Goal: Task Accomplishment & Management: Manage account settings

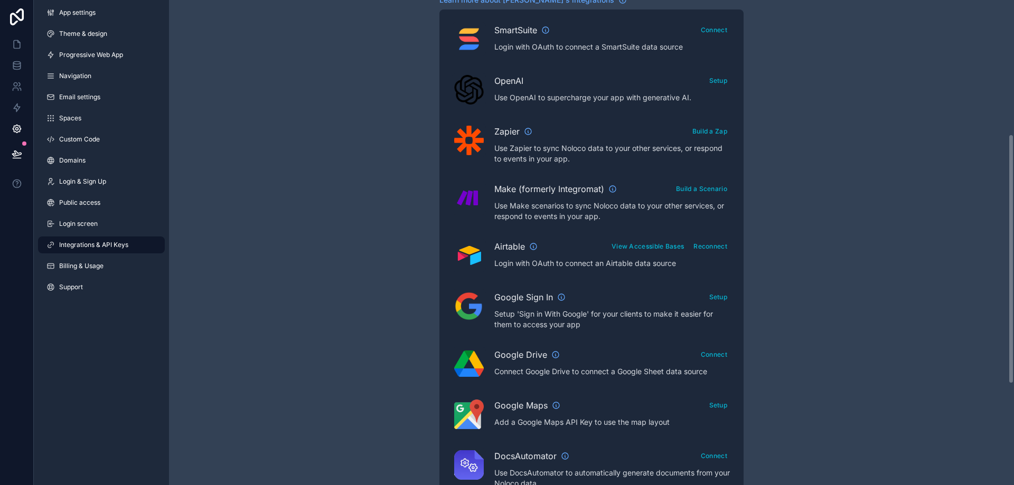
scroll to position [264, 0]
click at [723, 80] on button "Setup" at bounding box center [719, 79] width 26 height 15
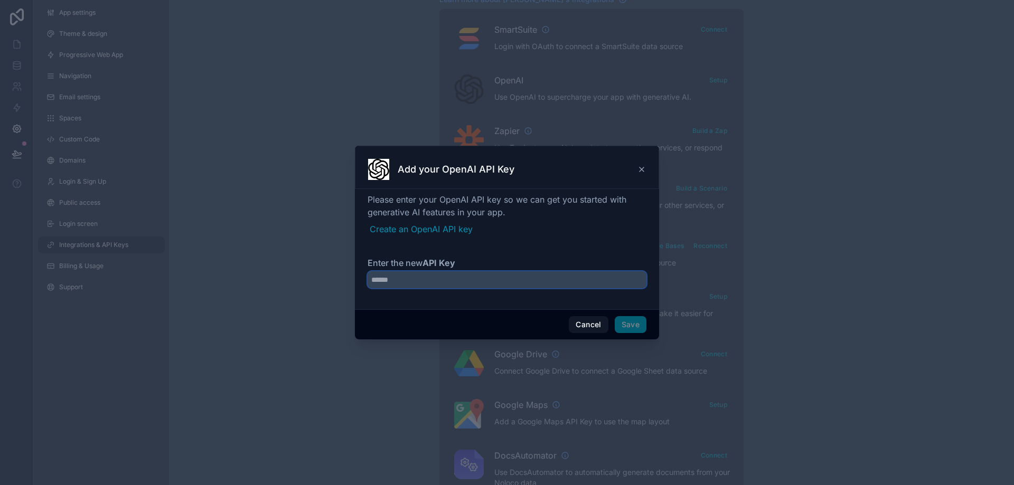
click at [457, 275] on input "Enter the new API Key" at bounding box center [507, 279] width 279 height 17
paste input "**********"
drag, startPoint x: 511, startPoint y: 289, endPoint x: 139, endPoint y: 282, distance: 371.9
click at [139, 282] on div "**********" at bounding box center [507, 242] width 1014 height 485
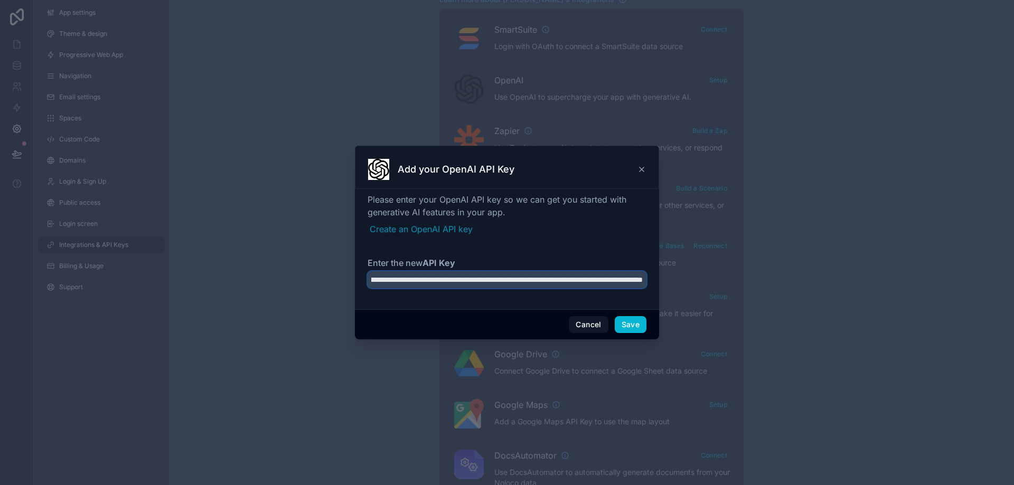
click at [382, 285] on input "**********" at bounding box center [507, 279] width 279 height 17
click at [382, 281] on input "**********" at bounding box center [507, 279] width 279 height 17
drag, startPoint x: 384, startPoint y: 277, endPoint x: 294, endPoint y: 278, distance: 90.3
click at [294, 278] on div "**********" at bounding box center [507, 242] width 1014 height 485
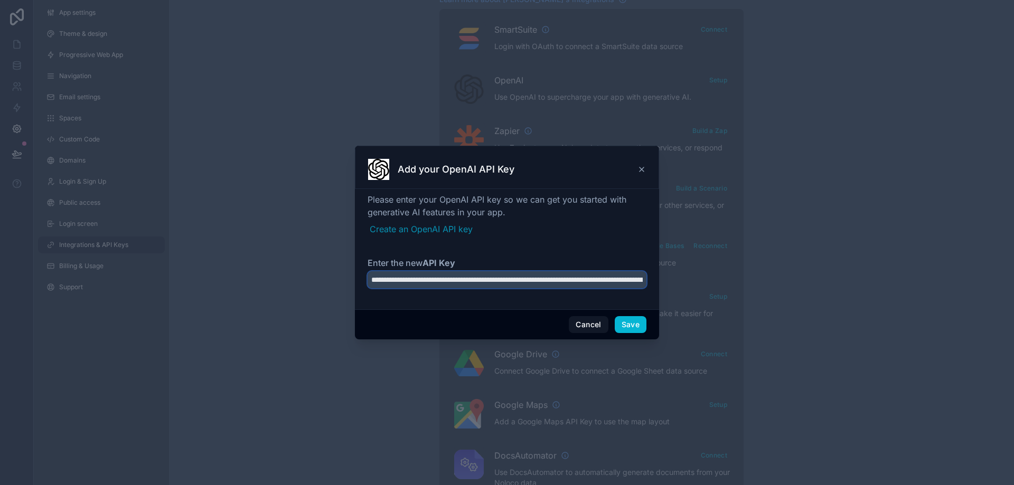
click at [406, 282] on input "**********" at bounding box center [507, 279] width 279 height 17
type input "**********"
click at [634, 324] on button "Save" at bounding box center [631, 324] width 32 height 17
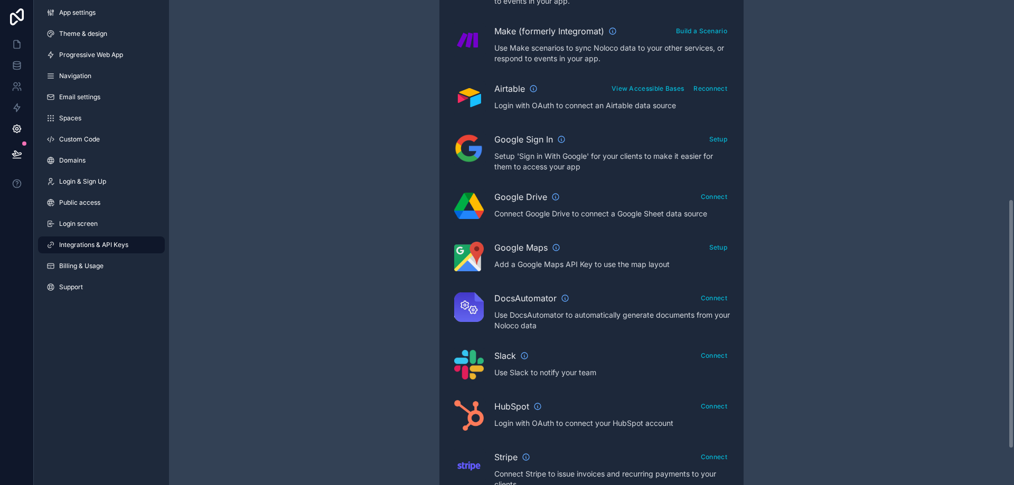
scroll to position [423, 0]
click at [566, 297] on icon "scrollable content" at bounding box center [565, 297] width 8 height 8
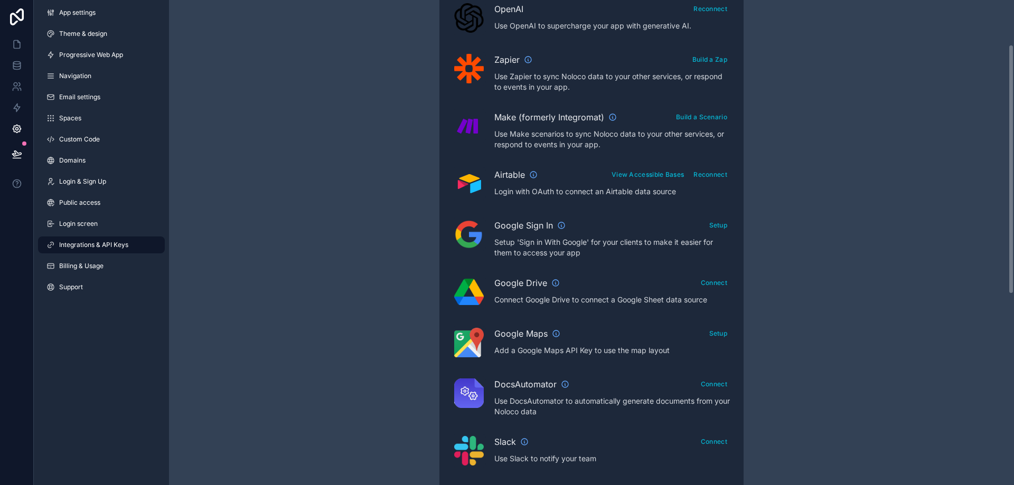
scroll to position [86, 0]
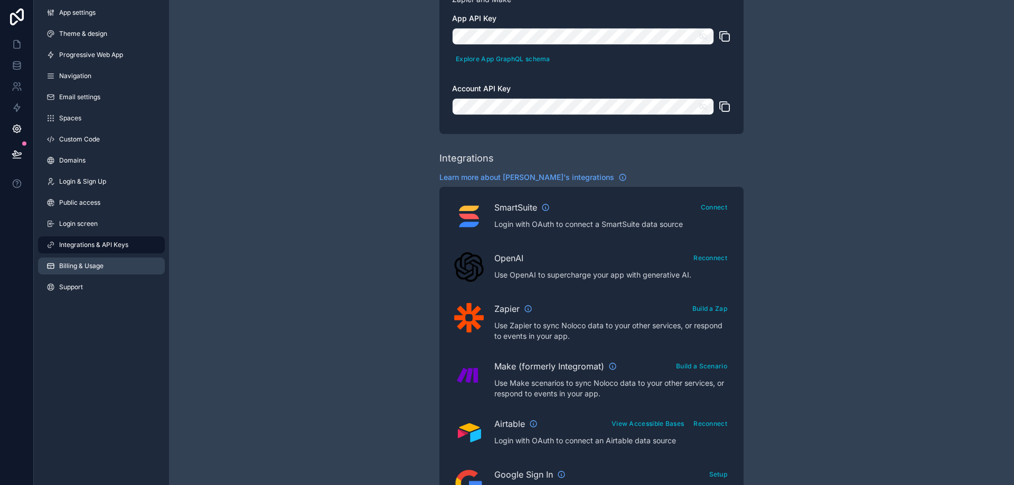
click at [93, 264] on span "Billing & Usage" at bounding box center [81, 266] width 44 height 8
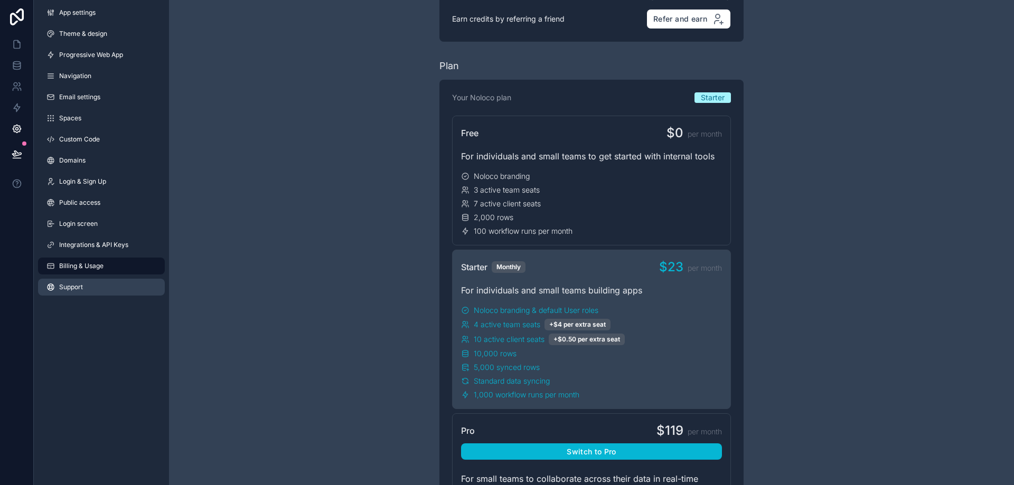
click at [70, 293] on link "Support" at bounding box center [101, 287] width 127 height 17
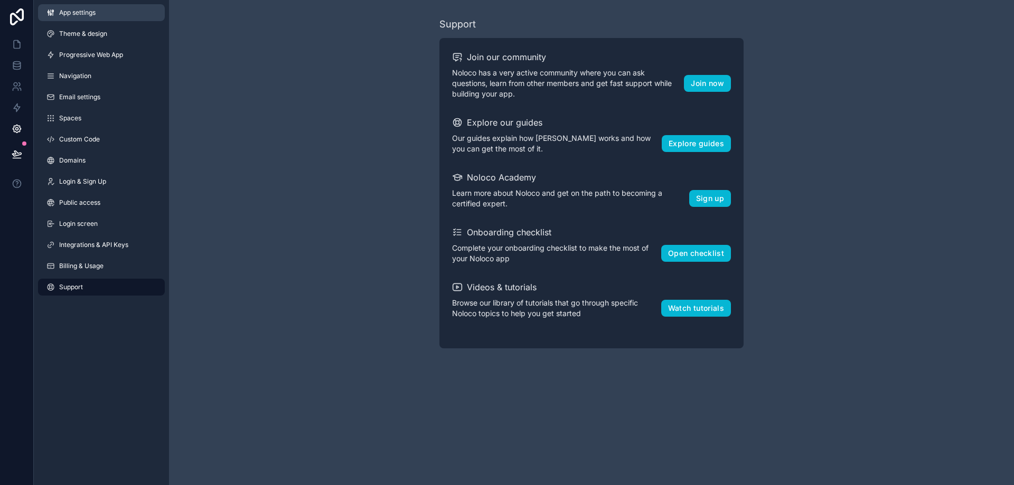
click at [82, 12] on span "App settings" at bounding box center [77, 12] width 36 height 8
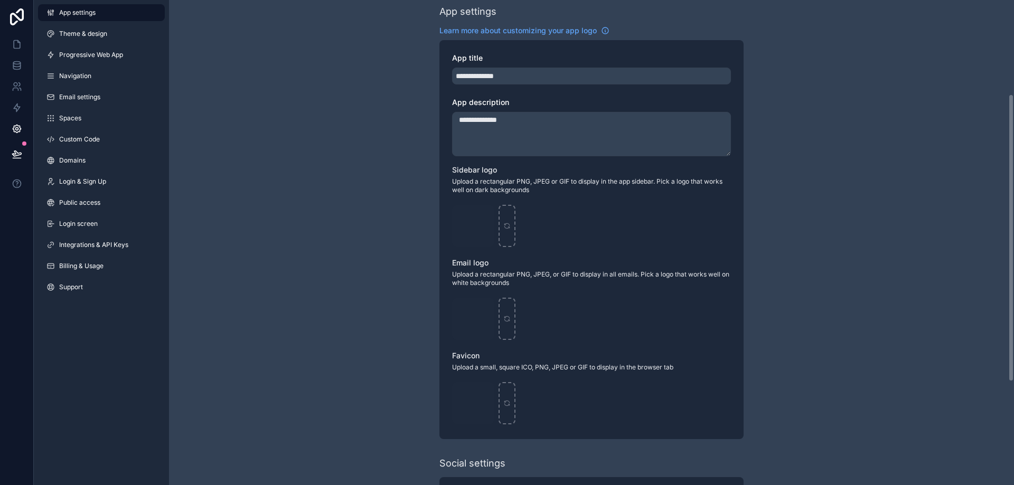
scroll to position [158, 0]
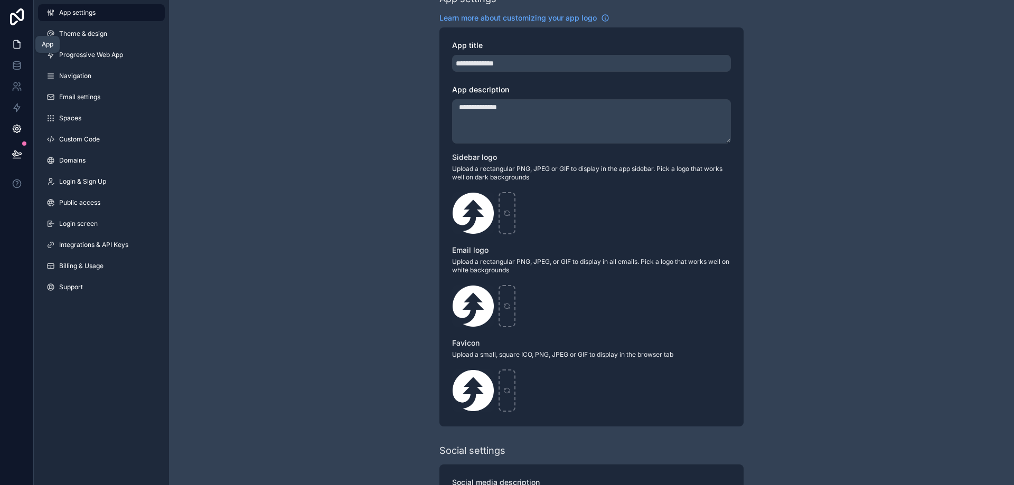
click at [17, 45] on icon at bounding box center [17, 44] width 11 height 11
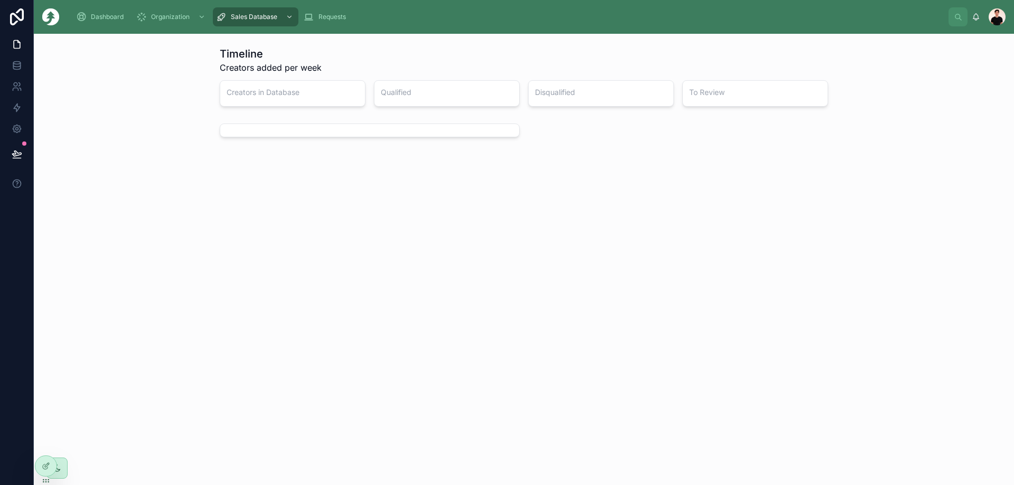
click at [55, 18] on img at bounding box center [50, 16] width 17 height 17
click at [53, 21] on img at bounding box center [50, 16] width 17 height 17
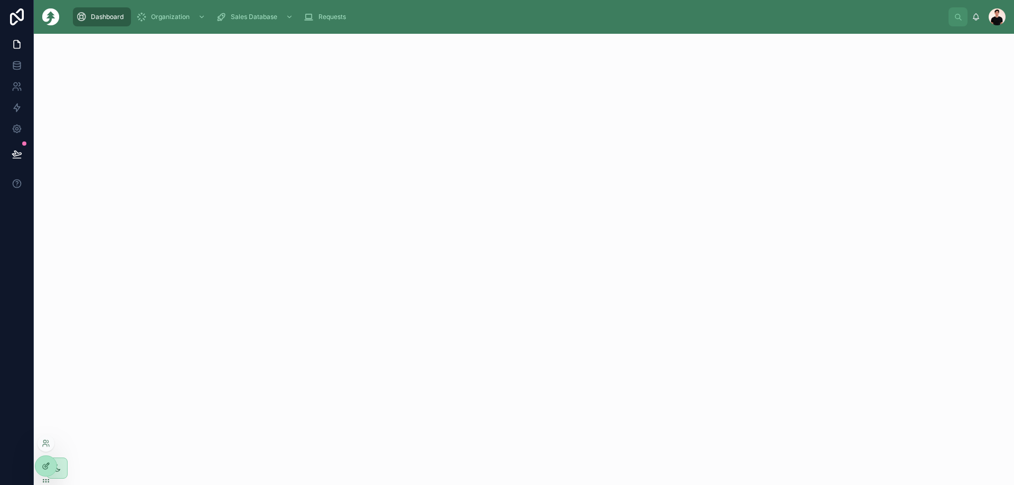
click at [44, 471] on div at bounding box center [45, 466] width 21 height 20
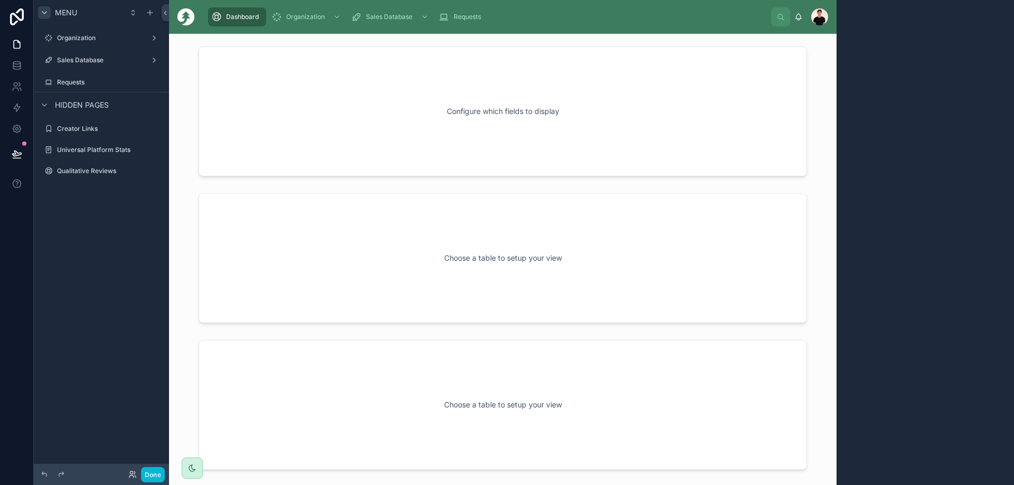
click at [39, 12] on div "scrollable content" at bounding box center [44, 12] width 13 height 13
click at [42, 13] on icon "scrollable content" at bounding box center [44, 12] width 8 height 8
click at [136, 13] on icon "scrollable content" at bounding box center [133, 12] width 8 height 8
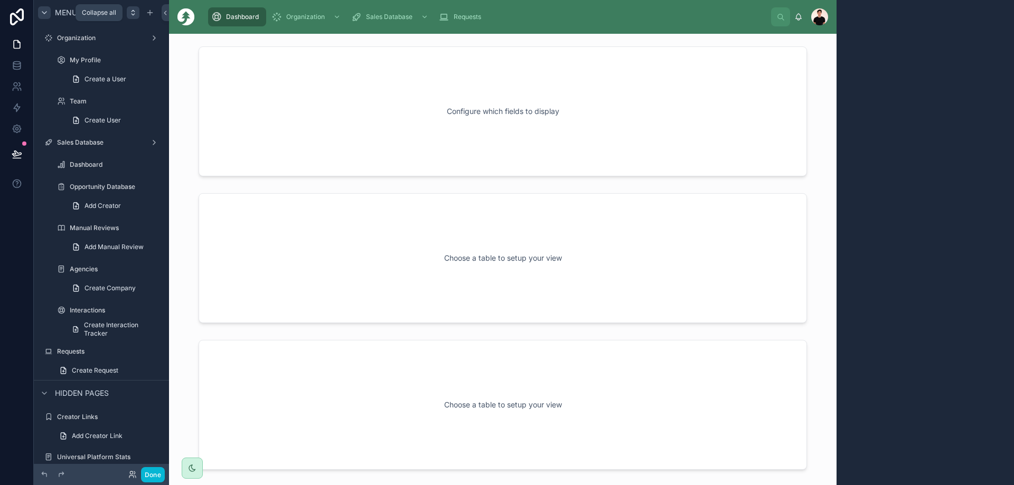
click at [134, 13] on icon "scrollable content" at bounding box center [133, 12] width 8 height 8
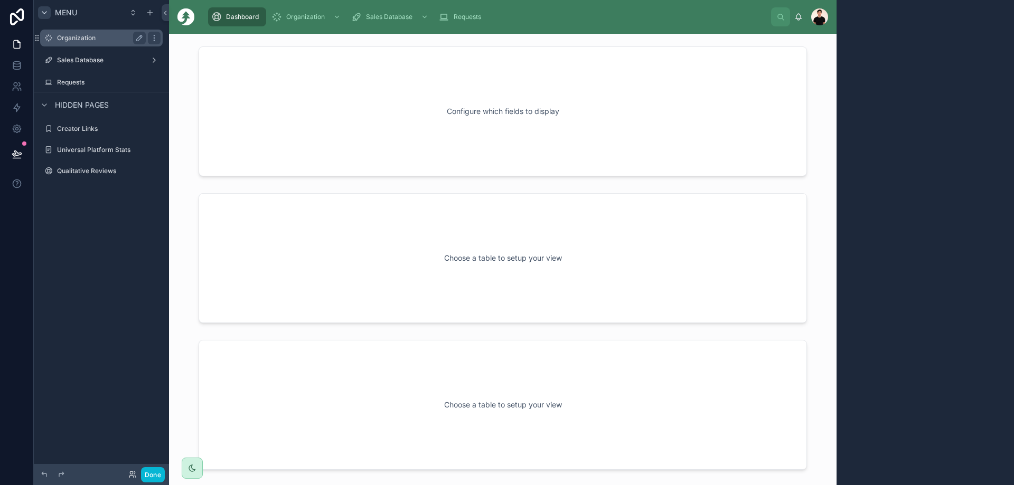
click at [77, 39] on label "Organization" at bounding box center [99, 38] width 85 height 8
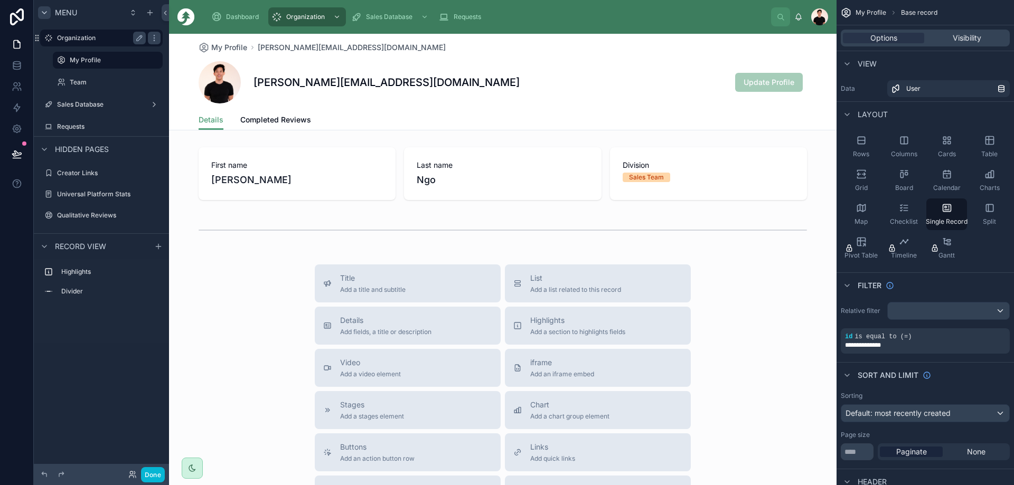
click at [72, 36] on label "Organization" at bounding box center [99, 38] width 85 height 8
click at [87, 85] on label "Team" at bounding box center [106, 82] width 72 height 8
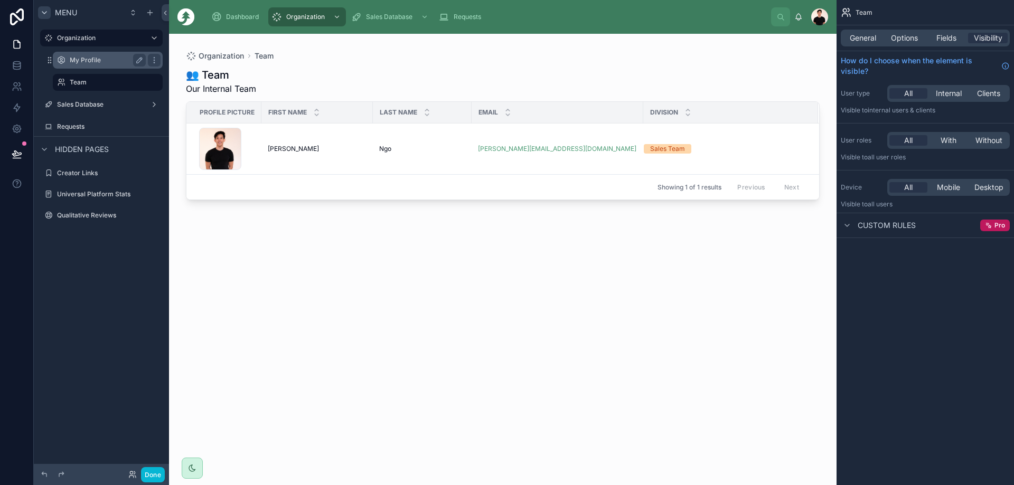
click at [86, 62] on label "My Profile" at bounding box center [106, 60] width 72 height 8
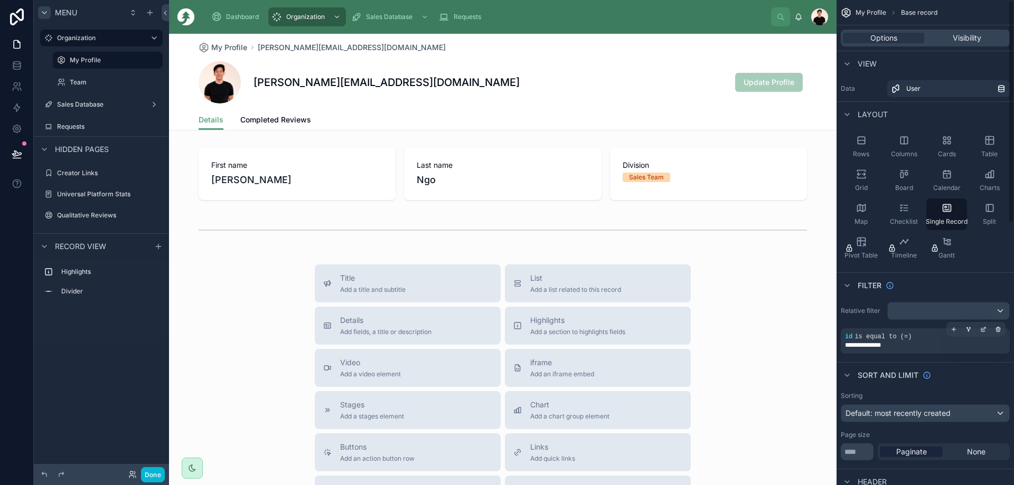
click at [892, 343] on span "**********" at bounding box center [869, 345] width 49 height 8
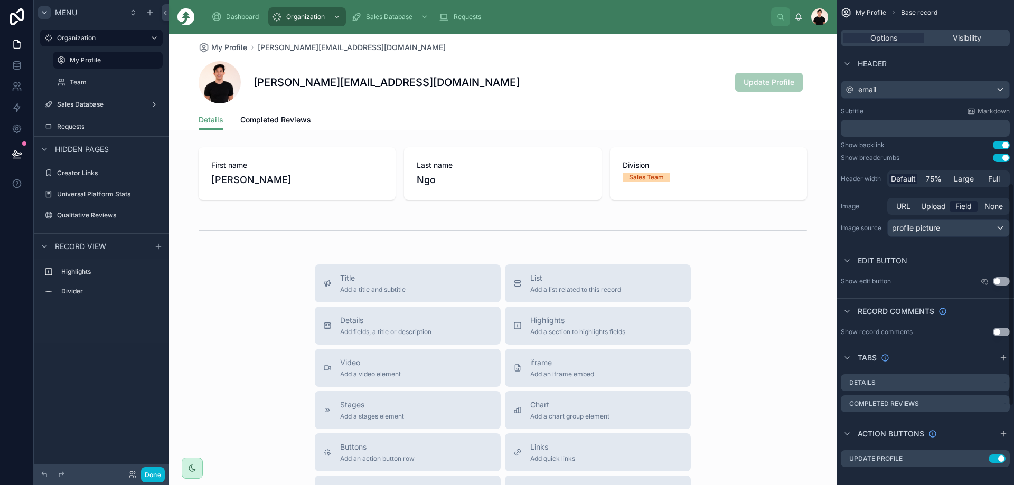
scroll to position [475, 0]
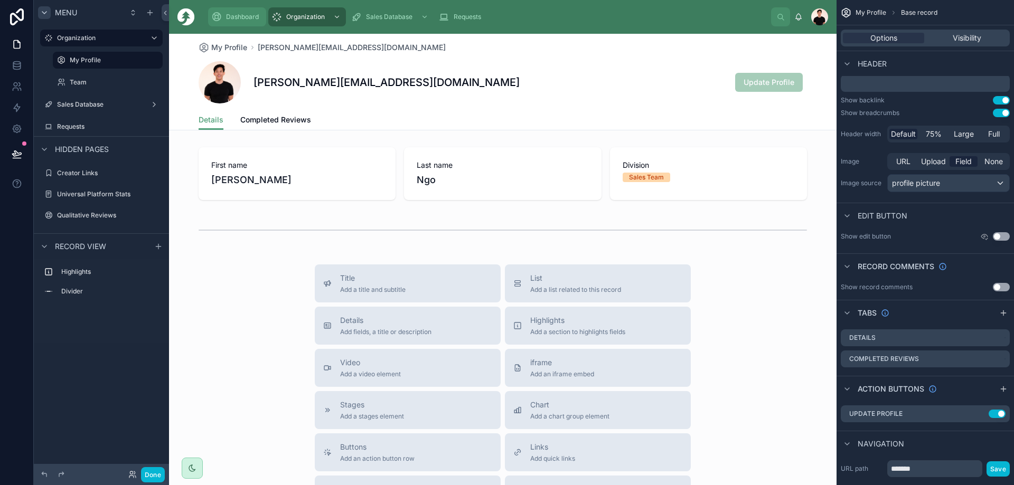
click at [240, 15] on span "Dashboard" at bounding box center [242, 17] width 33 height 8
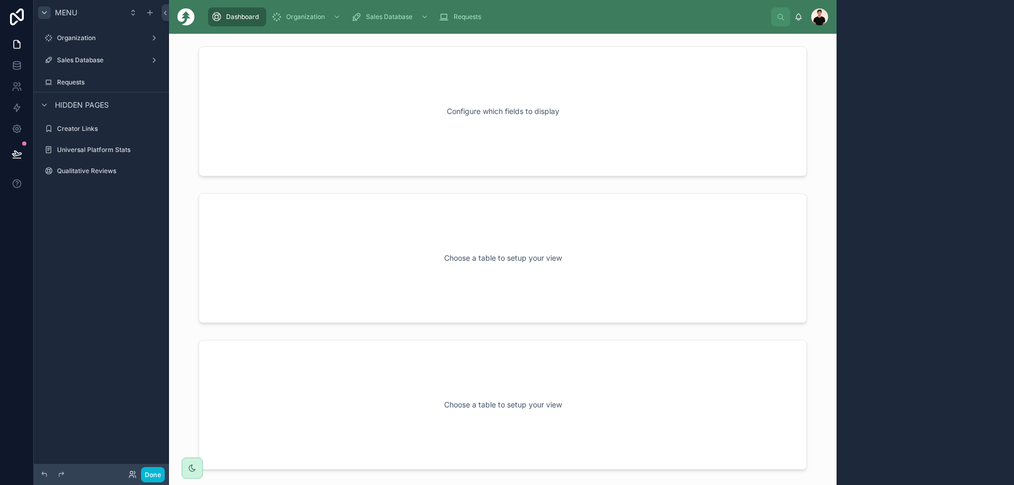
drag, startPoint x: 239, startPoint y: 15, endPoint x: 227, endPoint y: 16, distance: 12.7
click at [227, 16] on span "Dashboard" at bounding box center [242, 17] width 33 height 8
click at [79, 38] on label "Organization" at bounding box center [99, 38] width 85 height 8
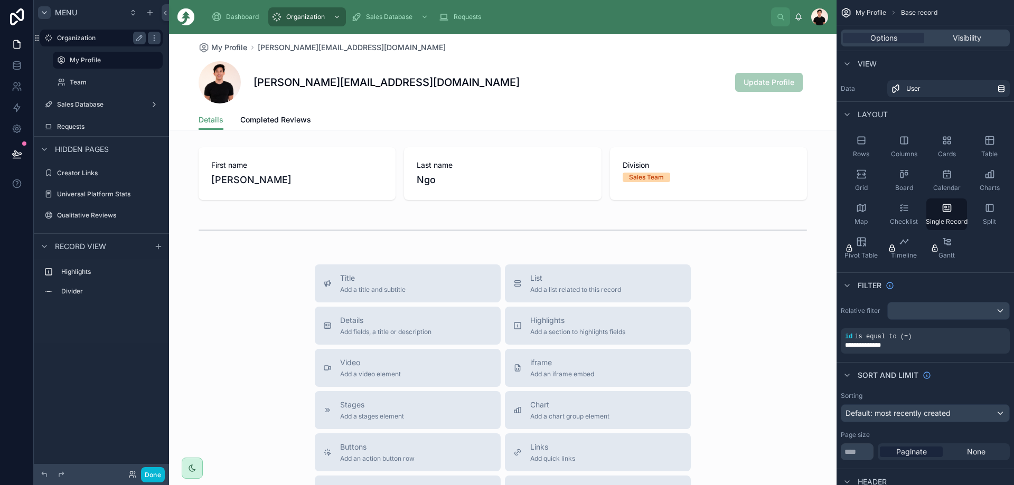
click at [72, 33] on div "Organization" at bounding box center [101, 38] width 89 height 13
click at [70, 96] on div "Sales Database" at bounding box center [101, 104] width 135 height 19
click at [237, 13] on span "Dashboard" at bounding box center [242, 17] width 33 height 8
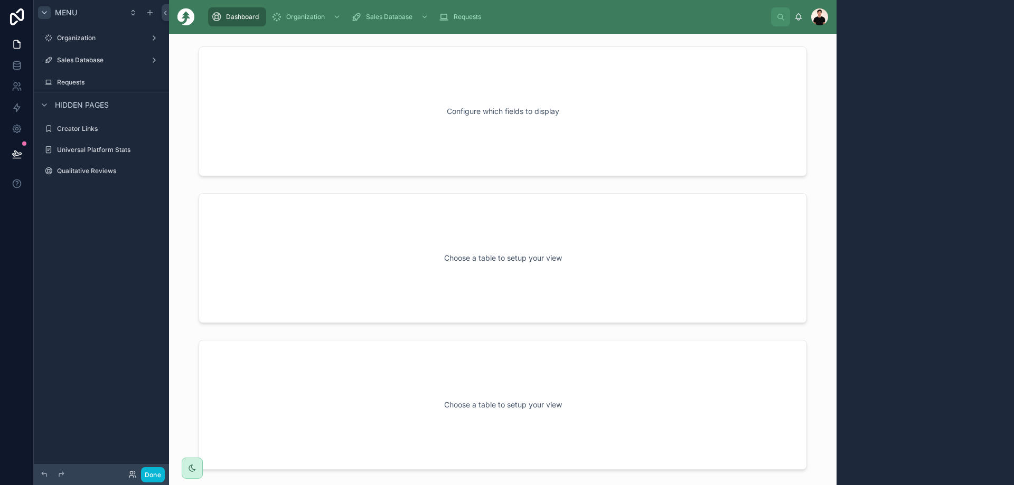
click at [237, 15] on span "Dashboard" at bounding box center [242, 17] width 33 height 8
click at [51, 14] on div "Menu" at bounding box center [57, 12] width 39 height 13
click at [48, 12] on icon "scrollable content" at bounding box center [44, 12] width 8 height 8
click at [129, 15] on icon "scrollable content" at bounding box center [133, 12] width 8 height 8
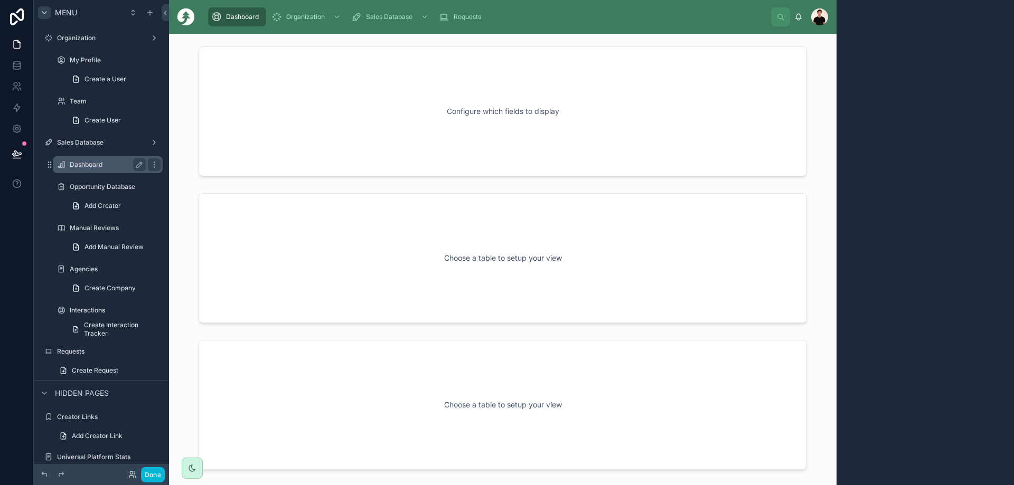
click at [92, 164] on label "Dashboard" at bounding box center [106, 165] width 72 height 8
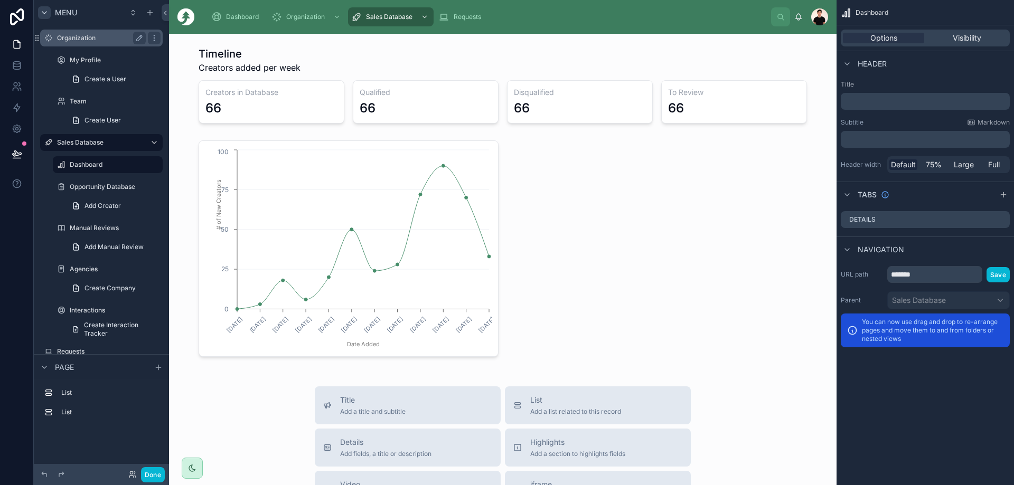
click at [82, 37] on label "Organization" at bounding box center [99, 38] width 85 height 8
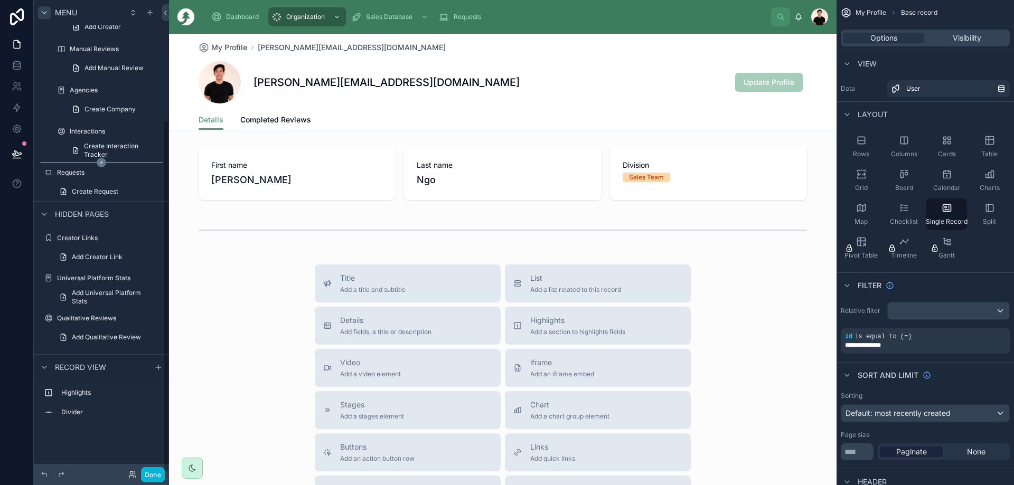
scroll to position [161, 0]
click at [17, 129] on icon at bounding box center [17, 129] width 11 height 11
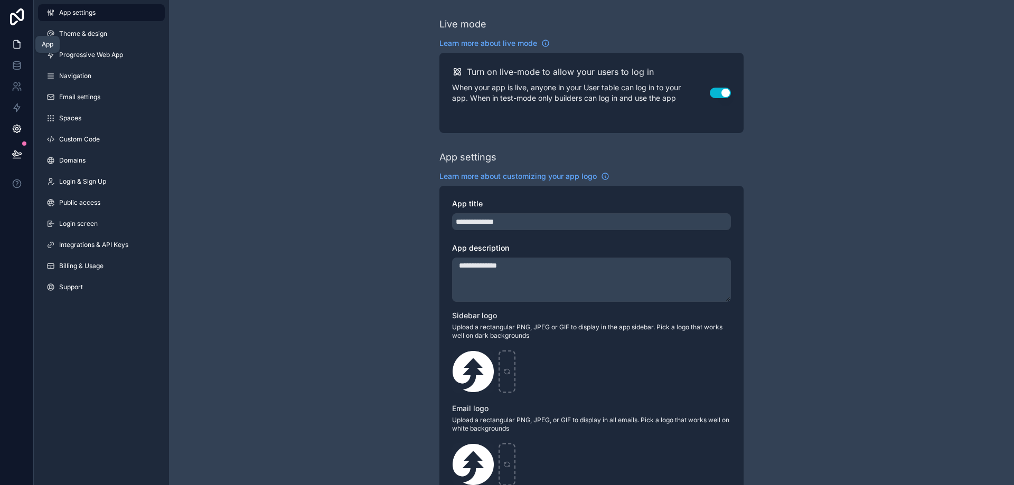
click at [21, 42] on icon at bounding box center [17, 44] width 11 height 11
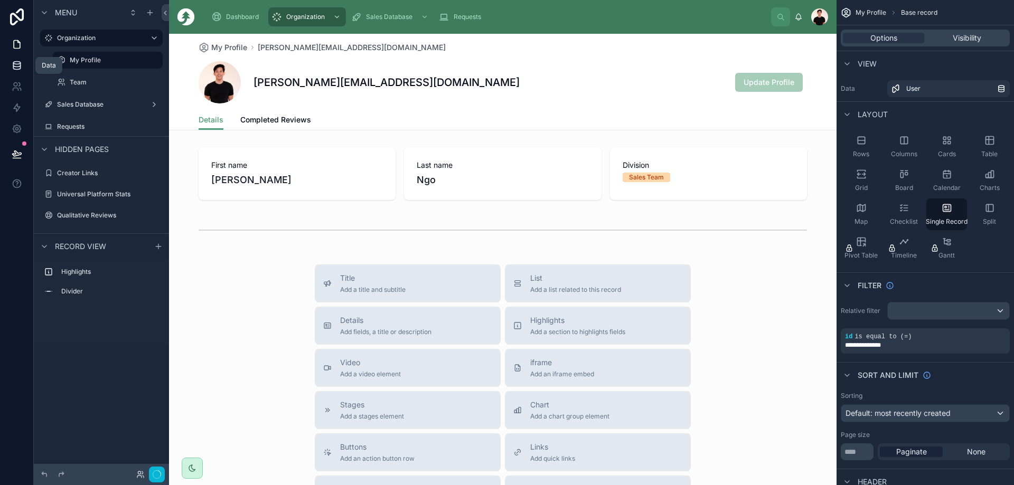
click at [16, 62] on icon at bounding box center [16, 63] width 7 height 3
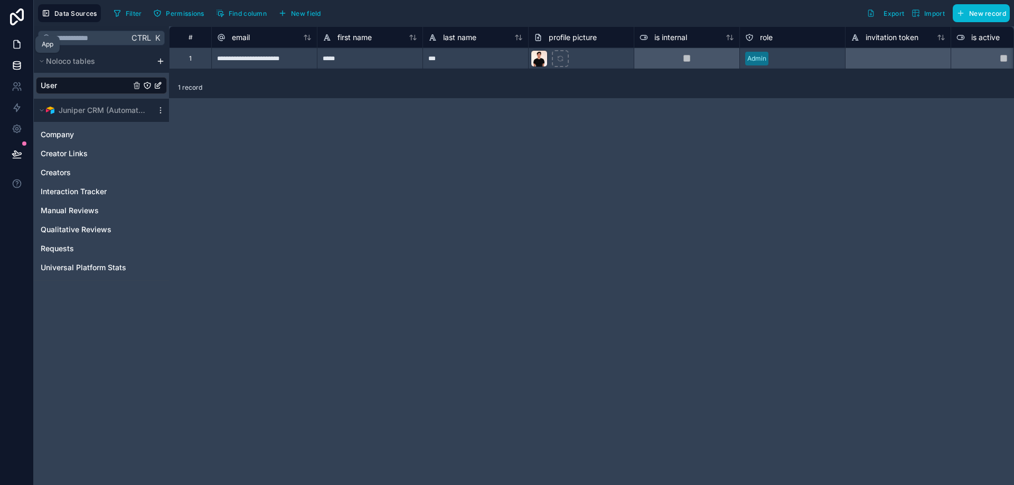
click at [18, 44] on icon at bounding box center [17, 44] width 11 height 11
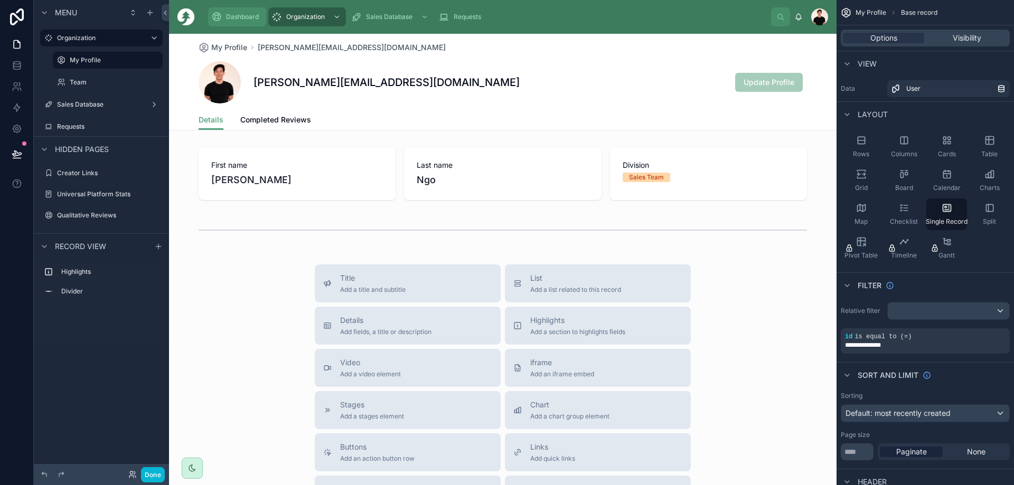
click at [246, 11] on div "Dashboard" at bounding box center [237, 16] width 52 height 17
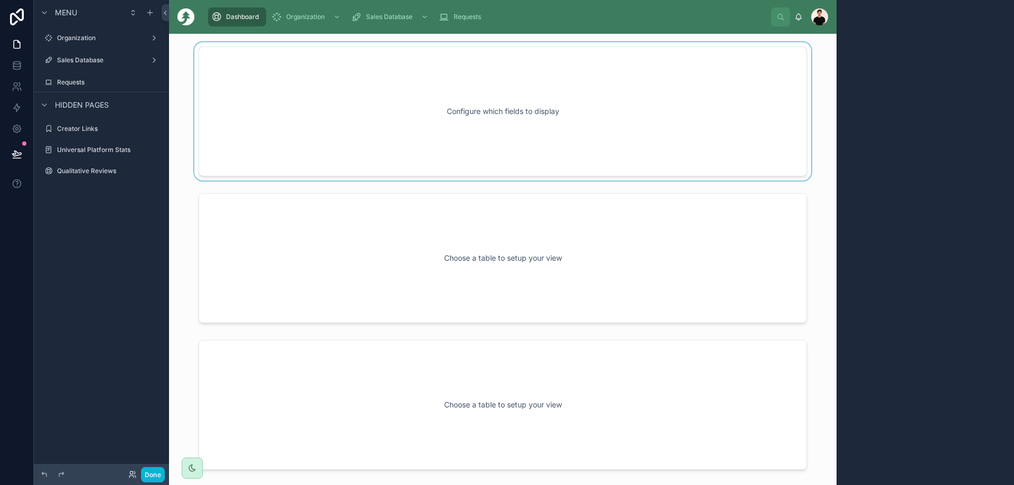
click at [472, 129] on div at bounding box center [502, 111] width 651 height 138
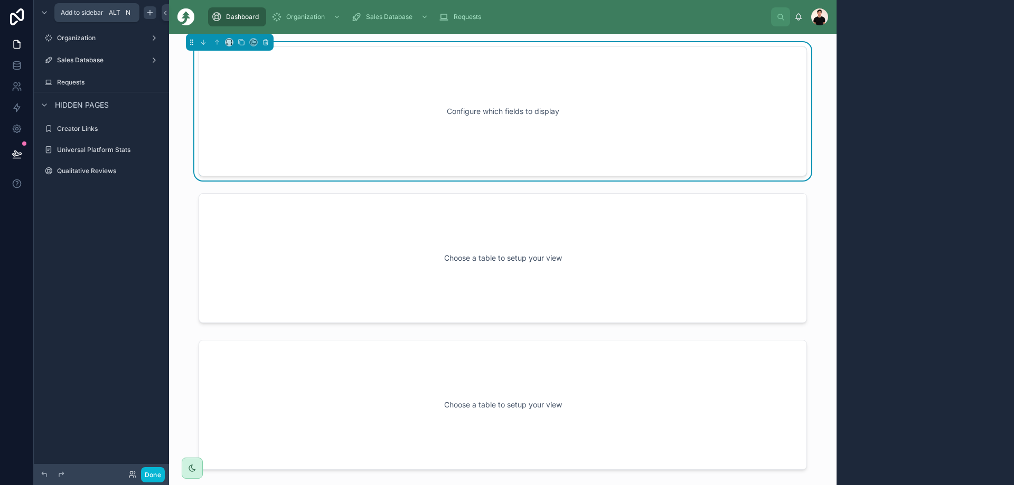
click at [146, 12] on icon "scrollable content" at bounding box center [150, 12] width 8 height 8
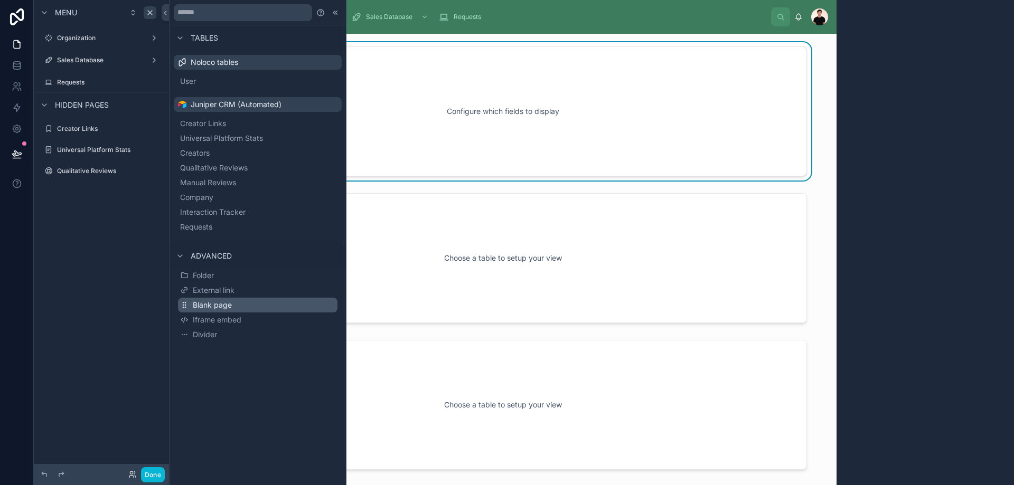
click at [260, 307] on button "Blank page" at bounding box center [258, 305] width 160 height 15
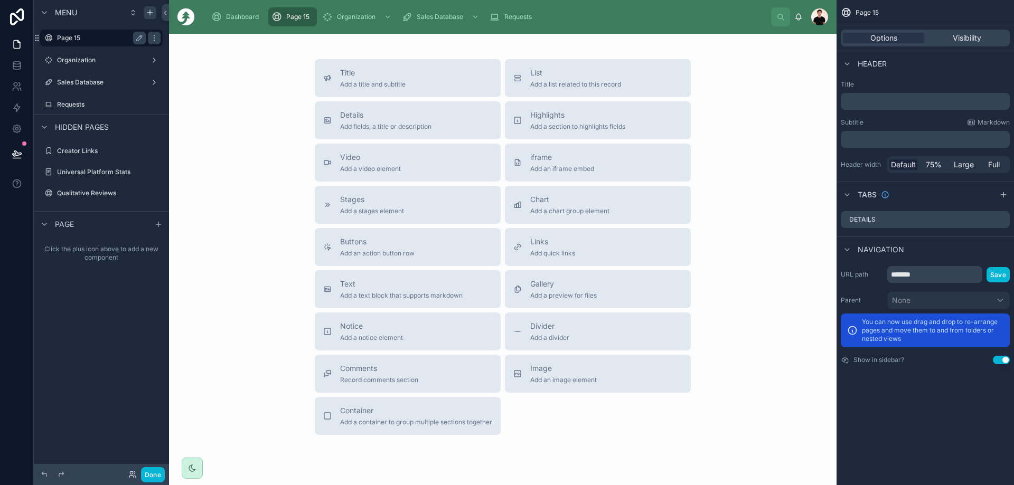
click at [92, 39] on label "Page 15" at bounding box center [99, 38] width 85 height 8
click at [153, 37] on icon "scrollable content" at bounding box center [154, 38] width 8 height 8
click at [193, 47] on span "Remove" at bounding box center [202, 45] width 28 height 11
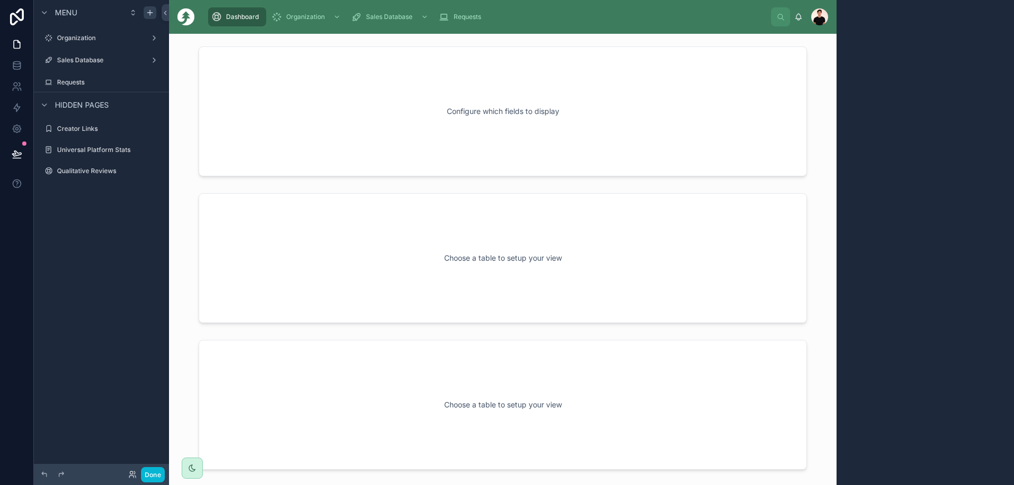
click at [231, 17] on span "Dashboard" at bounding box center [242, 17] width 33 height 8
click at [238, 18] on span "Dashboard" at bounding box center [242, 17] width 33 height 8
click at [402, 140] on div at bounding box center [502, 111] width 651 height 138
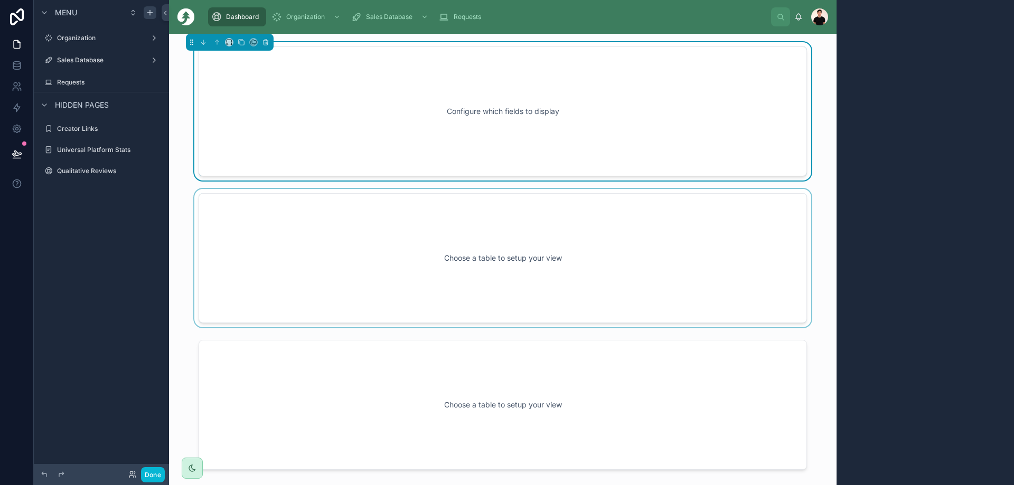
click at [331, 212] on div at bounding box center [502, 258] width 651 height 138
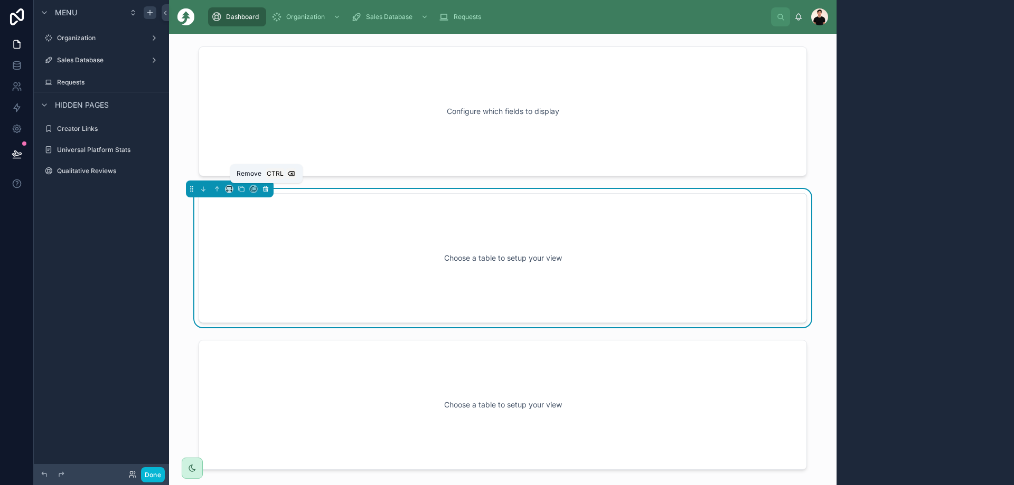
click at [266, 190] on icon at bounding box center [266, 190] width 0 height 2
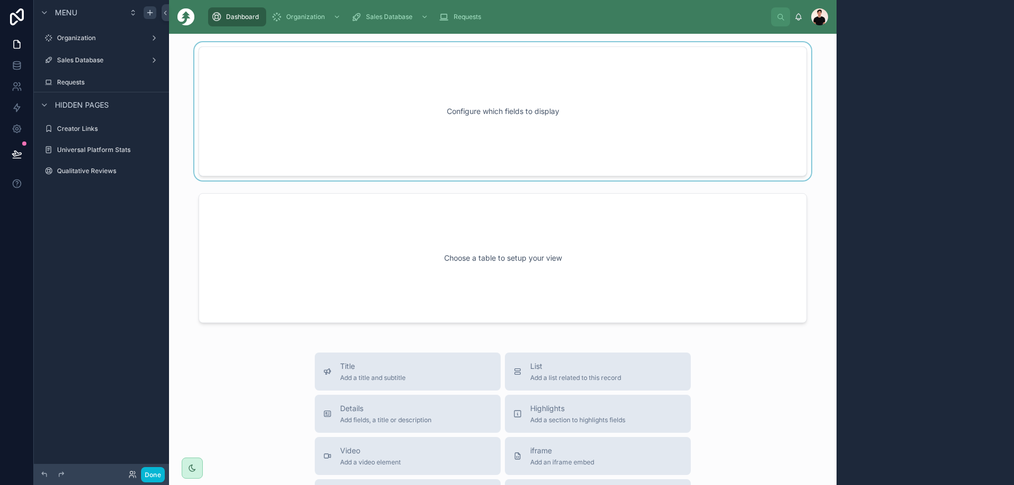
click at [289, 133] on div at bounding box center [502, 111] width 651 height 138
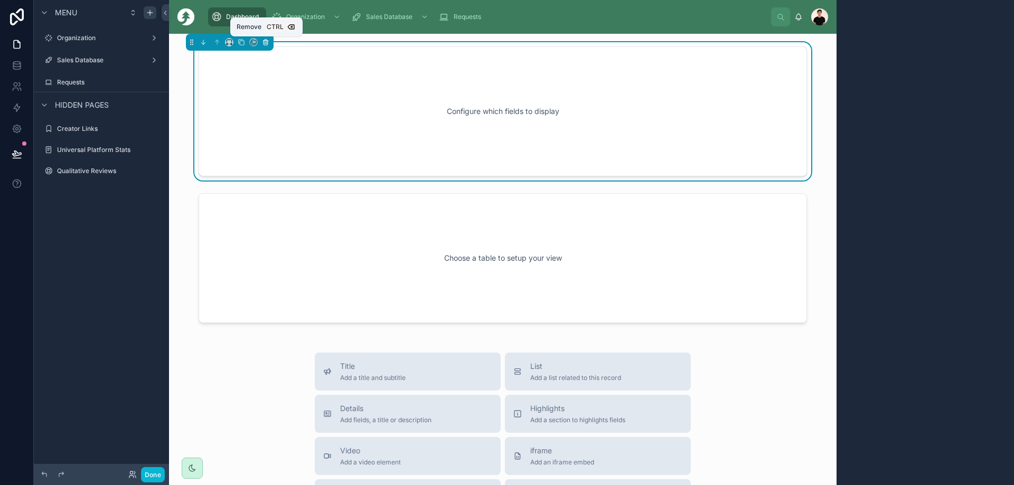
click at [267, 38] on button at bounding box center [266, 42] width 12 height 12
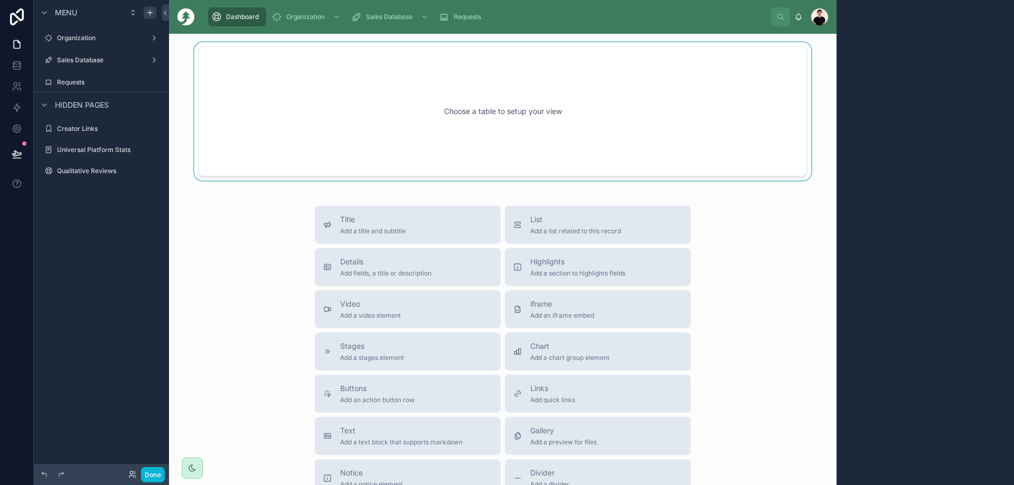
click at [305, 88] on div at bounding box center [502, 111] width 651 height 138
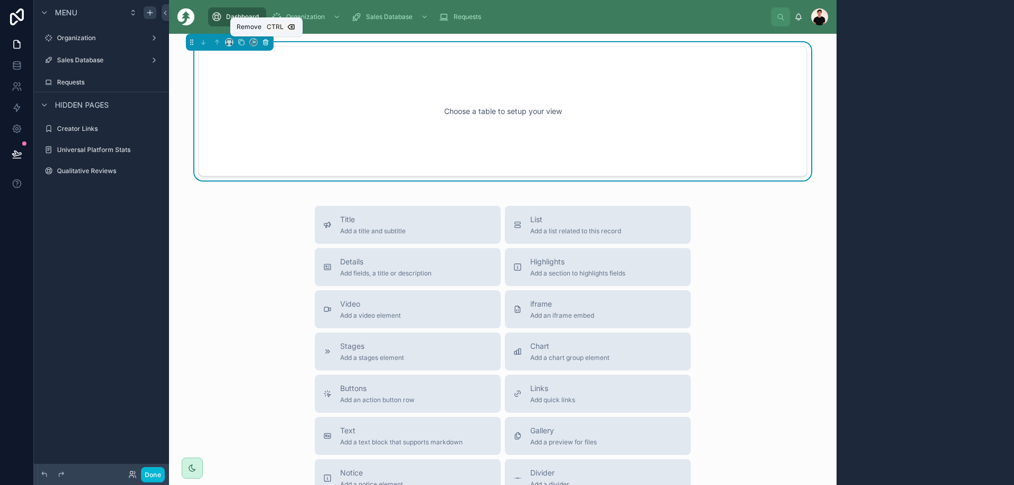
click at [268, 46] on button at bounding box center [266, 42] width 12 height 12
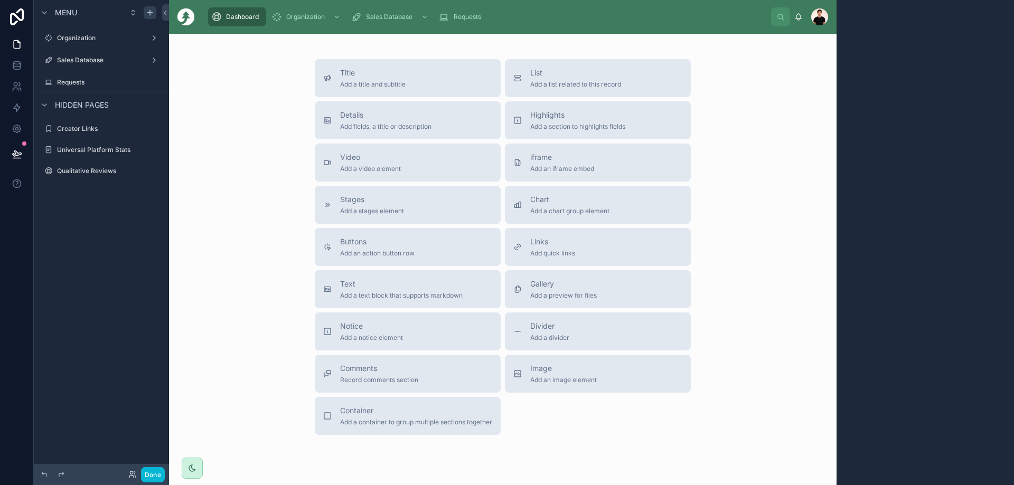
click at [239, 90] on div "Title Add a title and subtitle List Add a list related to this record Details A…" at bounding box center [502, 247] width 651 height 376
click at [889, 35] on div "scrollable content" at bounding box center [925, 242] width 177 height 485
click at [236, 19] on span "Dashboard" at bounding box center [242, 17] width 33 height 8
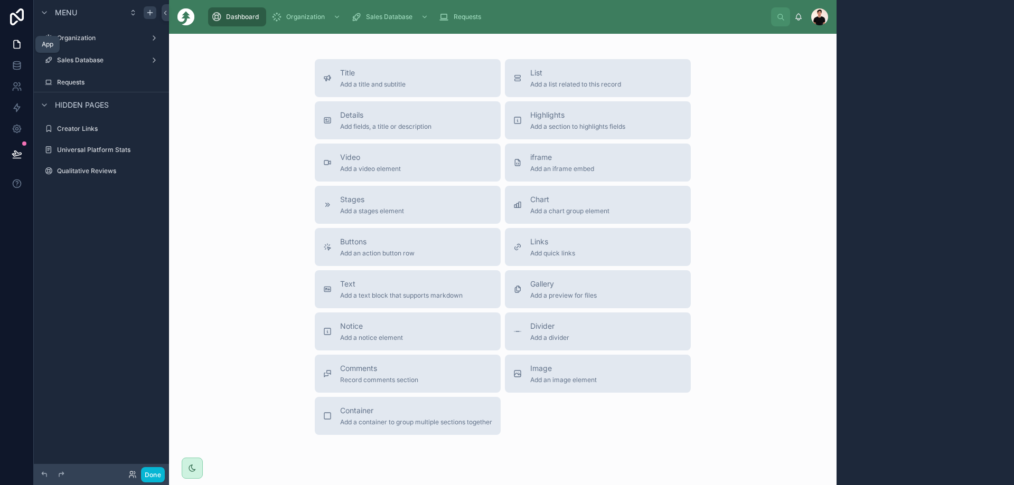
click at [236, 10] on div "Dashboard" at bounding box center [237, 16] width 52 height 17
click at [199, 115] on div "Title Add a title and subtitle List Add a list related to this record Details A…" at bounding box center [502, 247] width 651 height 376
drag, startPoint x: 233, startPoint y: 14, endPoint x: 215, endPoint y: 21, distance: 18.7
click at [215, 21] on icon "scrollable content" at bounding box center [216, 17] width 11 height 11
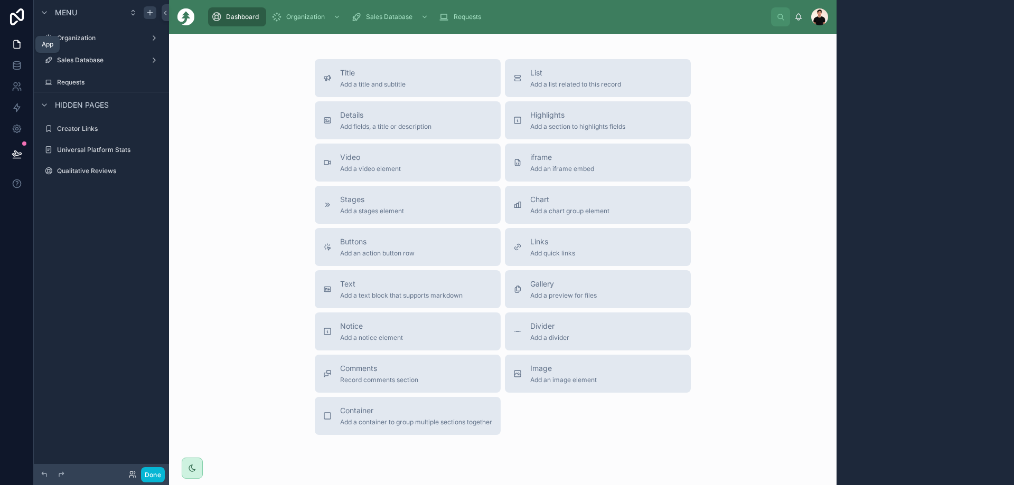
click at [733, 372] on div "Title Add a title and subtitle List Add a list related to this record Details A…" at bounding box center [502, 247] width 651 height 376
click at [362, 198] on span "Stages" at bounding box center [372, 199] width 64 height 11
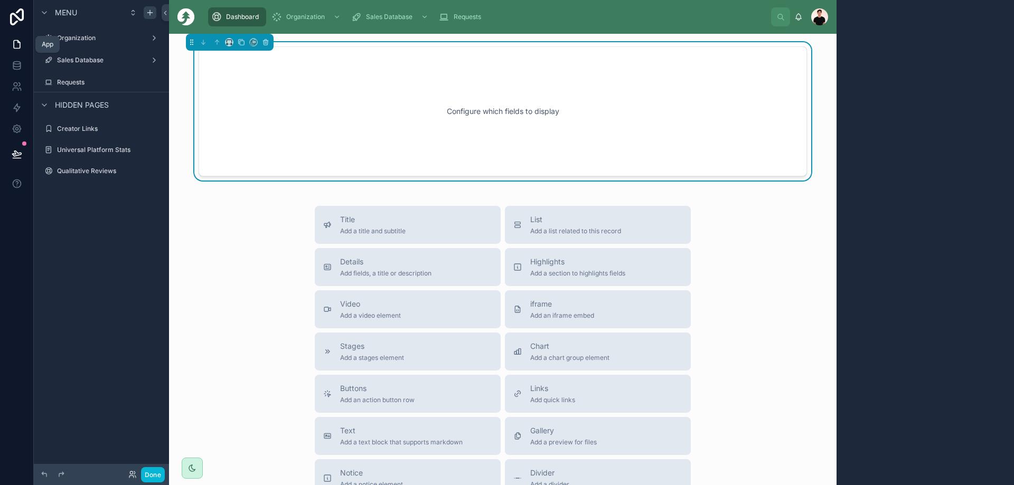
click at [275, 209] on div "Title Add a title and subtitle List Add a list related to this record Details A…" at bounding box center [502, 394] width 651 height 376
click at [270, 130] on div "Configure which fields to display" at bounding box center [503, 111] width 574 height 95
click at [258, 227] on div "Title Add a title and subtitle List Add a list related to this record Details A…" at bounding box center [502, 394] width 651 height 376
click at [390, 118] on div "Configure which fields to display" at bounding box center [503, 111] width 574 height 95
click at [517, 141] on div "Configure which fields to display" at bounding box center [503, 111] width 574 height 95
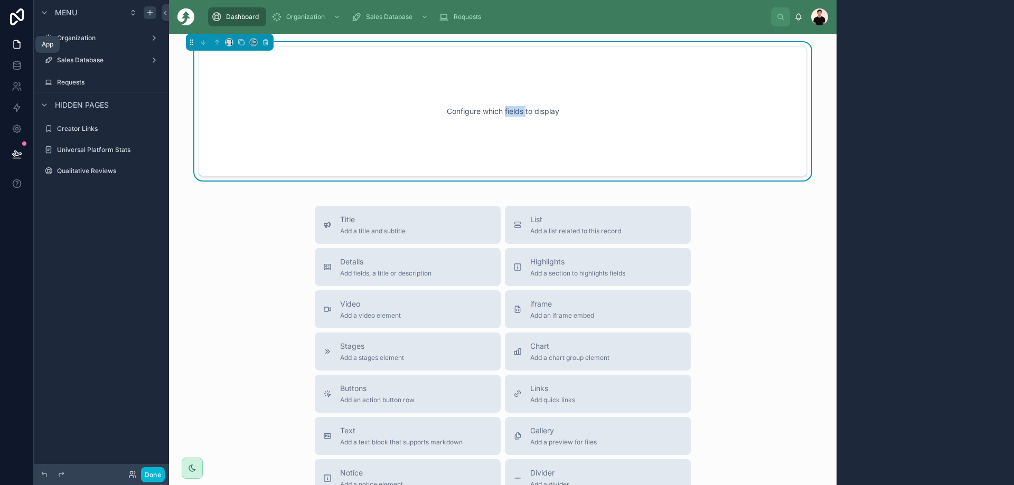
click at [517, 141] on div "Configure which fields to display" at bounding box center [503, 111] width 574 height 95
click at [276, 193] on div "Configure which fields to display Title Add a title and subtitle List Add a lis…" at bounding box center [503, 350] width 668 height 633
click at [458, 144] on div "Configure which fields to display" at bounding box center [503, 111] width 574 height 95
click at [444, 226] on div "Title Add a title and subtitle" at bounding box center [407, 224] width 169 height 21
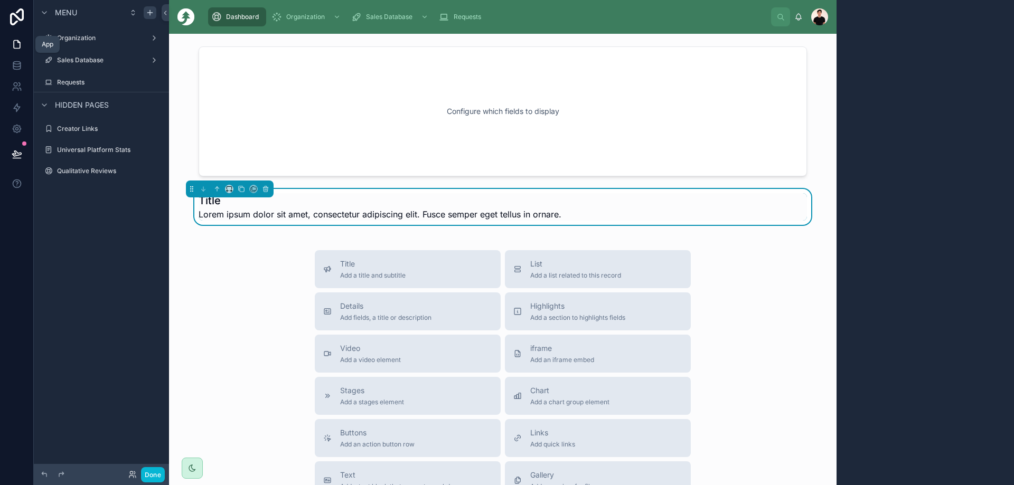
click at [500, 222] on div "Title Lorem ipsum dolor sit amet, consectetur adipiscing elit. Fusce semper ege…" at bounding box center [502, 207] width 651 height 36
click at [269, 191] on button at bounding box center [266, 189] width 12 height 12
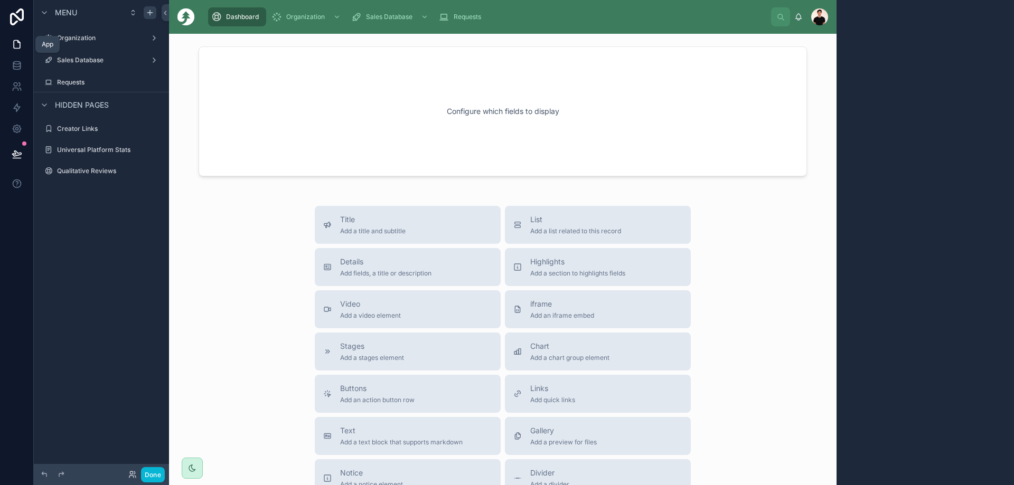
drag, startPoint x: 587, startPoint y: 232, endPoint x: 446, endPoint y: 192, distance: 146.6
click at [446, 192] on div "Configure which fields to display Title Add a title and subtitle List Add a lis…" at bounding box center [503, 350] width 668 height 633
click at [580, 230] on span "Add a list related to this record" at bounding box center [575, 231] width 91 height 8
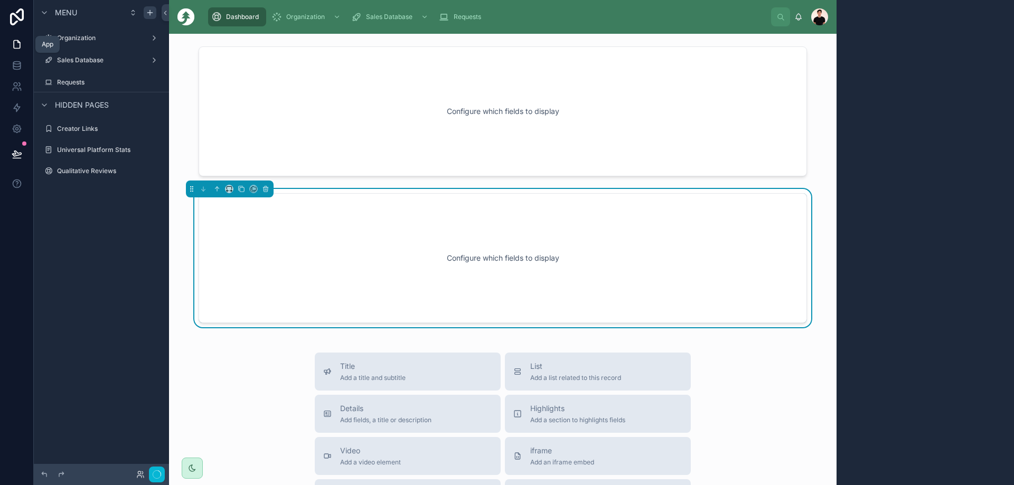
drag, startPoint x: 375, startPoint y: 219, endPoint x: 382, endPoint y: 193, distance: 26.8
click at [388, 193] on div "Configure which fields to display" at bounding box center [503, 258] width 608 height 130
click at [290, 235] on div "Configure which fields to display" at bounding box center [503, 258] width 574 height 95
click at [210, 143] on div at bounding box center [502, 111] width 651 height 138
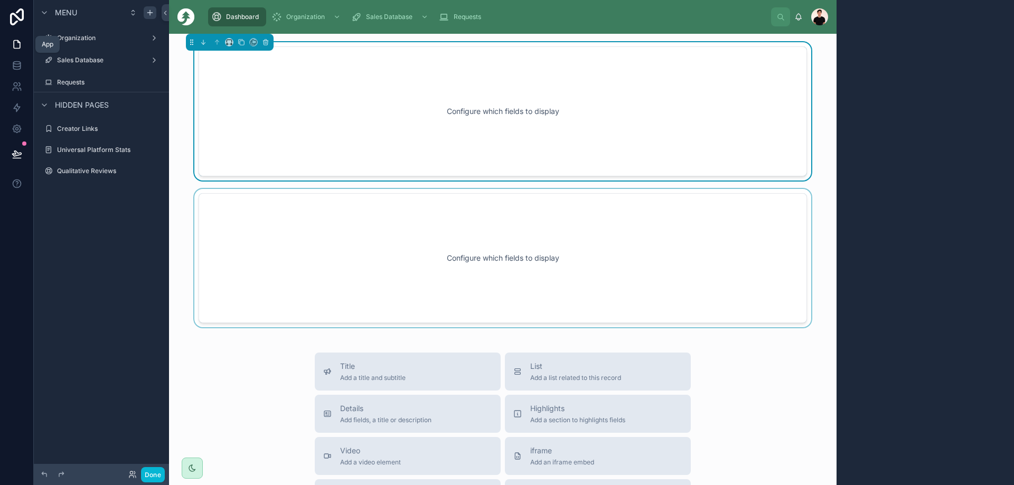
click at [281, 238] on div at bounding box center [502, 258] width 651 height 138
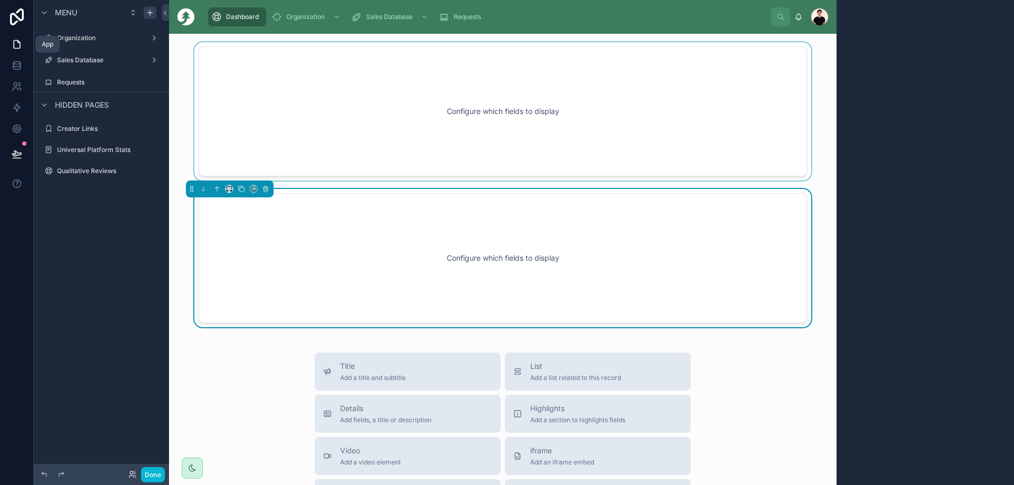
click at [276, 154] on div at bounding box center [502, 111] width 651 height 138
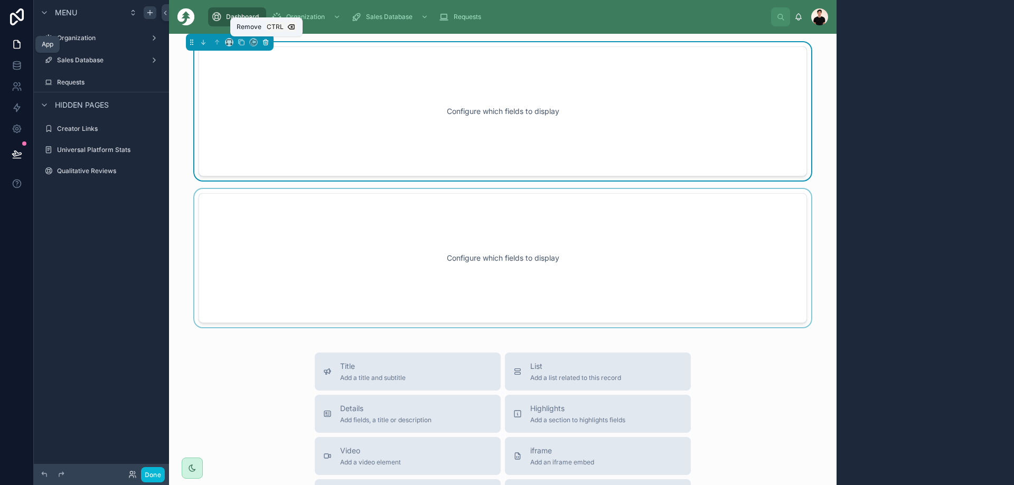
click at [265, 44] on icon at bounding box center [265, 42] width 7 height 7
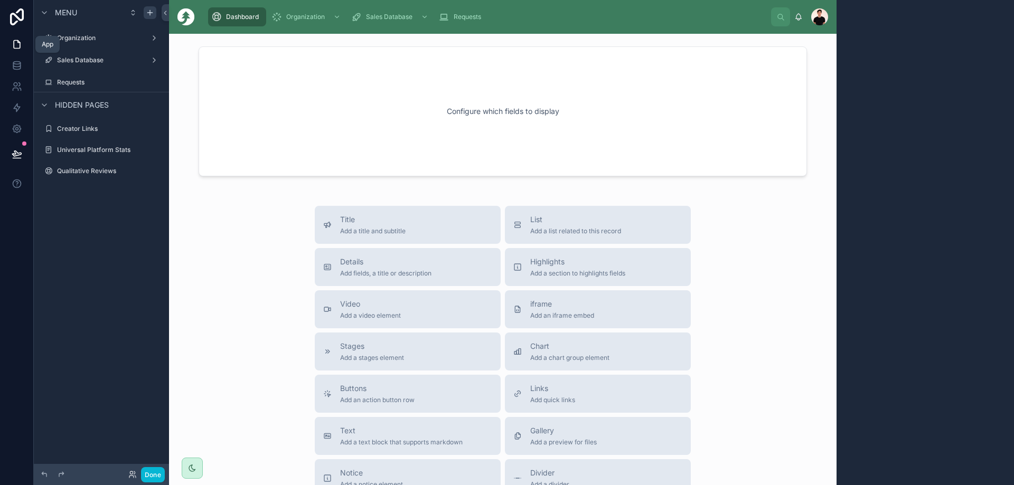
click at [326, 151] on div at bounding box center [502, 111] width 651 height 138
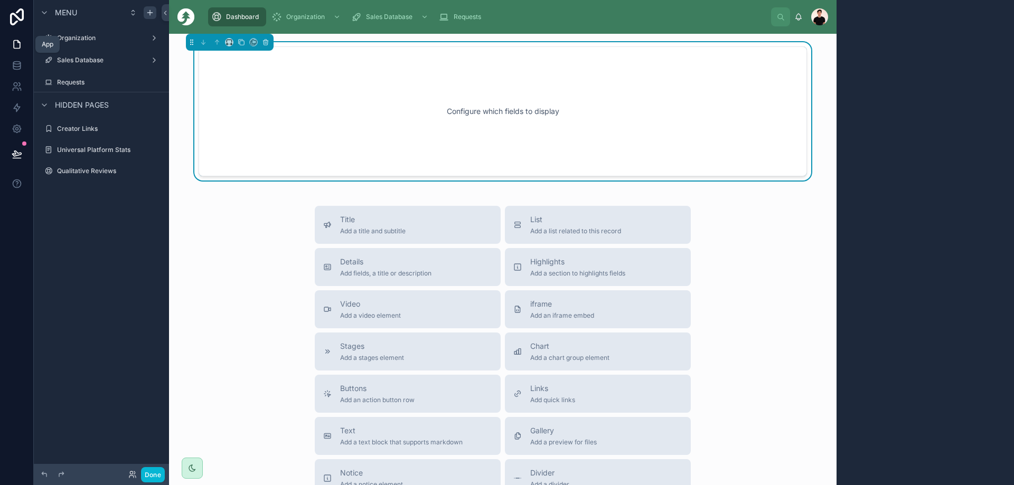
click at [330, 152] on div "Configure which fields to display" at bounding box center [503, 111] width 574 height 95
click at [266, 43] on icon at bounding box center [265, 42] width 7 height 7
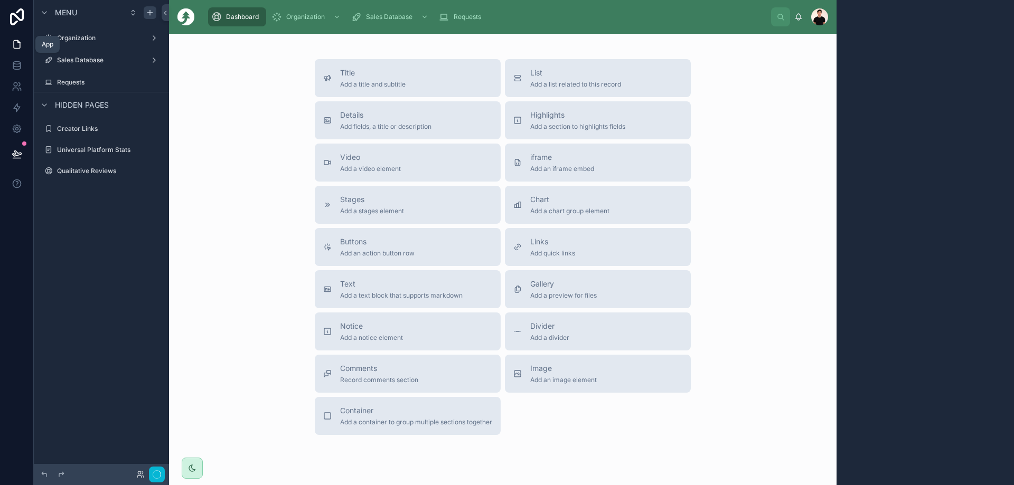
click at [274, 123] on div "Title Add a title and subtitle List Add a list related to this record Details A…" at bounding box center [502, 247] width 651 height 376
click at [256, 292] on div "Title Add a title and subtitle List Add a list related to this record Details A…" at bounding box center [502, 247] width 651 height 376
click at [156, 469] on button "Done" at bounding box center [153, 474] width 24 height 15
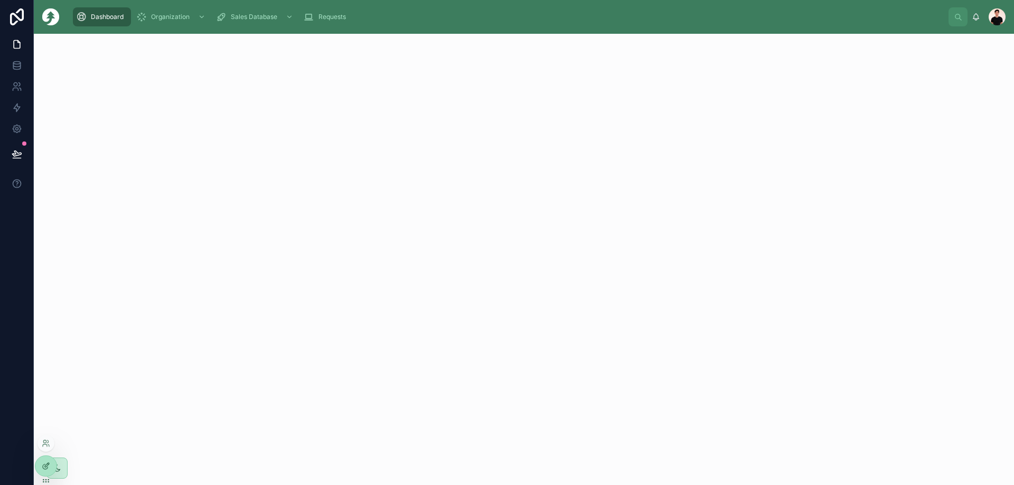
click at [42, 468] on icon at bounding box center [46, 466] width 8 height 8
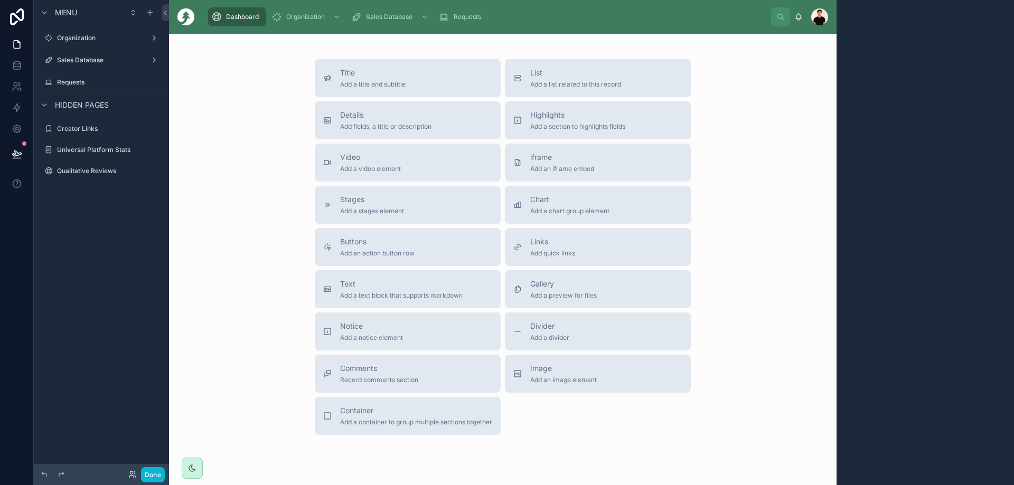
click at [268, 120] on div "Title Add a title and subtitle List Add a list related to this record Details A…" at bounding box center [502, 247] width 651 height 376
drag, startPoint x: 242, startPoint y: 16, endPoint x: 229, endPoint y: 18, distance: 13.5
click at [229, 18] on span "Dashboard" at bounding box center [242, 17] width 33 height 8
click at [226, 156] on div "Title Add a title and subtitle List Add a list related to this record Details A…" at bounding box center [502, 247] width 651 height 376
click at [152, 476] on button "Done" at bounding box center [153, 474] width 24 height 15
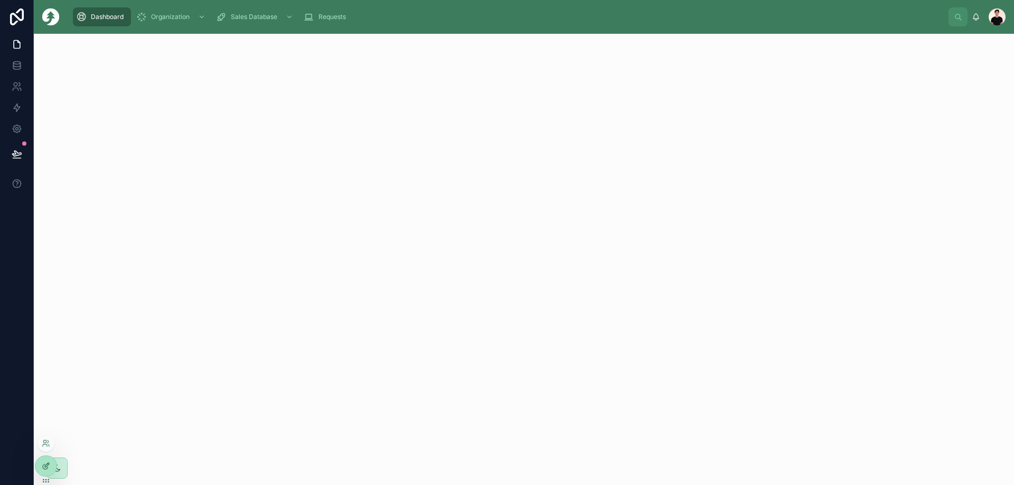
click at [47, 470] on icon at bounding box center [46, 466] width 8 height 8
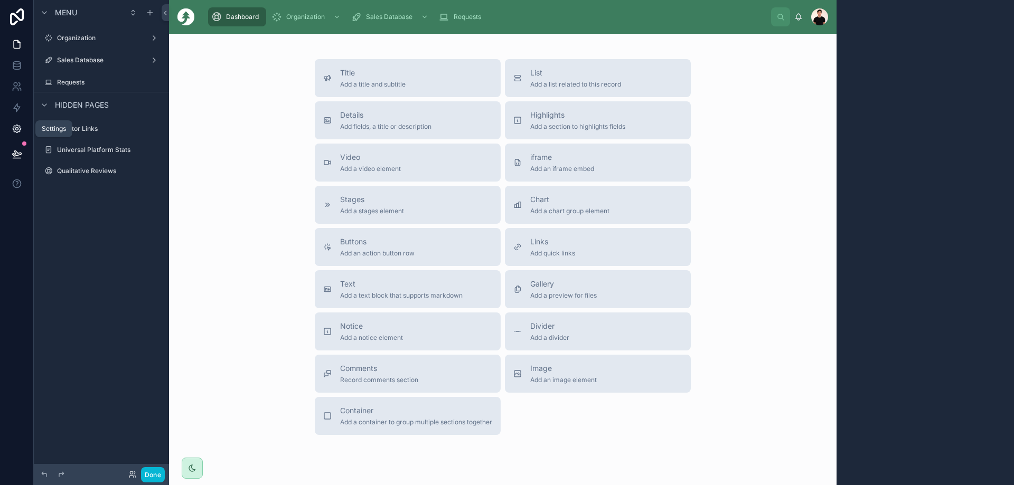
click at [14, 124] on icon at bounding box center [17, 129] width 11 height 11
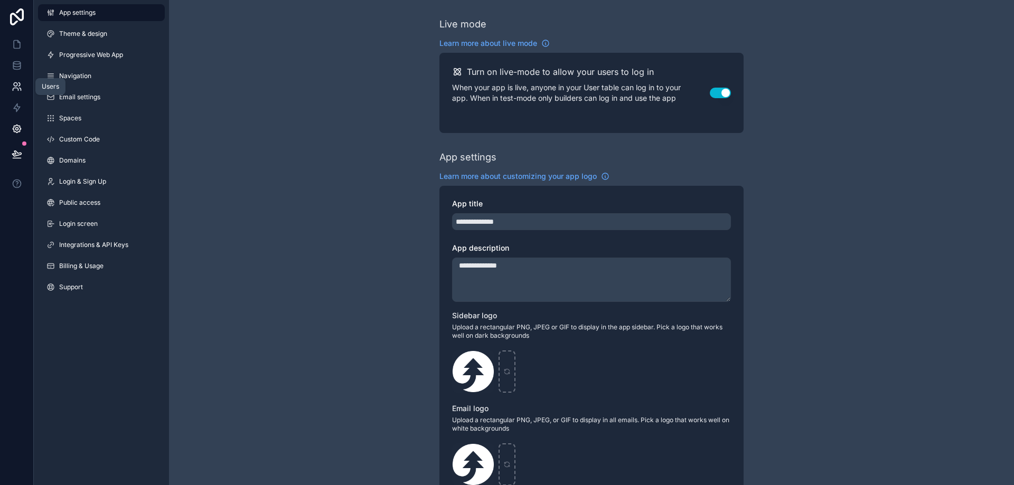
click at [17, 91] on icon at bounding box center [17, 86] width 11 height 11
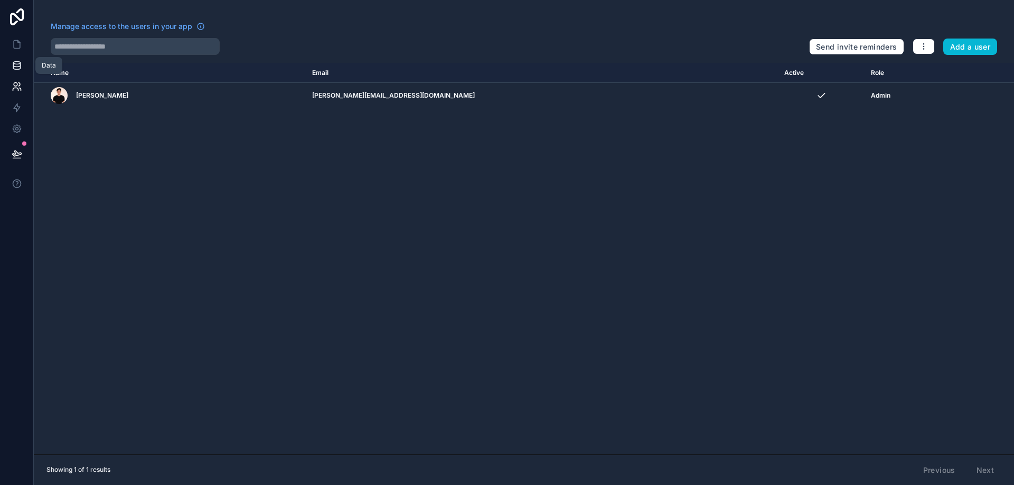
click at [14, 73] on link at bounding box center [16, 65] width 33 height 21
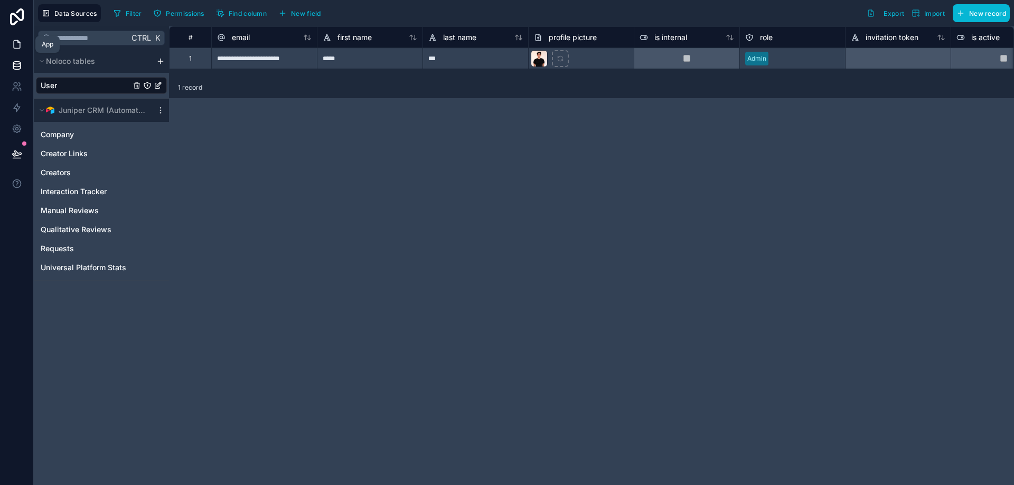
click at [17, 49] on icon at bounding box center [17, 45] width 6 height 8
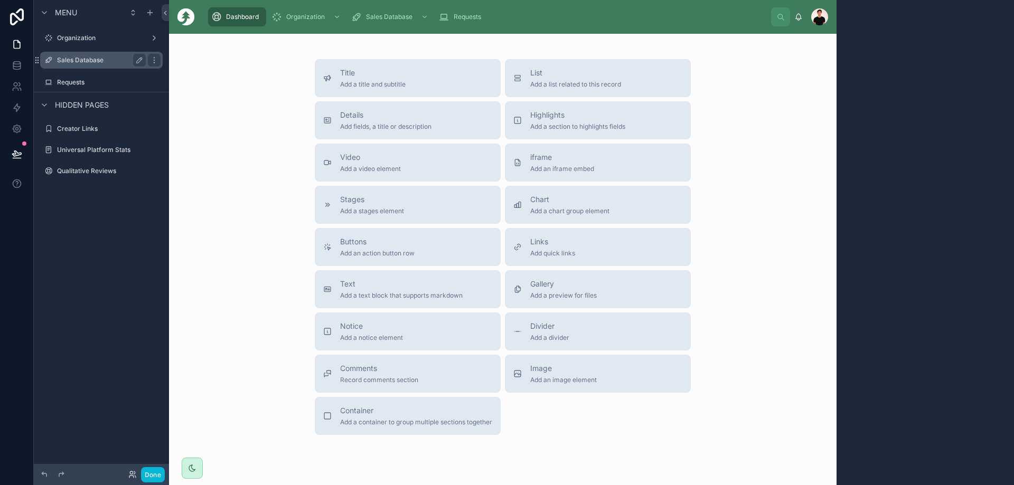
click at [80, 62] on label "Sales Database" at bounding box center [99, 60] width 85 height 8
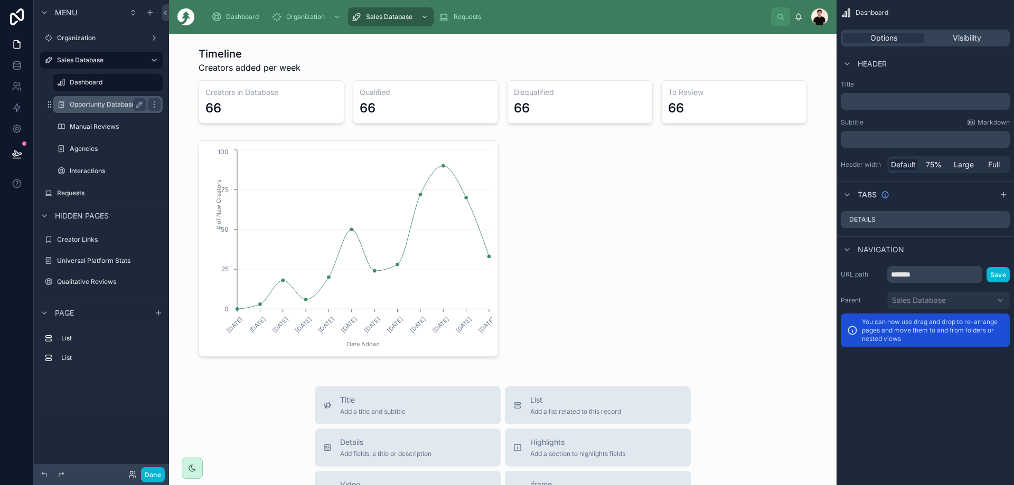
click at [85, 101] on label "Opportunity Database" at bounding box center [106, 104] width 72 height 8
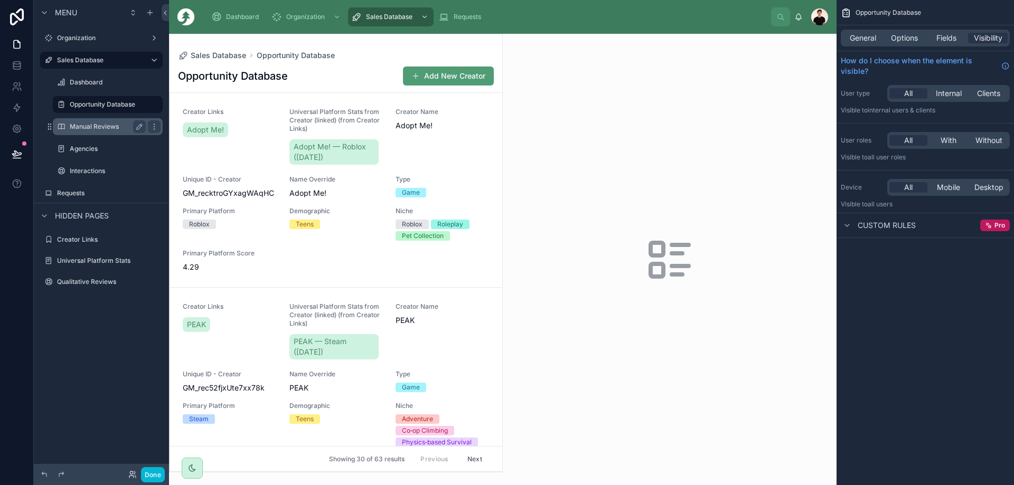
click at [80, 127] on label "Manual Reviews" at bounding box center [106, 127] width 72 height 8
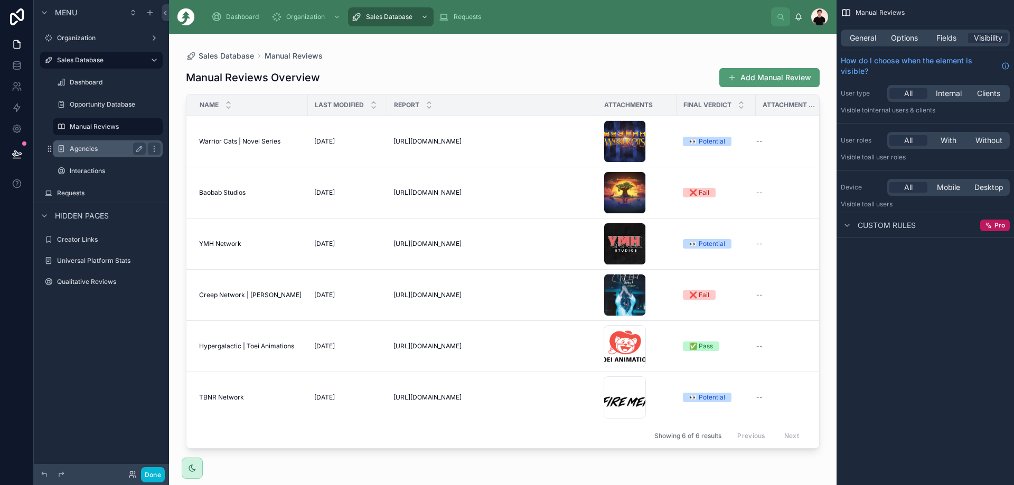
click at [88, 149] on label "Agencies" at bounding box center [106, 149] width 72 height 8
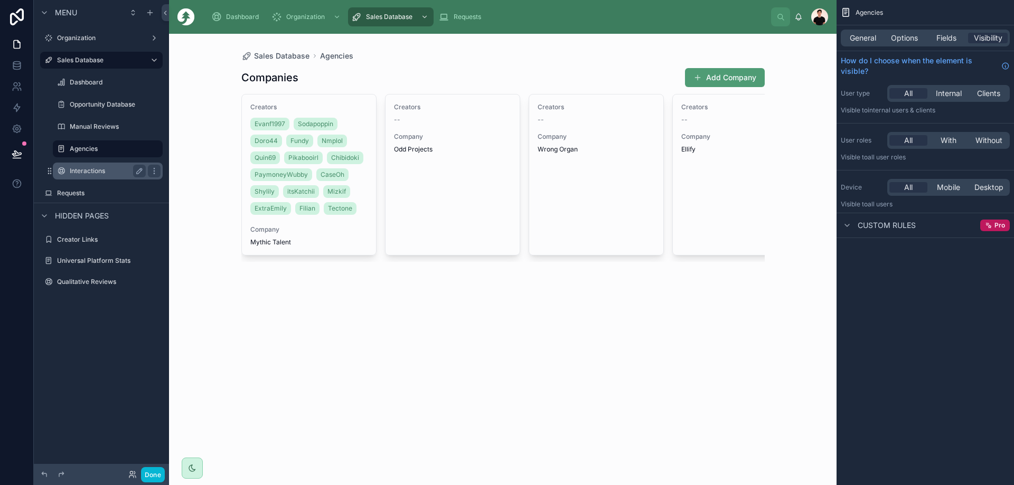
click at [83, 174] on label "Interactions" at bounding box center [106, 171] width 72 height 8
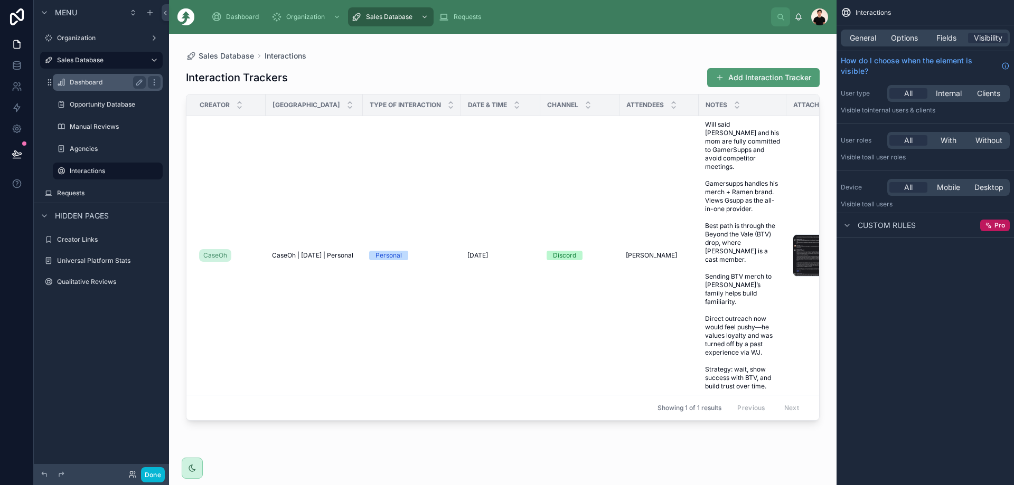
click at [78, 85] on label "Dashboard" at bounding box center [106, 82] width 72 height 8
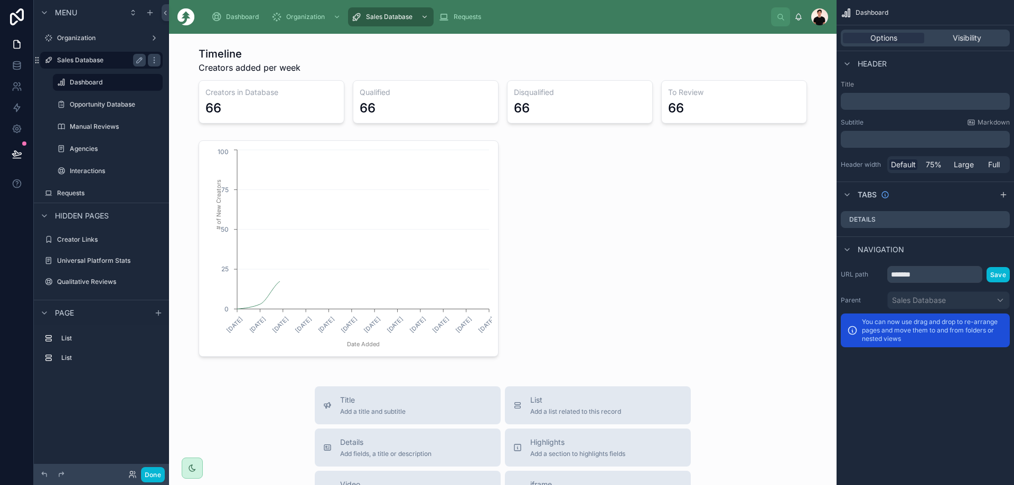
click at [80, 63] on label "Sales Database" at bounding box center [99, 60] width 85 height 8
click at [100, 41] on label "Organization" at bounding box center [99, 38] width 85 height 8
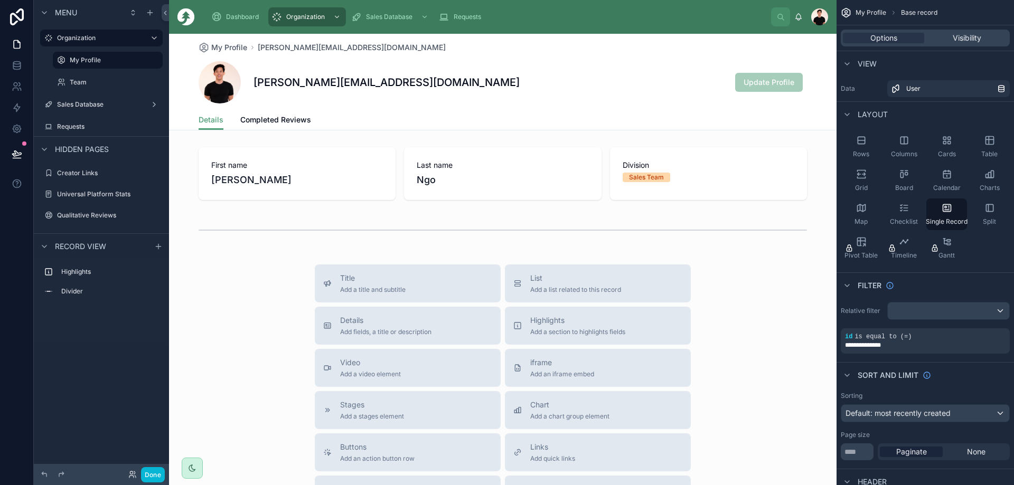
click at [215, 286] on div at bounding box center [503, 379] width 668 height 691
click at [157, 474] on button "Done" at bounding box center [153, 474] width 24 height 15
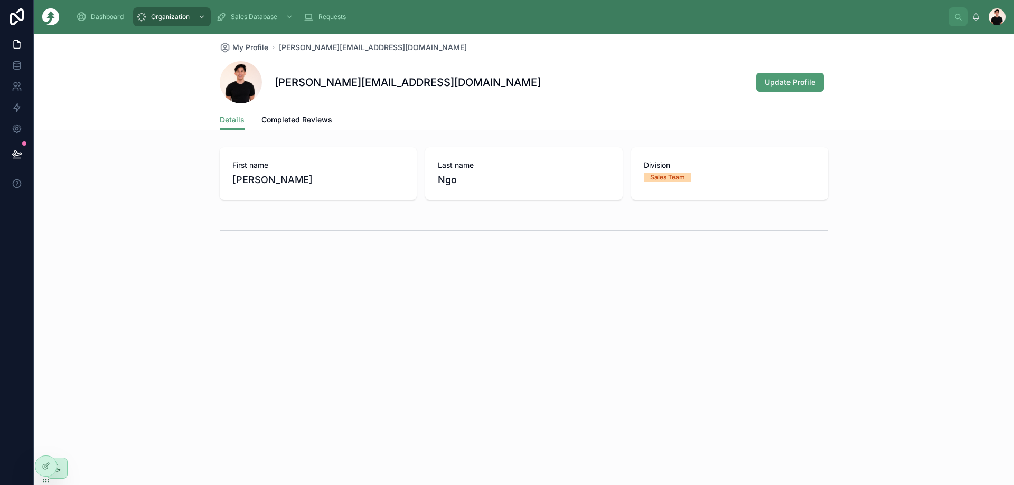
click at [121, 27] on div "Dashboard Organization Sales Database Requests" at bounding box center [508, 16] width 881 height 23
click at [106, 18] on span "Dashboard" at bounding box center [107, 17] width 33 height 8
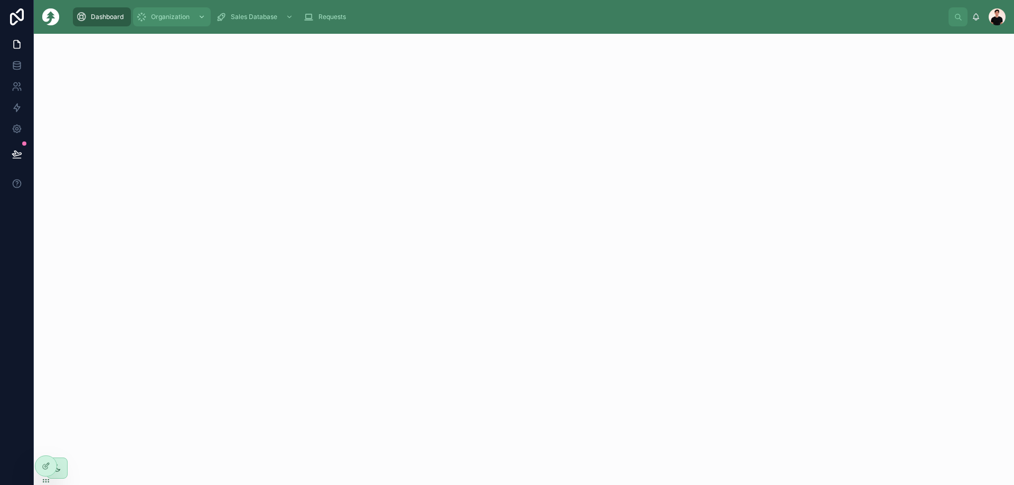
click at [165, 15] on span "Organization" at bounding box center [170, 17] width 39 height 8
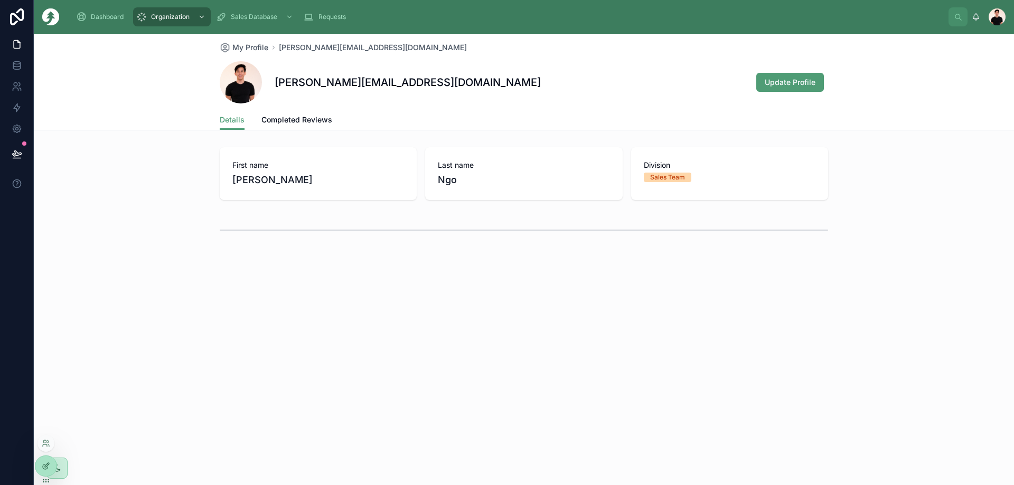
click at [41, 470] on div at bounding box center [45, 466] width 21 height 20
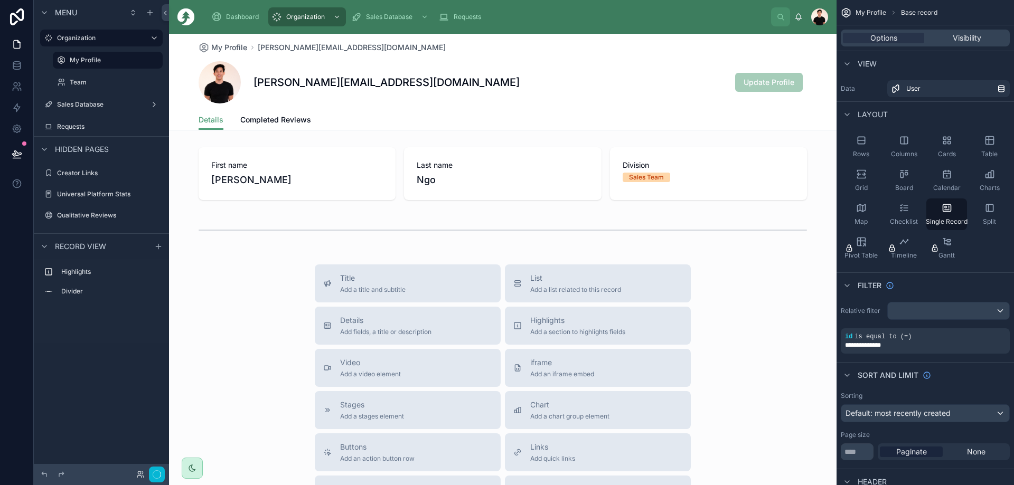
click at [672, 188] on div at bounding box center [503, 379] width 668 height 691
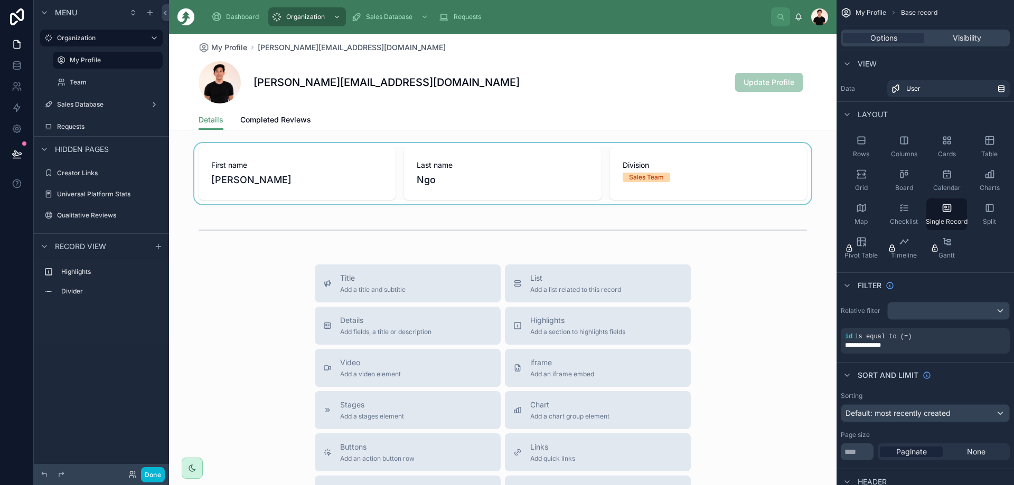
click at [644, 177] on div at bounding box center [503, 173] width 668 height 61
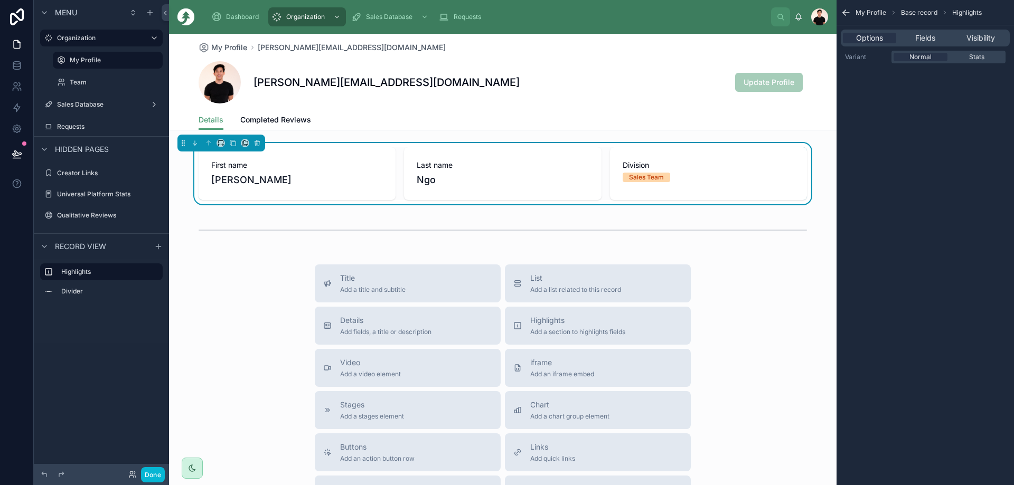
click at [632, 178] on div "Sales Team" at bounding box center [646, 178] width 35 height 10
click at [656, 180] on div "Sales Team" at bounding box center [646, 178] width 35 height 10
click at [79, 81] on label "Team" at bounding box center [106, 82] width 72 height 8
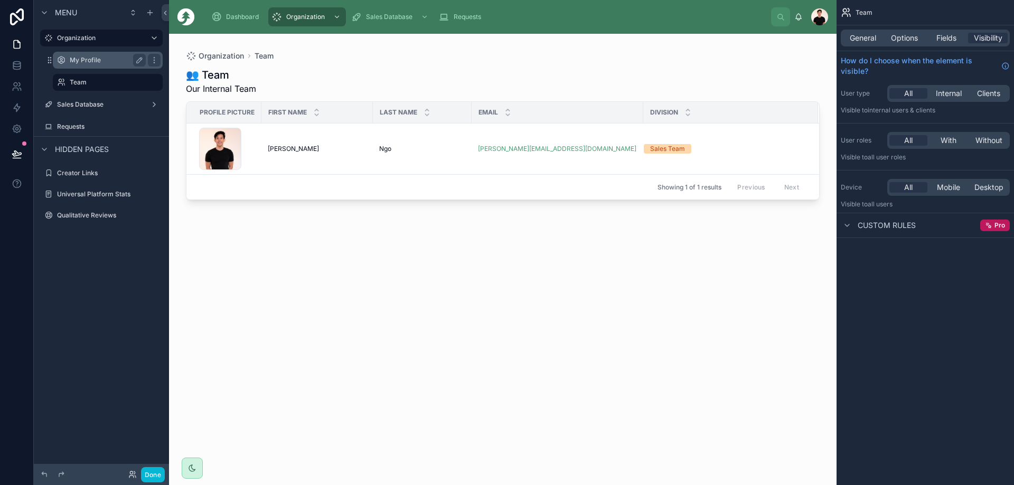
click at [78, 62] on label "My Profile" at bounding box center [106, 60] width 72 height 8
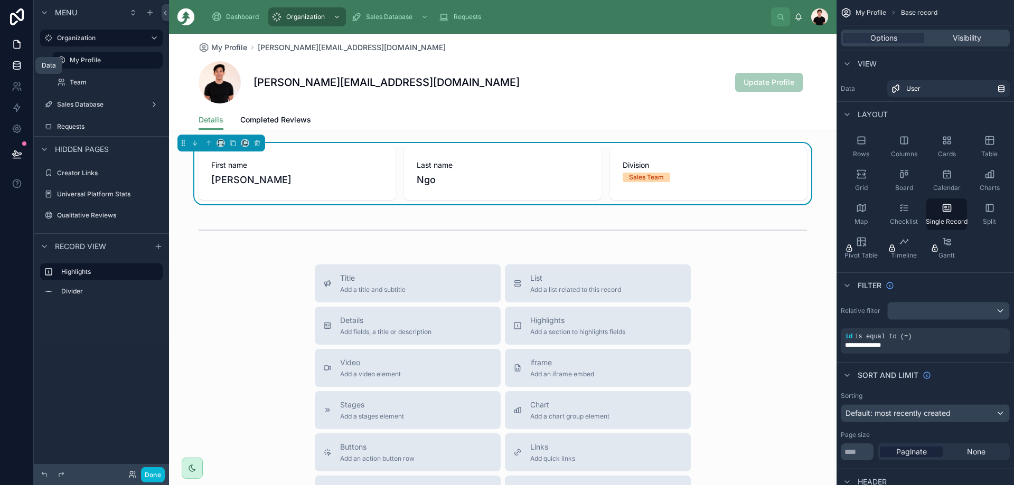
click at [24, 70] on link at bounding box center [16, 65] width 33 height 21
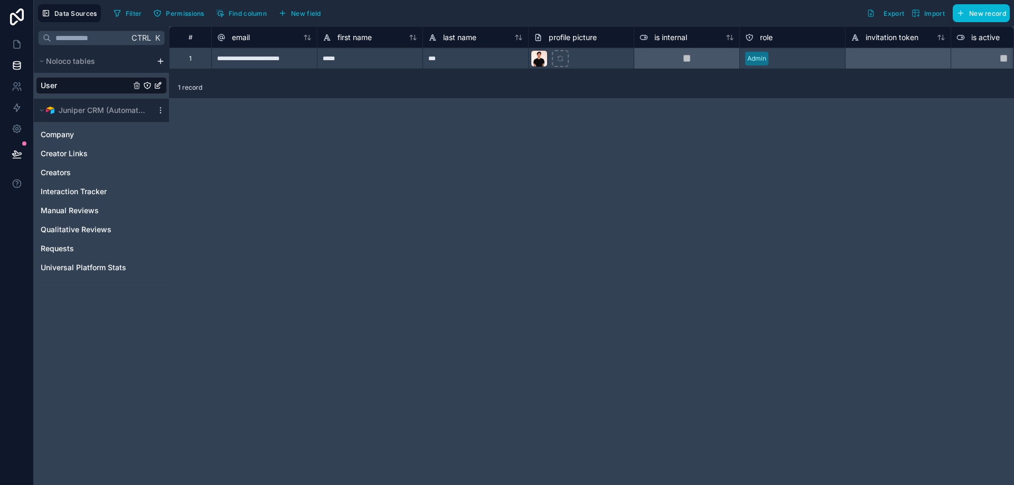
click at [67, 86] on link "User" at bounding box center [86, 85] width 90 height 11
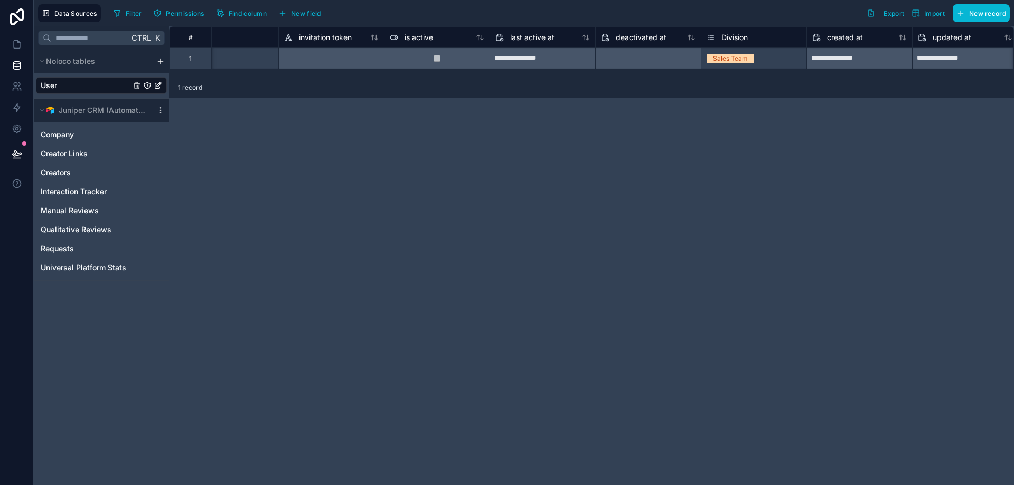
scroll to position [0, 691]
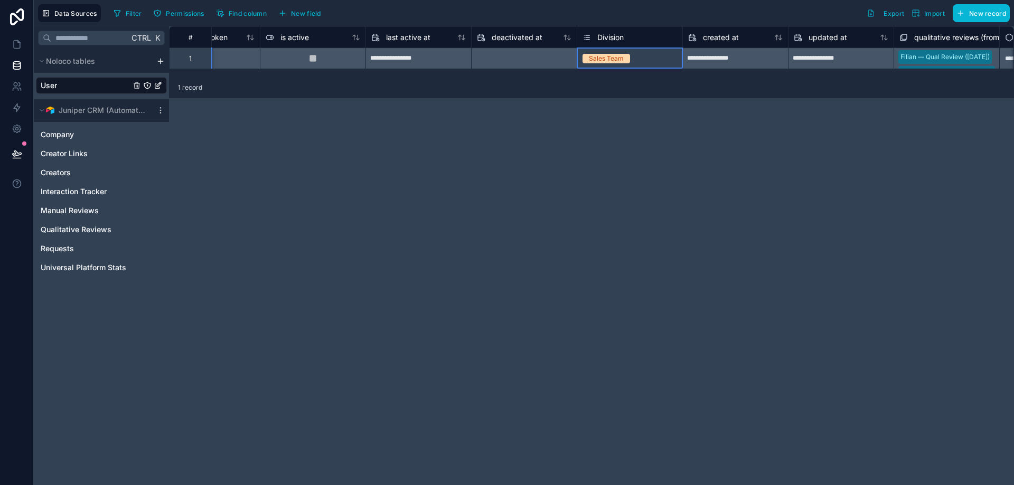
click at [644, 43] on div "Division" at bounding box center [630, 37] width 95 height 13
click at [615, 39] on span "Division" at bounding box center [610, 37] width 26 height 11
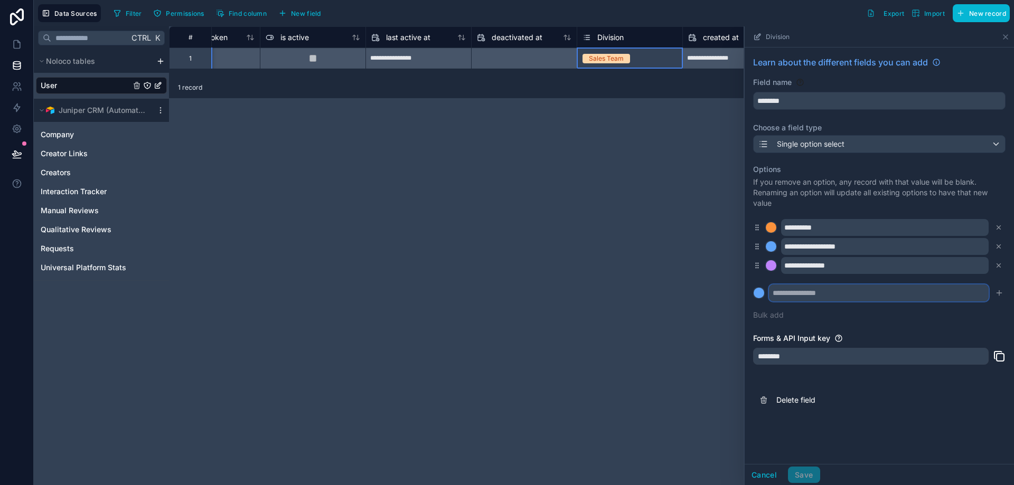
click at [784, 294] on input "text" at bounding box center [879, 293] width 220 height 17
type input "**********"
click at [753, 287] on button at bounding box center [759, 293] width 12 height 12
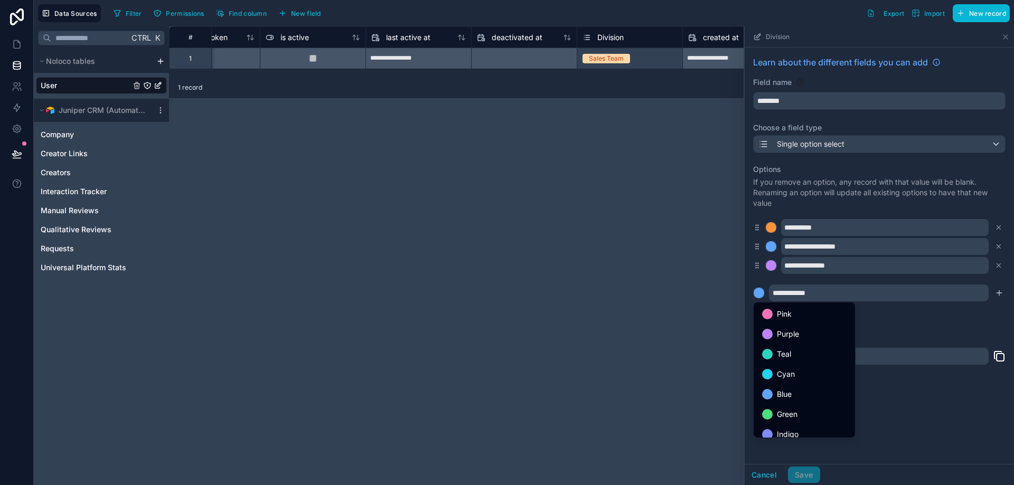
click at [944, 293] on div at bounding box center [879, 255] width 269 height 459
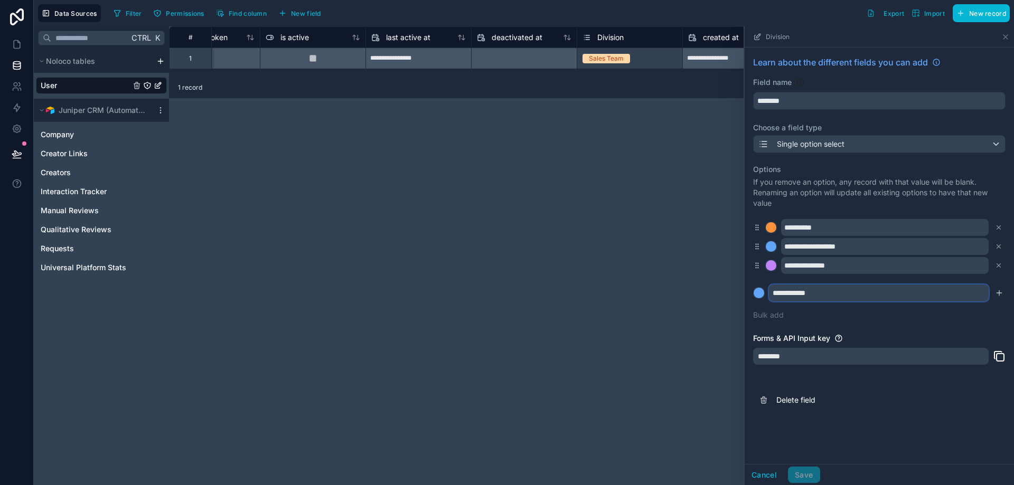
click at [887, 287] on input "**********" at bounding box center [879, 293] width 220 height 17
click at [753, 287] on button at bounding box center [759, 293] width 12 height 12
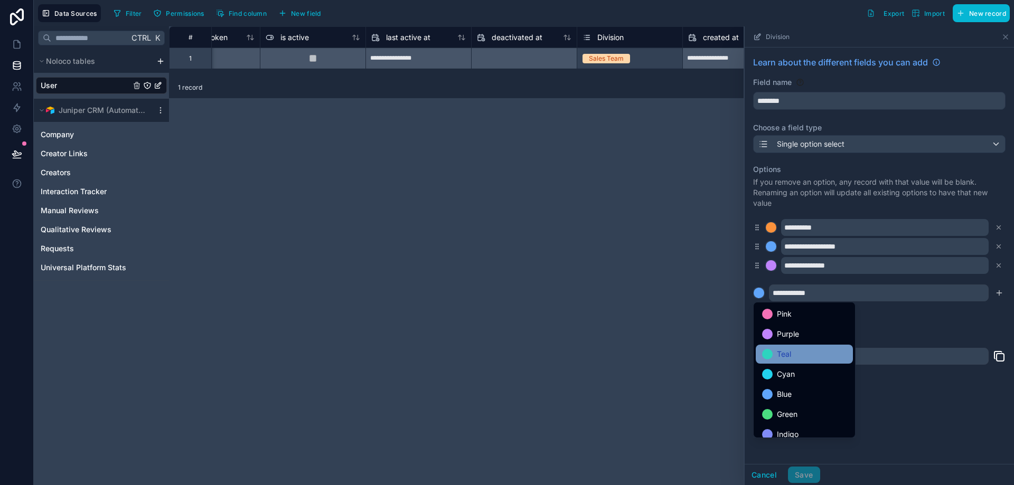
click at [812, 357] on div "Teal" at bounding box center [804, 354] width 85 height 13
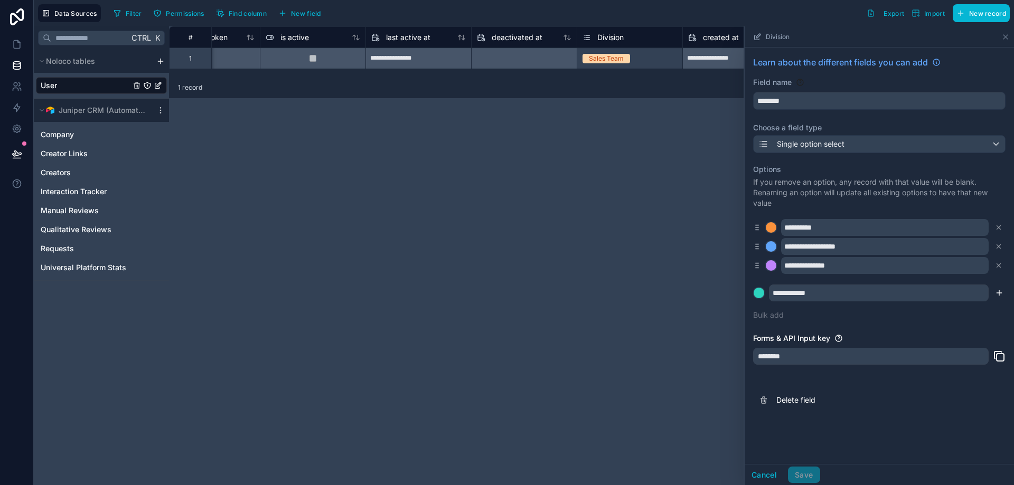
click at [1000, 292] on icon "submit" at bounding box center [999, 293] width 8 height 8
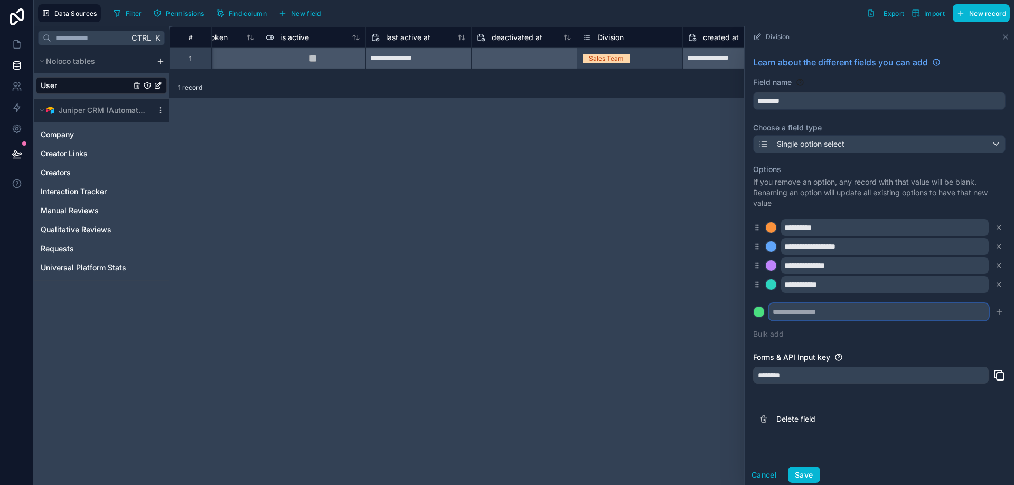
click at [798, 317] on input "text" at bounding box center [879, 312] width 220 height 17
type input "**********"
click at [999, 314] on icon "submit" at bounding box center [999, 312] width 0 height 5
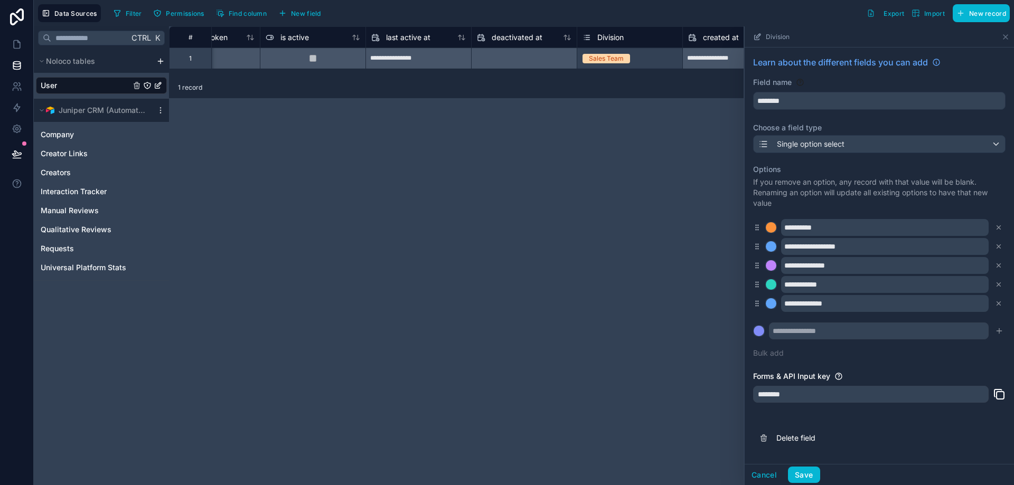
click at [907, 357] on div "**********" at bounding box center [879, 261] width 252 height 207
click at [808, 473] on button "Save" at bounding box center [804, 475] width 32 height 17
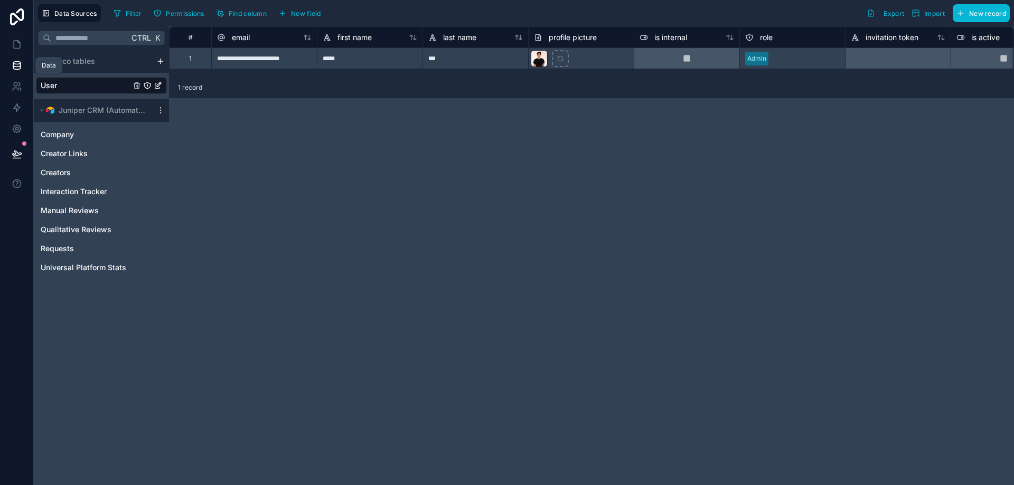
click at [22, 73] on link at bounding box center [16, 65] width 33 height 21
click at [16, 87] on icon at bounding box center [17, 86] width 11 height 11
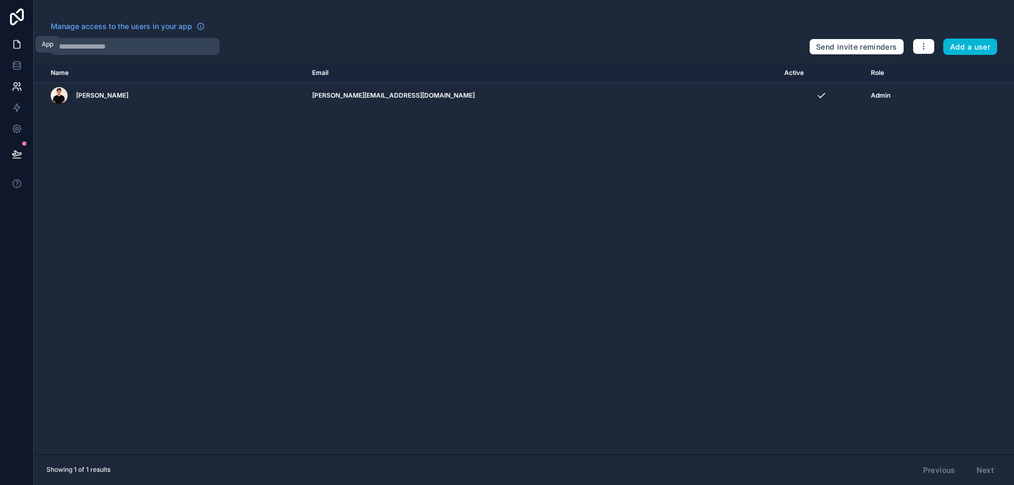
click at [20, 43] on icon at bounding box center [17, 45] width 6 height 8
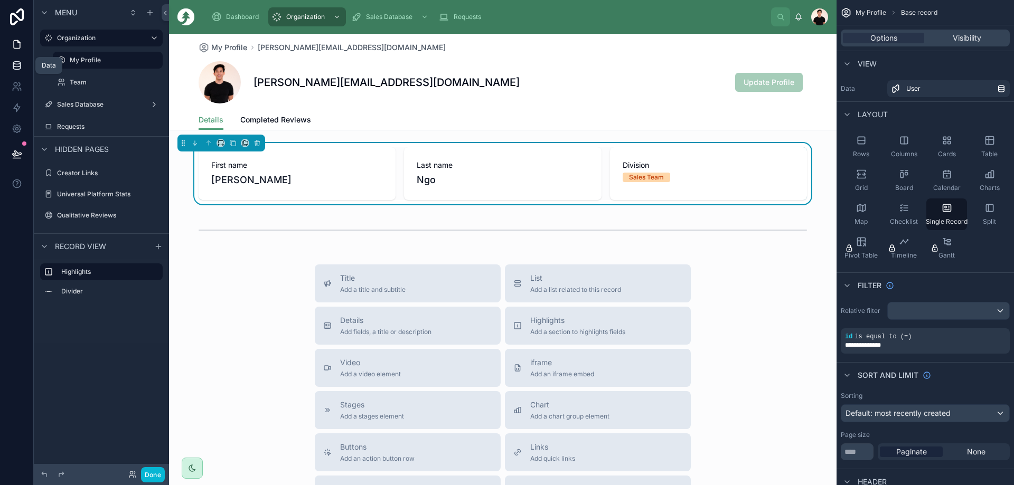
click at [20, 71] on link at bounding box center [16, 65] width 33 height 21
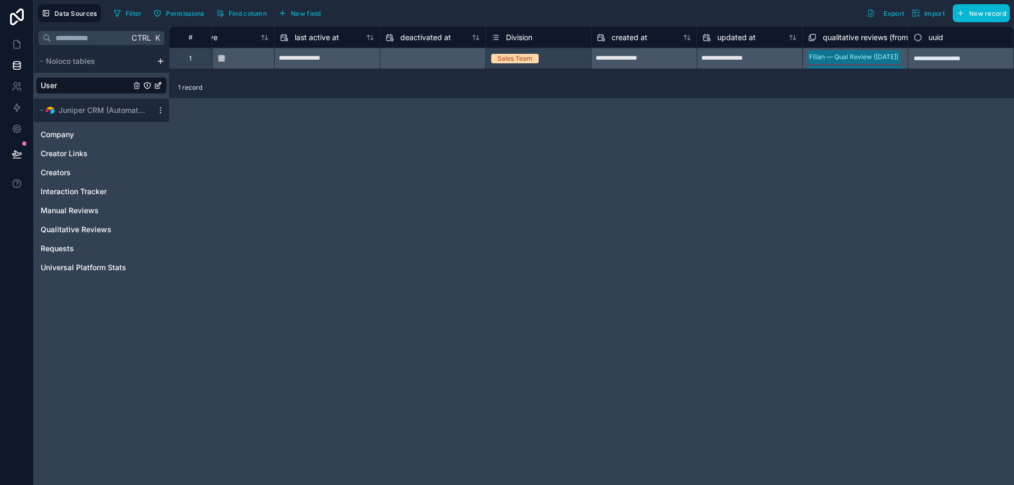
scroll to position [0, 782]
click at [873, 60] on div "Filian — Qual Review (Aug 20, 2025) Nerdforge — Qual Review (Jul 23, 2025) Anim…" at bounding box center [855, 58] width 106 height 21
drag, startPoint x: 945, startPoint y: 64, endPoint x: 936, endPoint y: 68, distance: 9.9
click at [945, 64] on div "**********" at bounding box center [961, 58] width 106 height 21
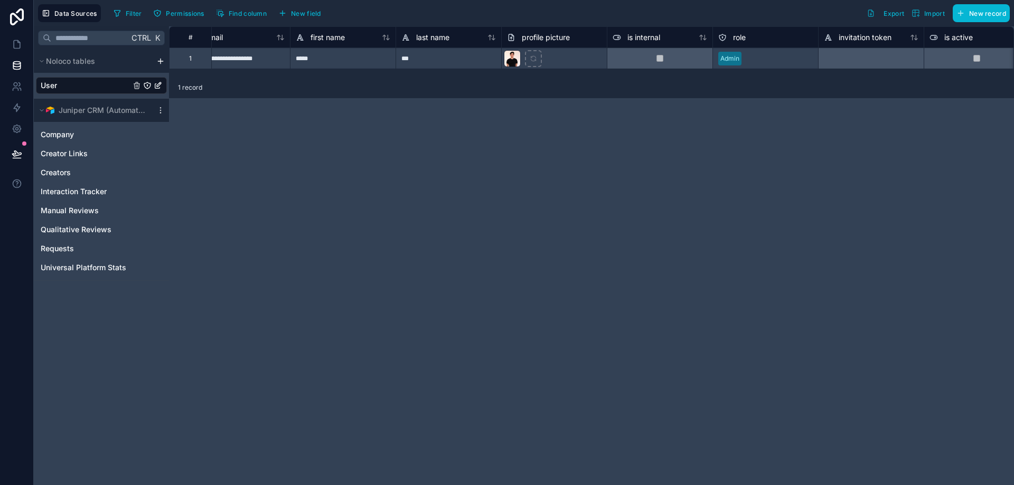
scroll to position [0, 0]
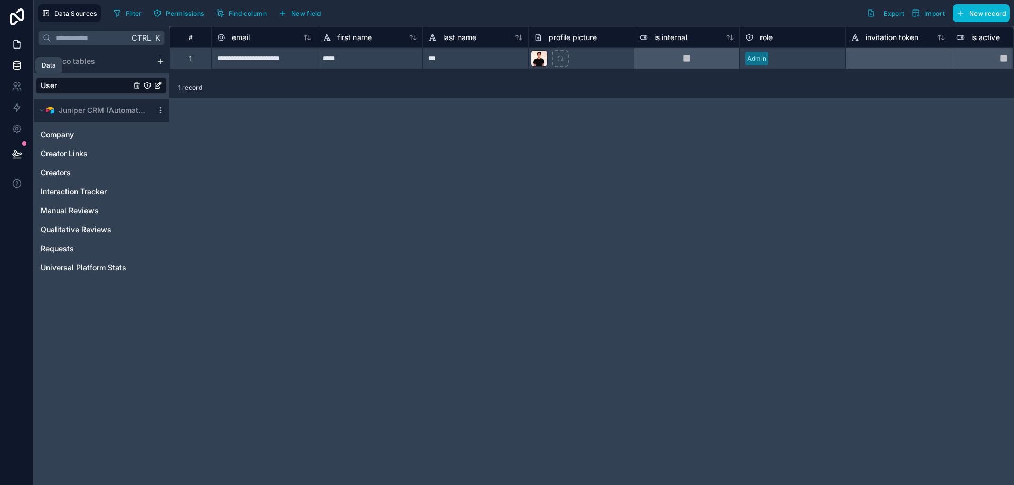
click at [20, 49] on icon at bounding box center [17, 45] width 6 height 8
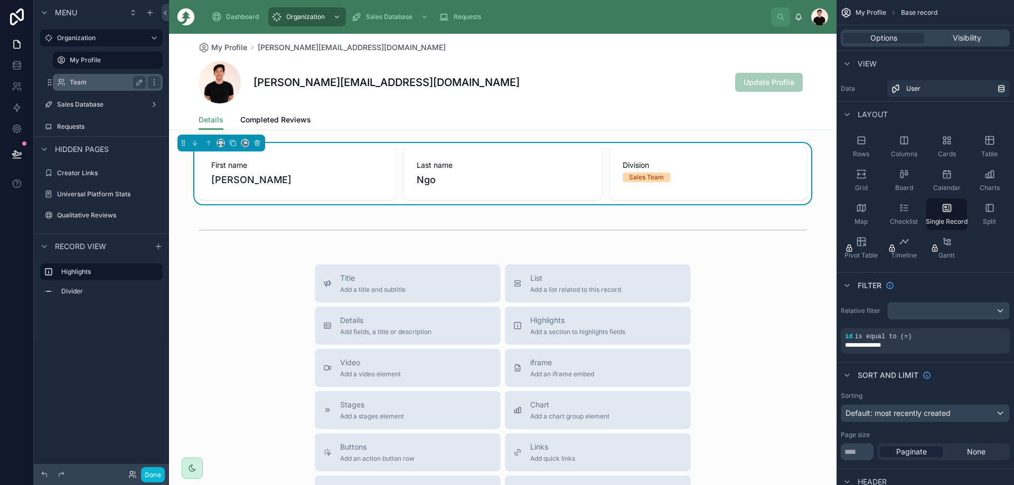
click at [102, 83] on label "Team" at bounding box center [106, 82] width 72 height 8
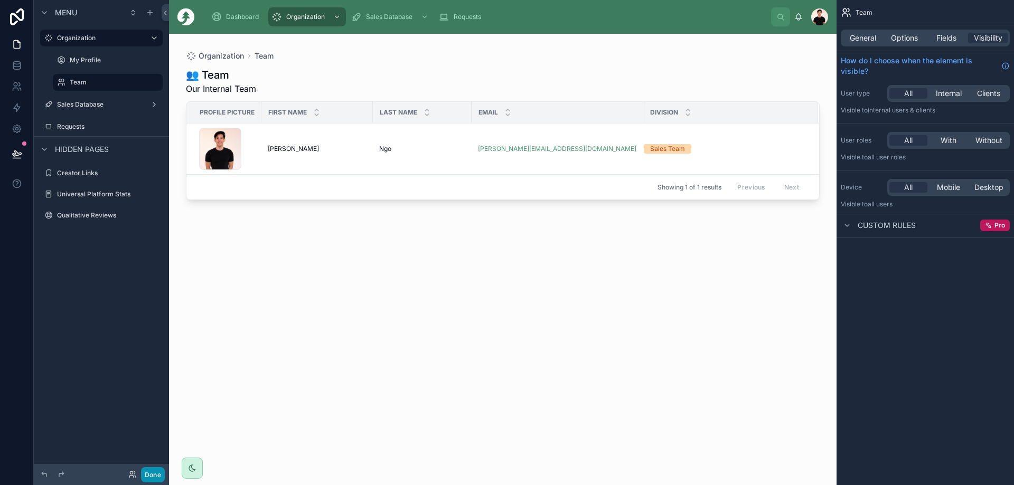
click at [154, 475] on button "Done" at bounding box center [153, 474] width 24 height 15
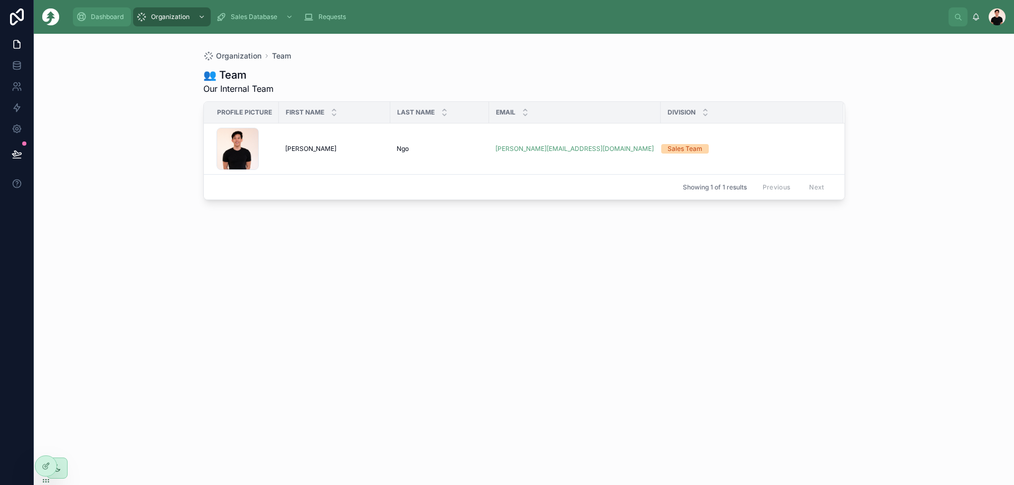
click at [100, 10] on div "Dashboard" at bounding box center [102, 16] width 52 height 17
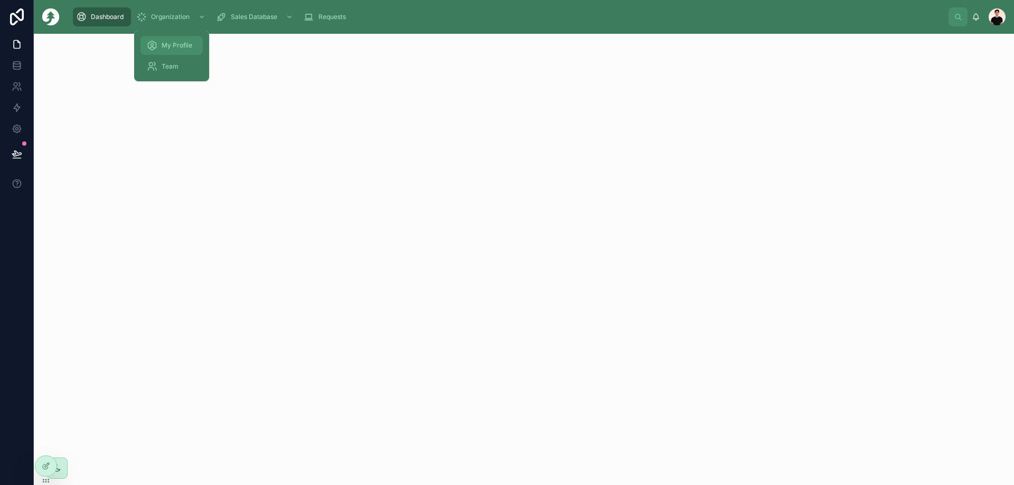
click at [155, 40] on icon at bounding box center [152, 45] width 11 height 11
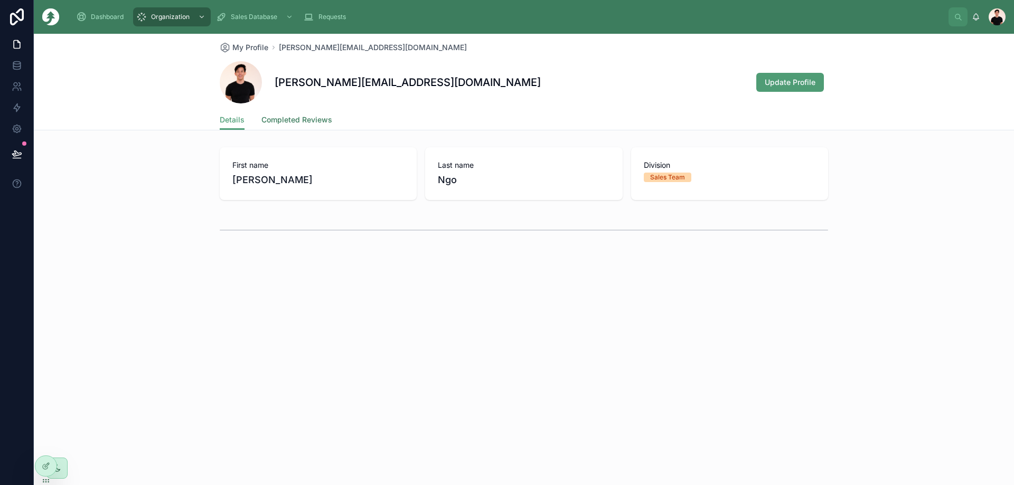
click at [317, 123] on span "Completed Reviews" at bounding box center [296, 120] width 71 height 11
click at [230, 123] on span "Details" at bounding box center [232, 120] width 25 height 11
click at [787, 72] on div "Update Profile" at bounding box center [788, 82] width 80 height 20
click at [788, 79] on span "Update Profile" at bounding box center [790, 82] width 51 height 11
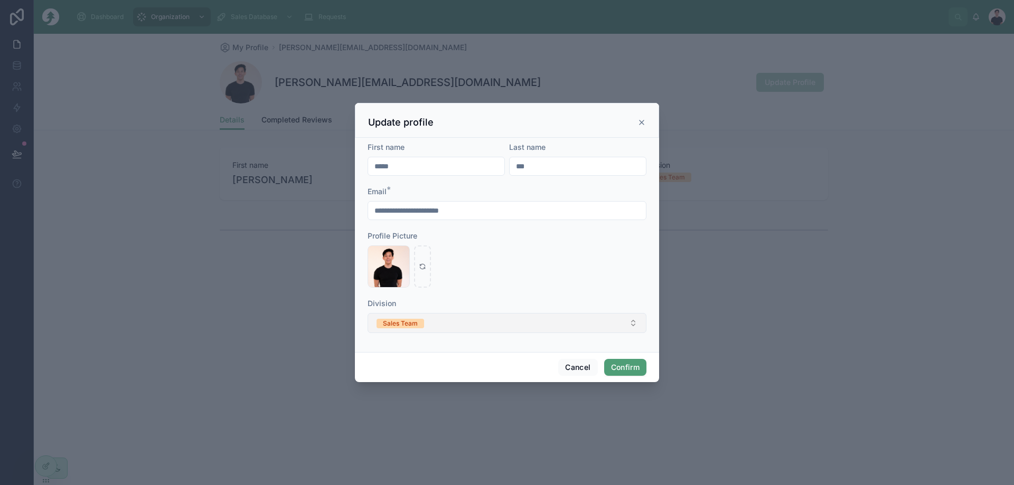
click at [470, 321] on button "Sales Team" at bounding box center [507, 323] width 279 height 20
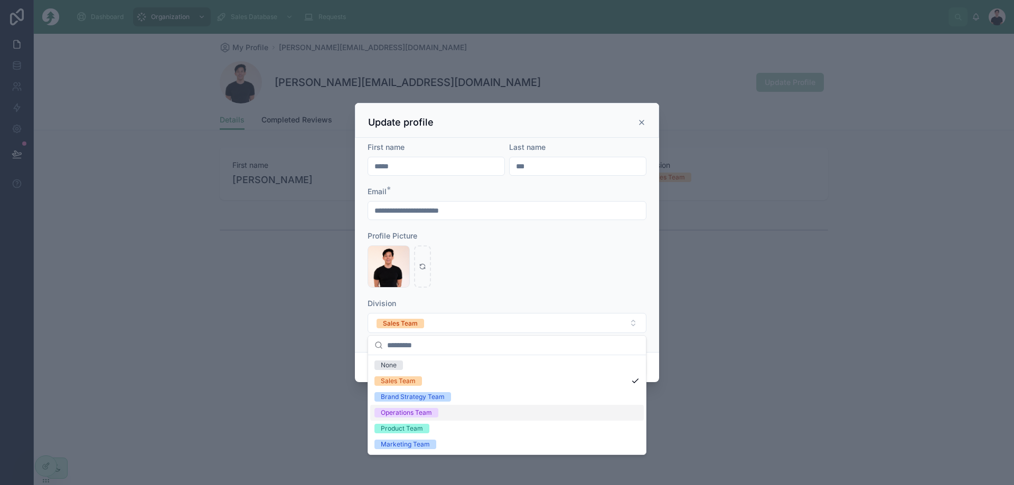
click at [255, 358] on div at bounding box center [507, 242] width 1014 height 485
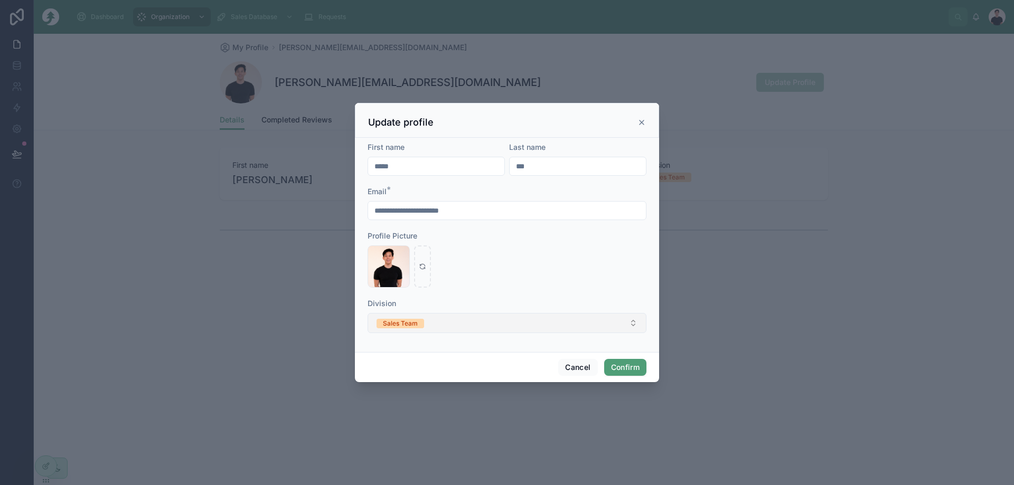
click at [459, 332] on button "Sales Team" at bounding box center [507, 323] width 279 height 20
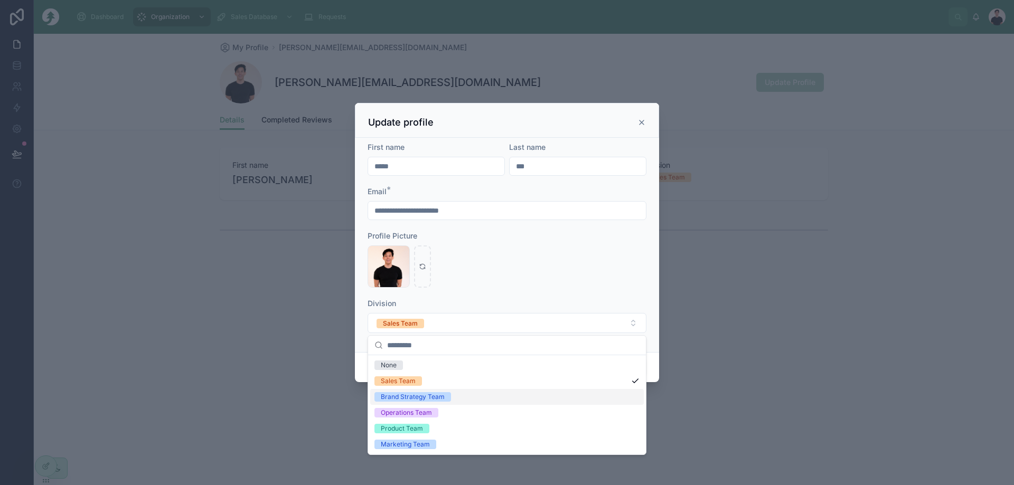
click at [437, 400] on div "Brand Strategy Team" at bounding box center [413, 397] width 64 height 10
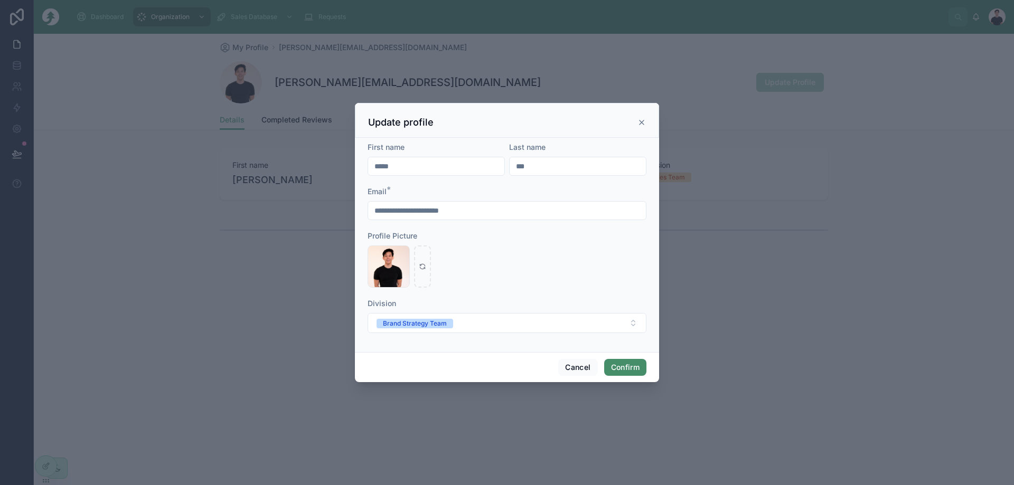
click at [622, 368] on button "Confirm" at bounding box center [625, 367] width 42 height 17
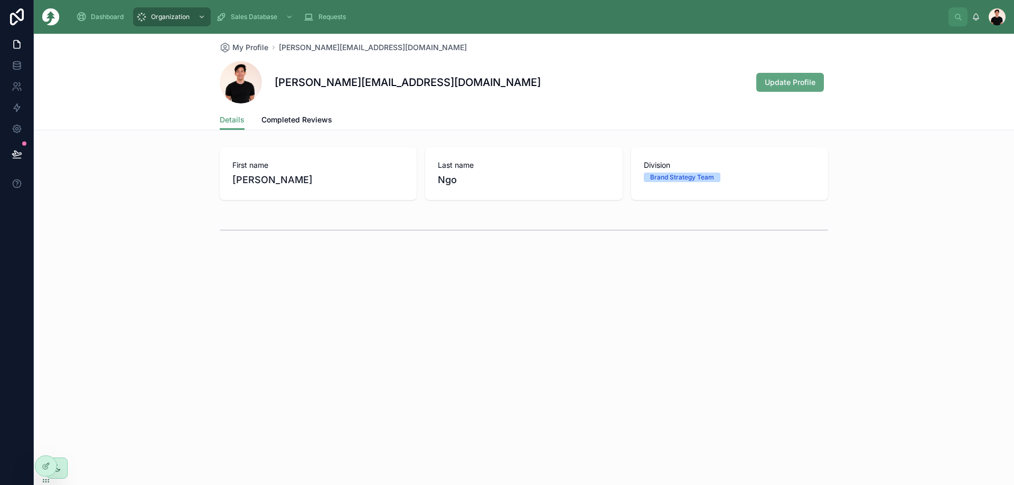
click at [791, 82] on span "Update Profile" at bounding box center [790, 82] width 51 height 11
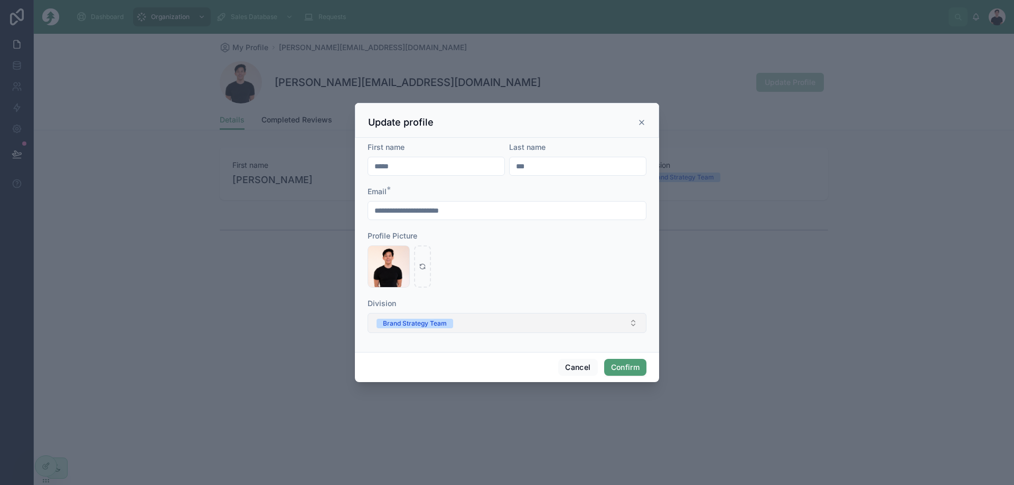
click at [481, 323] on button "Brand Strategy Team" at bounding box center [507, 323] width 279 height 20
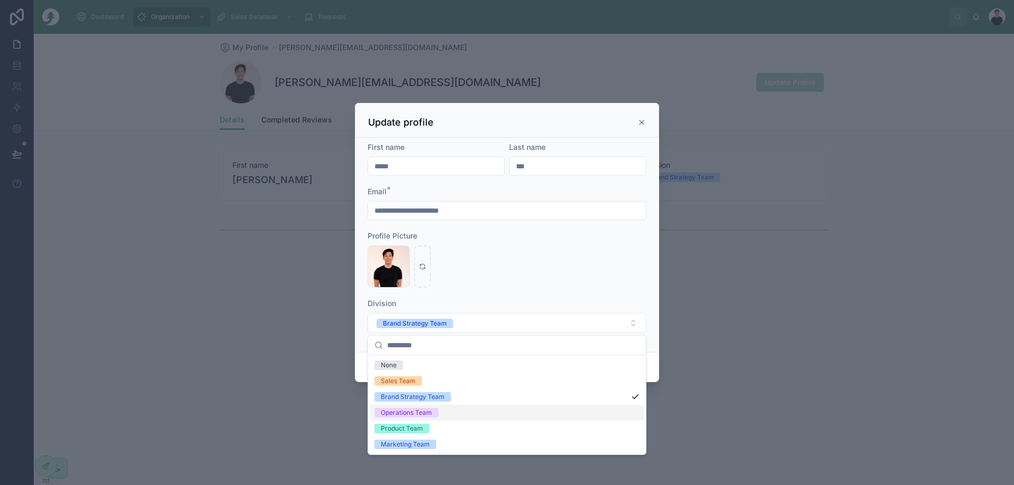
click at [455, 408] on div "Operations Team" at bounding box center [507, 413] width 274 height 16
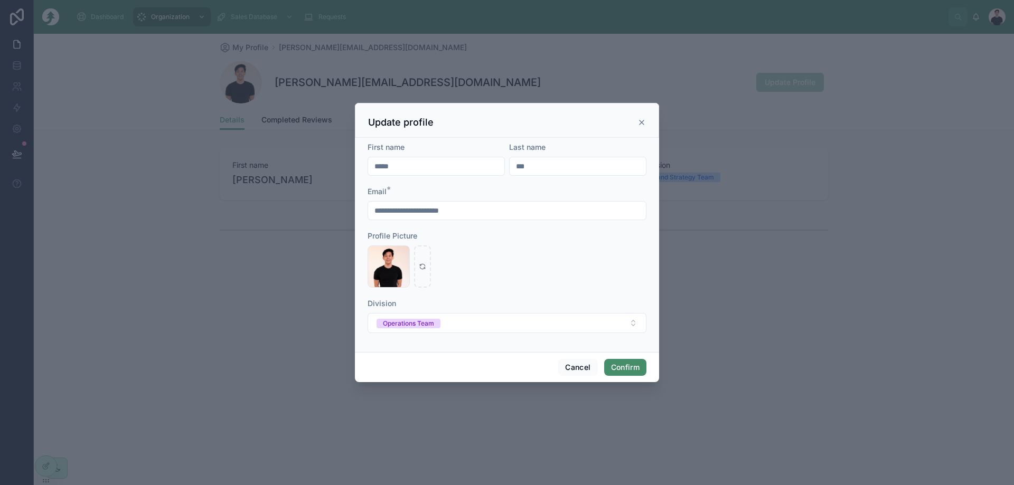
click at [625, 363] on button "Confirm" at bounding box center [625, 367] width 42 height 17
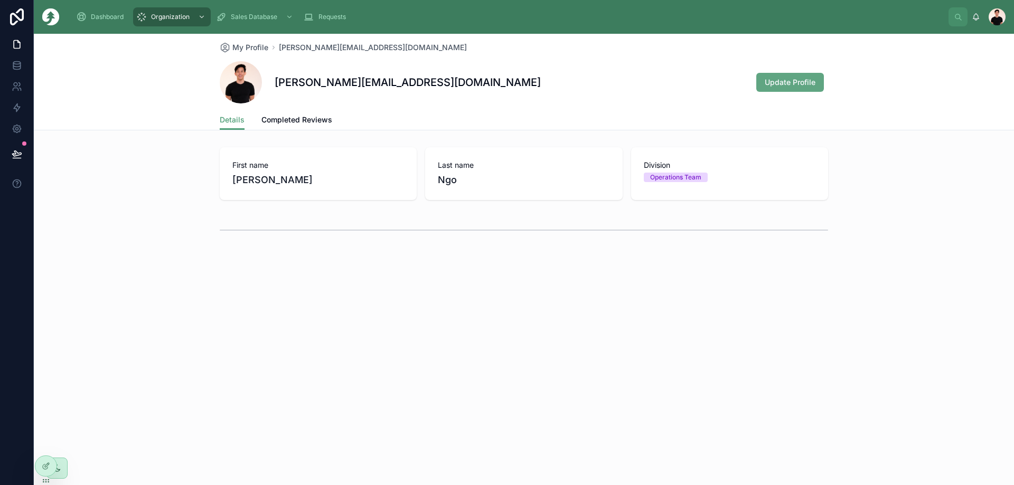
click at [792, 83] on span "Update Profile" at bounding box center [790, 82] width 51 height 11
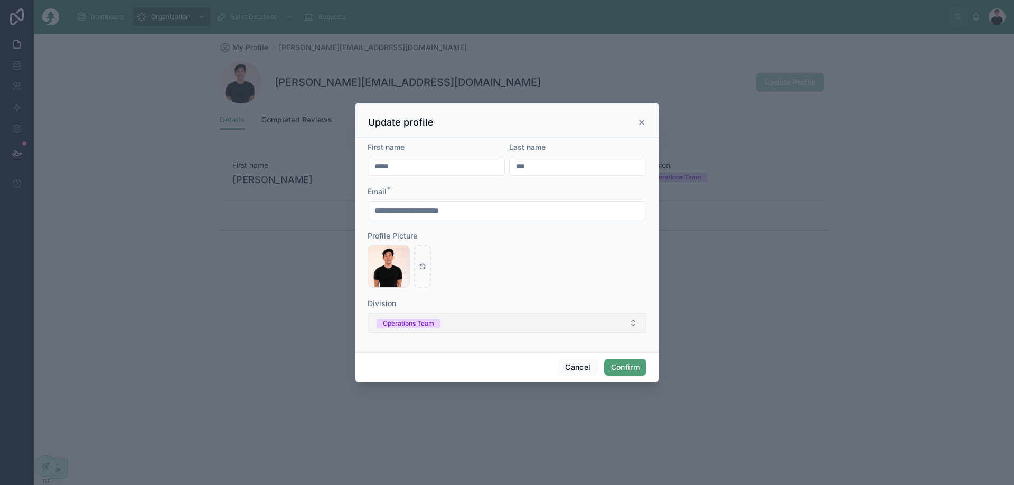
click at [537, 324] on button "Operations Team" at bounding box center [507, 323] width 279 height 20
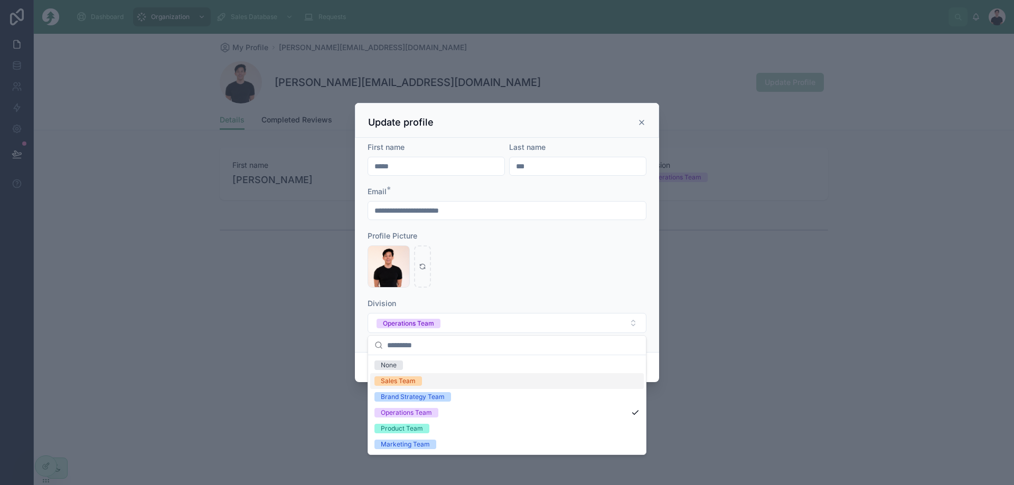
click at [455, 379] on div "Sales Team" at bounding box center [507, 381] width 274 height 16
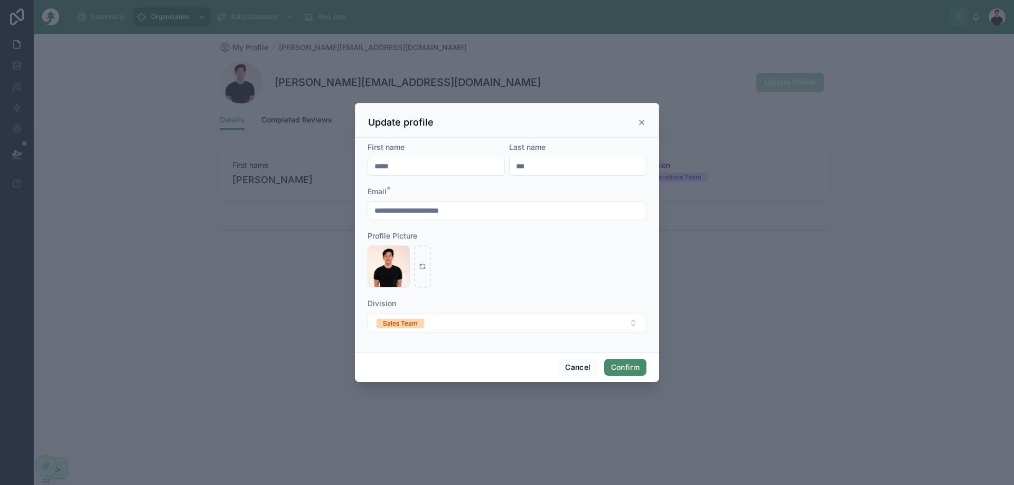
click at [621, 362] on button "Confirm" at bounding box center [625, 367] width 42 height 17
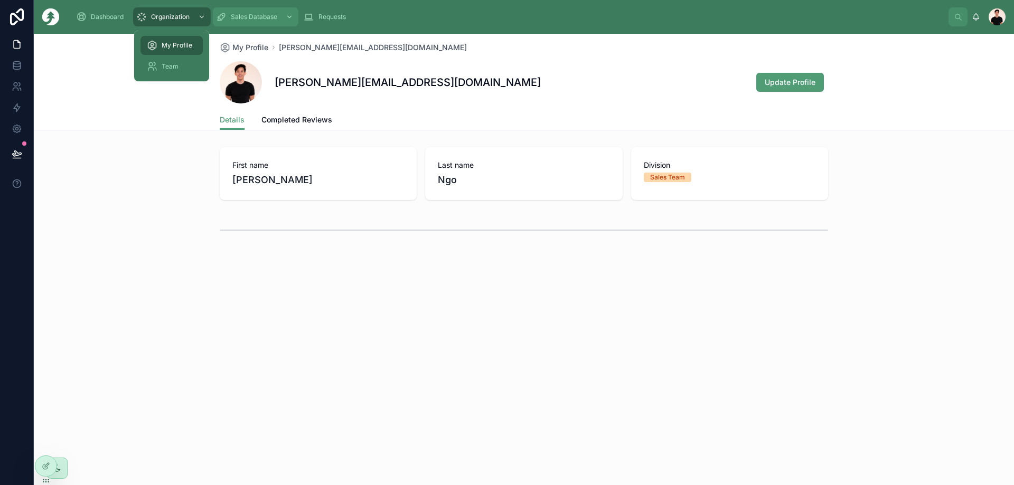
click at [252, 14] on span "Sales Database" at bounding box center [254, 17] width 46 height 8
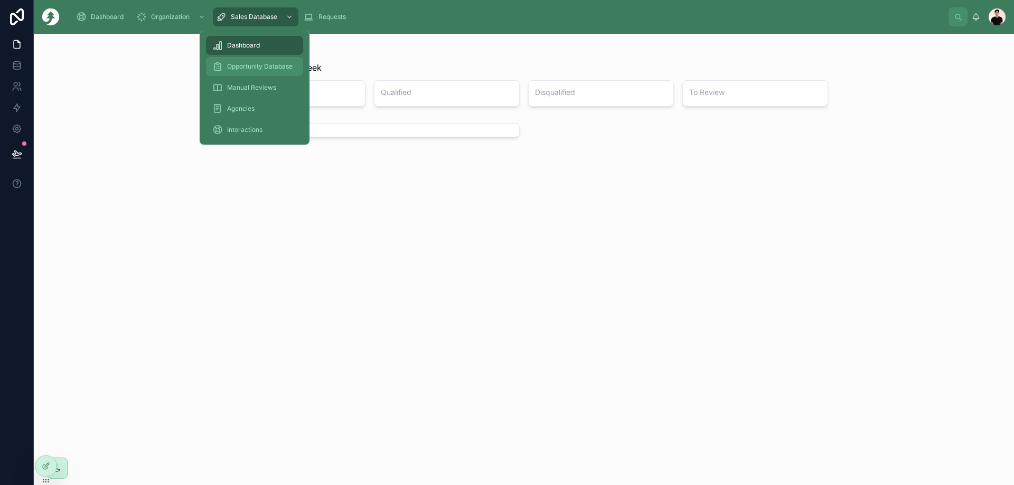
click at [235, 65] on span "Opportunity Database" at bounding box center [259, 66] width 65 height 8
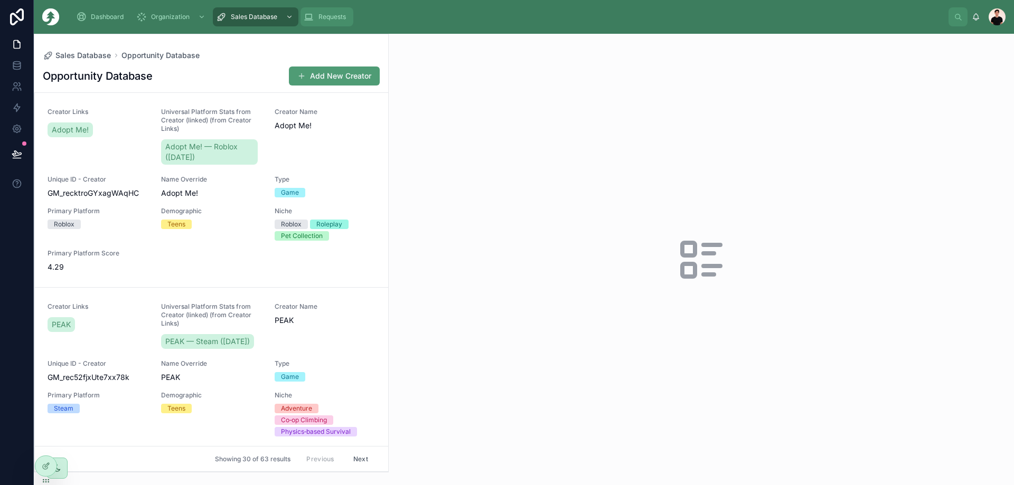
click at [310, 24] on div "Requests" at bounding box center [327, 16] width 46 height 17
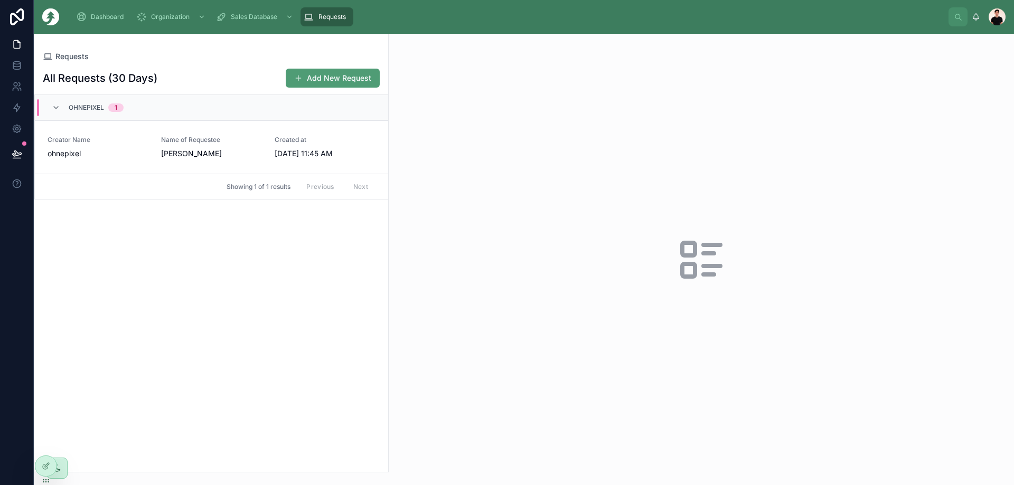
click at [116, 108] on div "1" at bounding box center [116, 108] width 3 height 8
click at [102, 112] on div "ohnepixel 1" at bounding box center [211, 107] width 353 height 25
click at [102, 112] on div "ohnepixel 1" at bounding box center [96, 107] width 55 height 17
click at [102, 112] on div "ohnepixel 1" at bounding box center [211, 107] width 353 height 25
click at [185, 189] on div "All Requests (30 Days) Add New Request ohnepixel 1 Showing 1 of 1 results Previ…" at bounding box center [211, 267] width 354 height 410
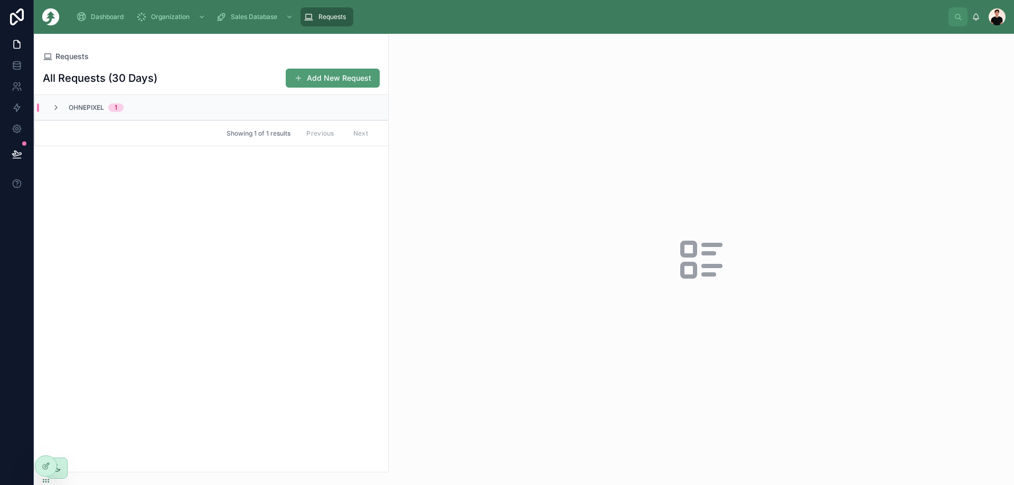
click at [133, 106] on div "ohnepixel 1" at bounding box center [87, 108] width 97 height 8
click at [133, 106] on div "ohnepixel 1" at bounding box center [87, 107] width 97 height 17
click at [133, 106] on div "ohnepixel 1" at bounding box center [87, 108] width 97 height 8
click at [126, 109] on div "ohnepixel 1" at bounding box center [87, 107] width 97 height 17
click at [136, 98] on div "ohnepixel 1" at bounding box center [211, 107] width 353 height 25
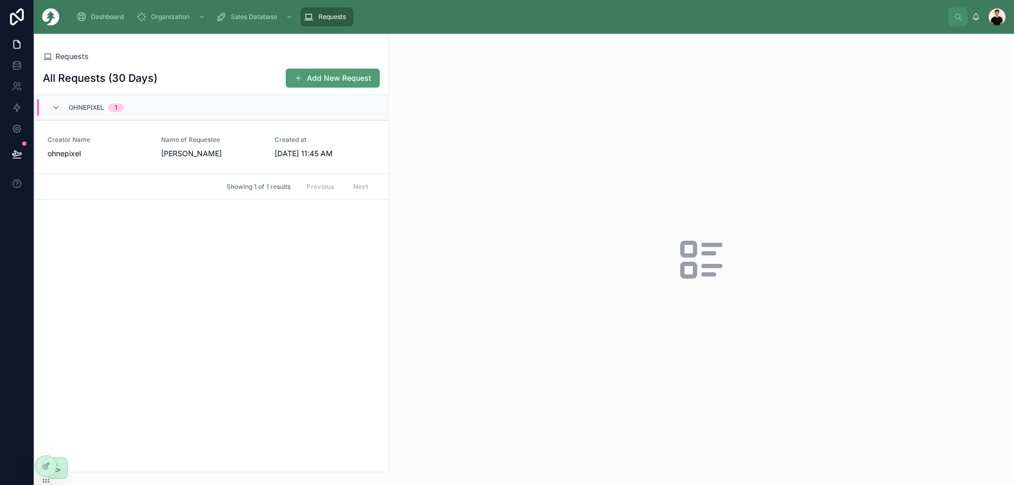
click at [136, 99] on div "ohnepixel 1" at bounding box center [87, 107] width 97 height 17
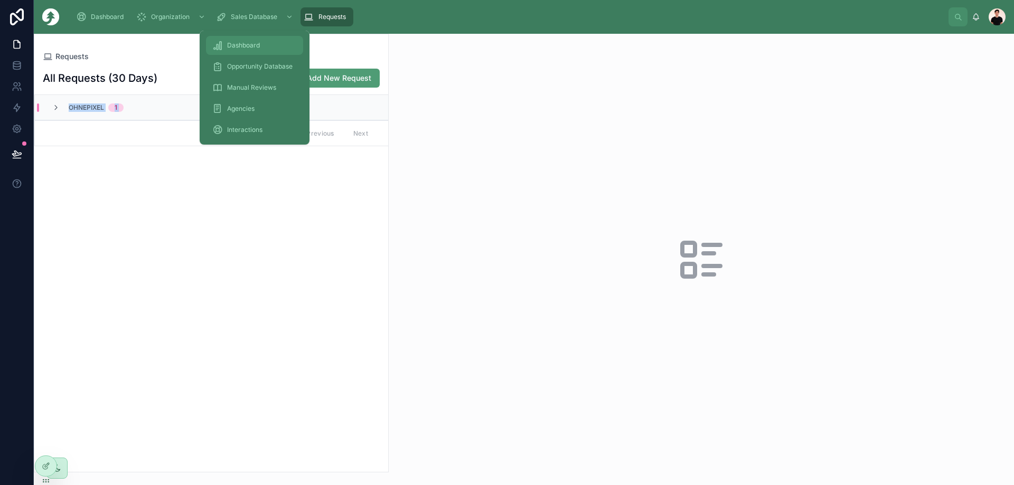
click at [239, 44] on span "Dashboard" at bounding box center [243, 45] width 33 height 8
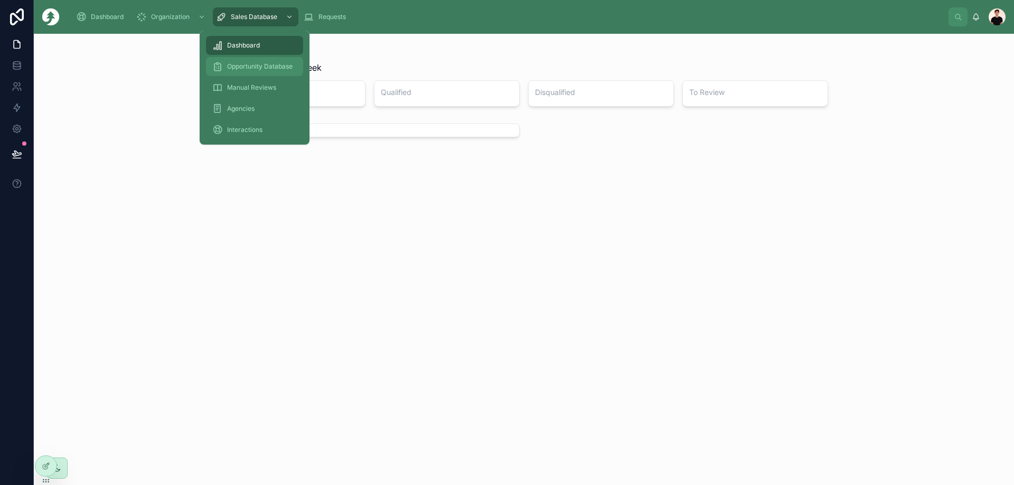
click at [251, 69] on span "Opportunity Database" at bounding box center [259, 66] width 65 height 8
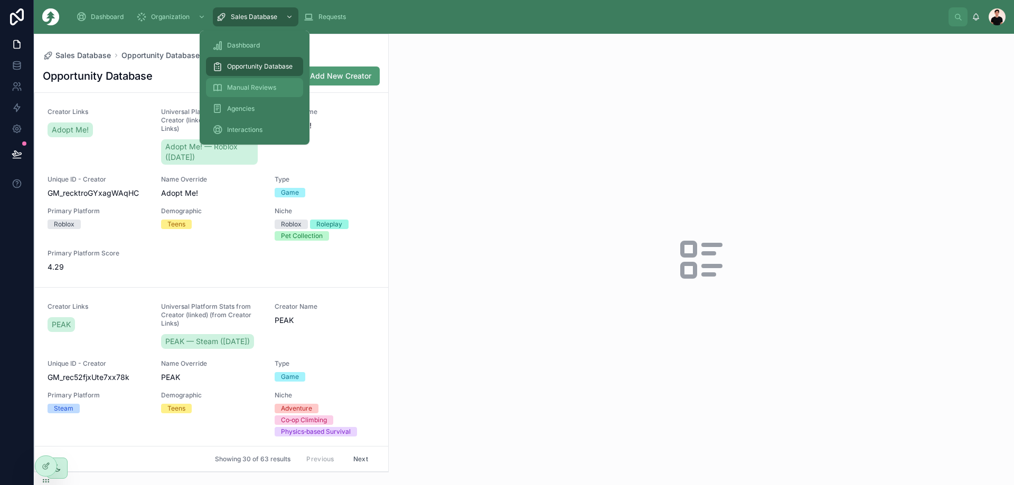
click at [257, 85] on span "Manual Reviews" at bounding box center [251, 87] width 49 height 8
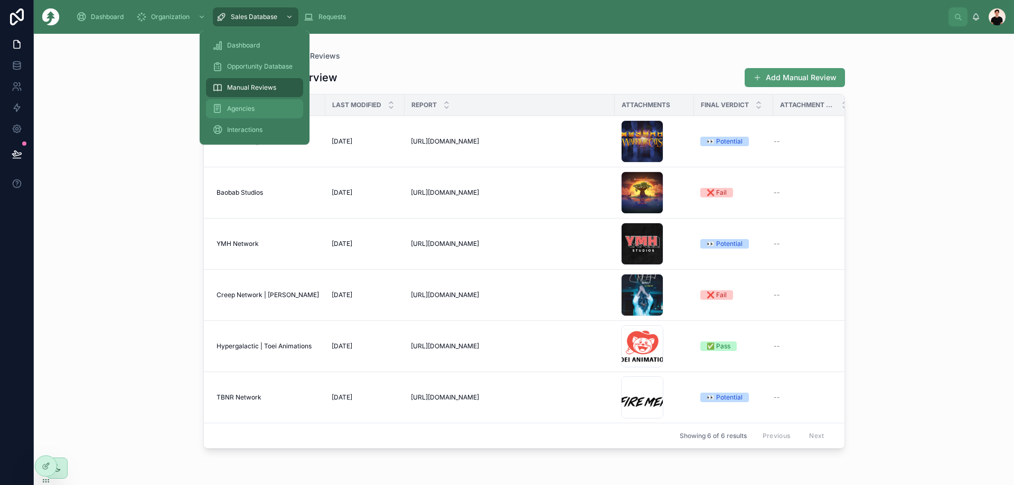
click at [260, 107] on div "Agencies" at bounding box center [254, 108] width 85 height 17
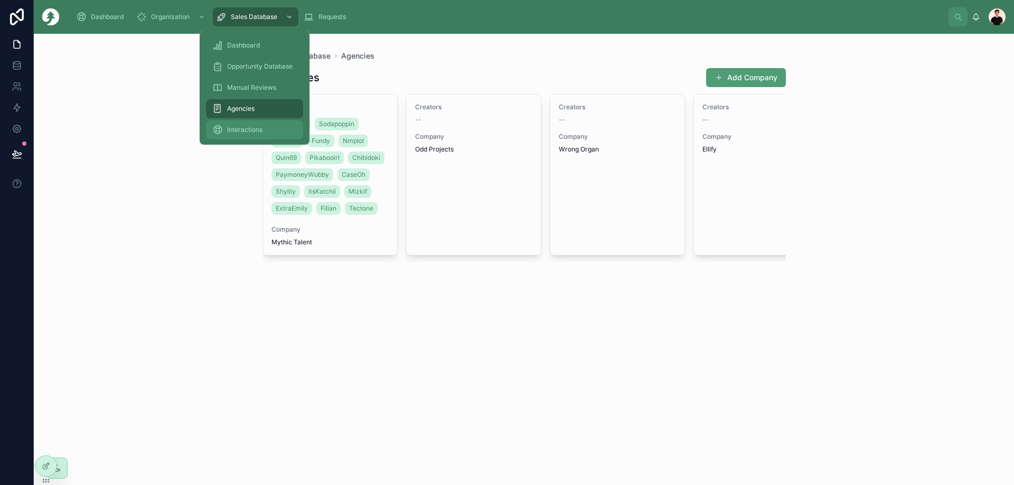
click at [260, 122] on div "Interactions" at bounding box center [254, 129] width 85 height 17
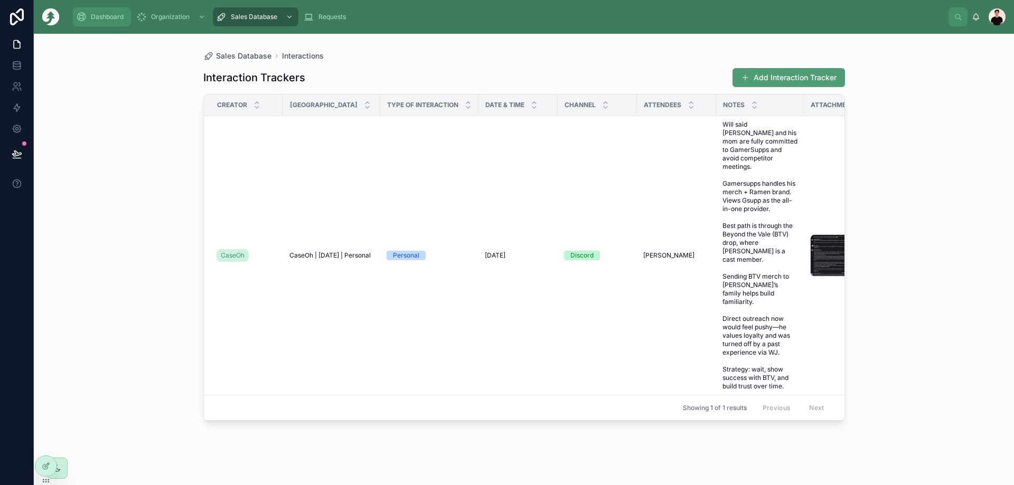
click at [91, 16] on span "Dashboard" at bounding box center [107, 17] width 33 height 8
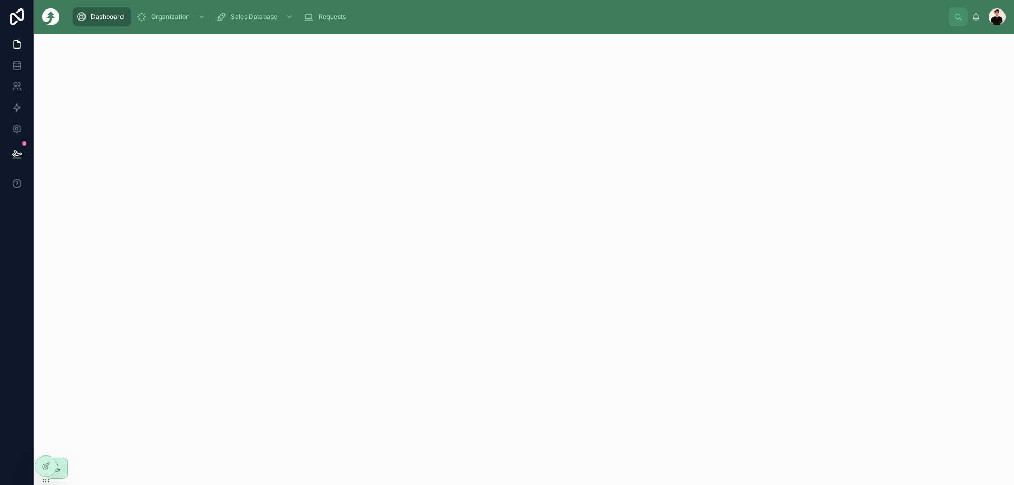
click at [59, 17] on div "Dashboard Organization Sales Database Requests Jimmy Ngo" at bounding box center [524, 17] width 980 height 34
click at [54, 17] on img at bounding box center [50, 16] width 17 height 17
click at [56, 16] on img at bounding box center [50, 16] width 17 height 17
click at [231, 306] on div at bounding box center [524, 260] width 980 height 452
click at [538, 123] on div at bounding box center [524, 80] width 980 height 93
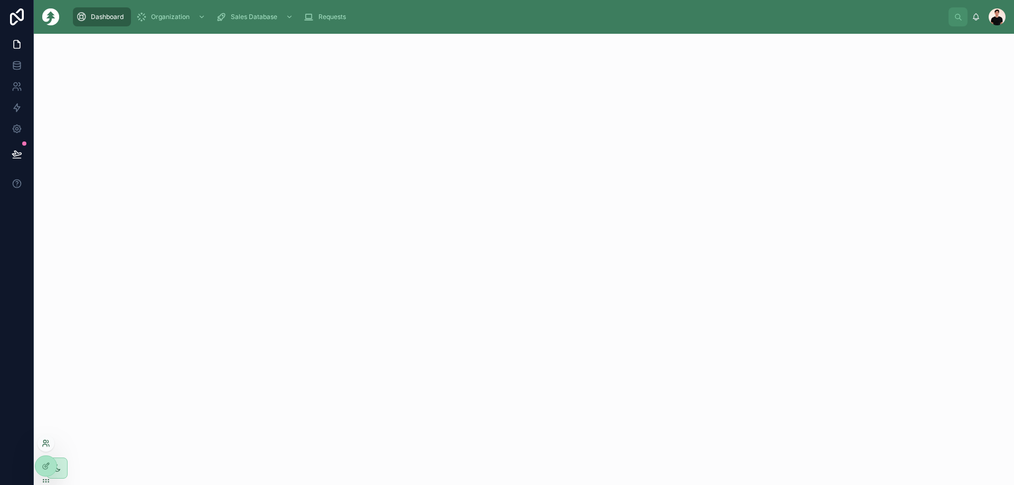
click at [46, 447] on icon at bounding box center [46, 443] width 8 height 8
click at [180, 150] on div at bounding box center [524, 260] width 980 height 452
click at [15, 63] on icon at bounding box center [17, 65] width 11 height 11
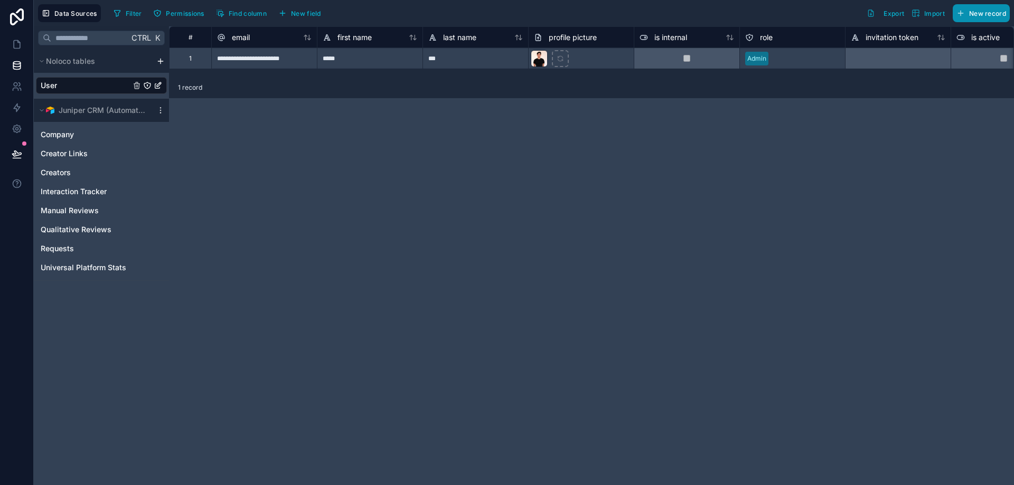
click at [973, 11] on span "New record" at bounding box center [987, 14] width 37 height 8
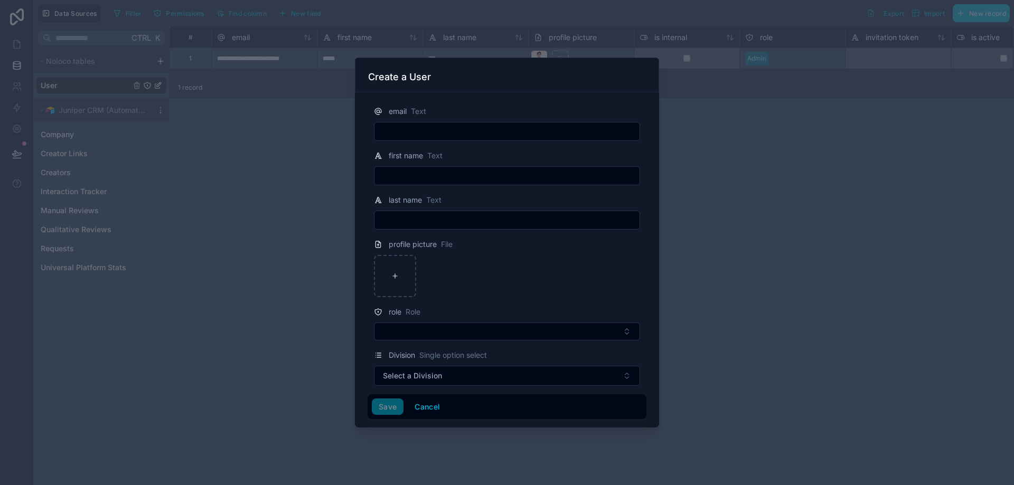
click at [410, 129] on input "text" at bounding box center [506, 131] width 265 height 15
type input "**********"
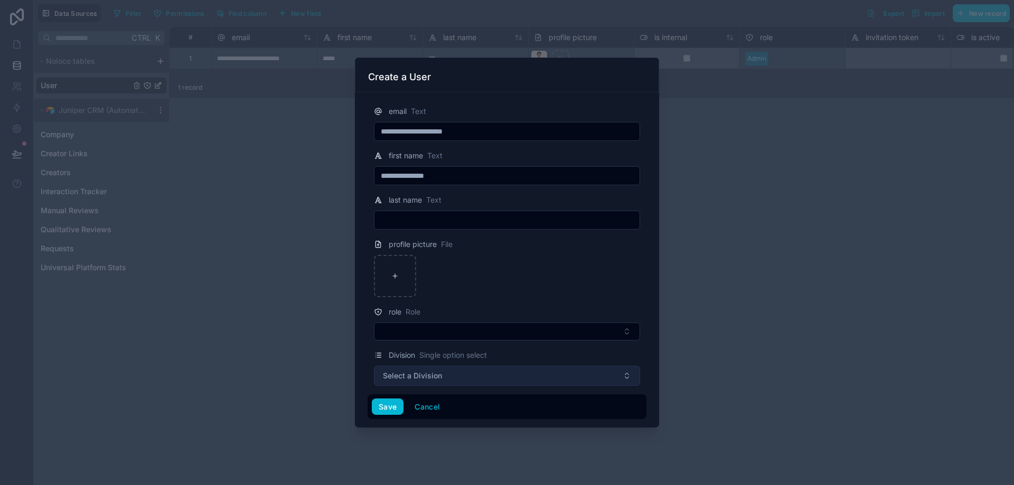
click at [537, 383] on button "Select a Division" at bounding box center [507, 376] width 266 height 20
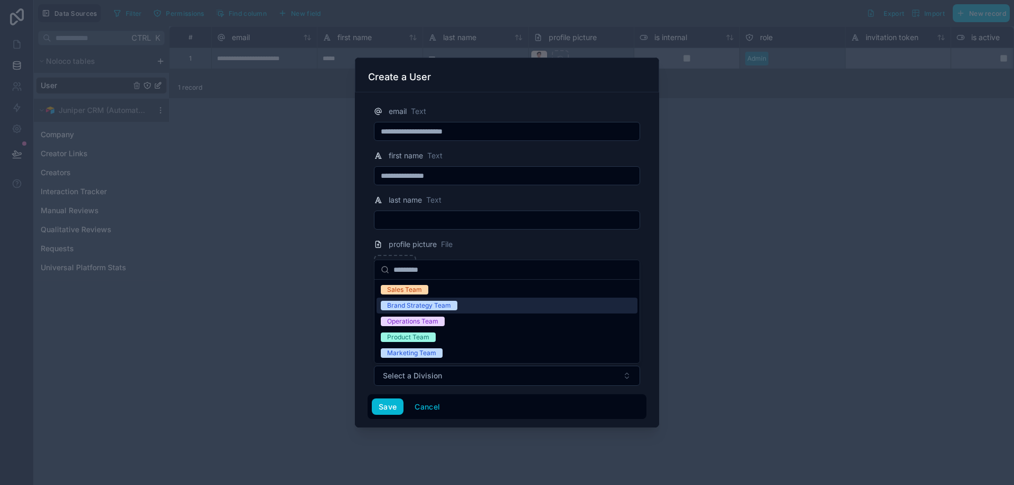
click at [455, 308] on span "Brand Strategy Team" at bounding box center [419, 306] width 77 height 10
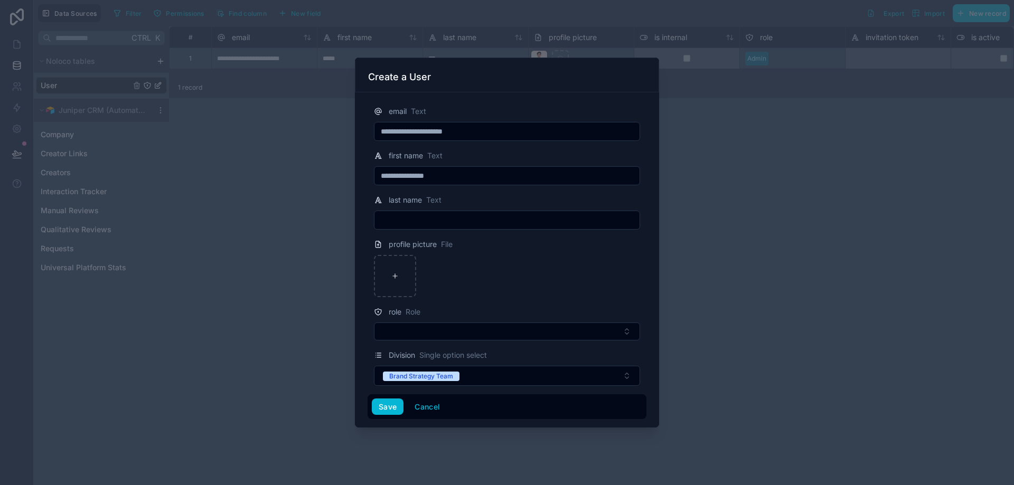
drag, startPoint x: 461, startPoint y: 176, endPoint x: 298, endPoint y: 174, distance: 162.2
click at [303, 173] on div "**********" at bounding box center [507, 242] width 1014 height 485
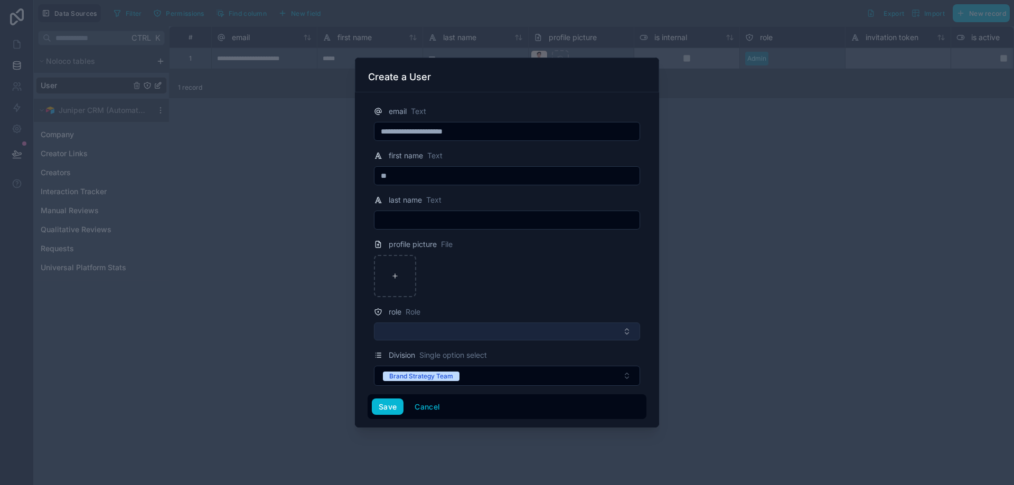
type input "**"
click at [432, 333] on button "Select Button" at bounding box center [507, 332] width 266 height 18
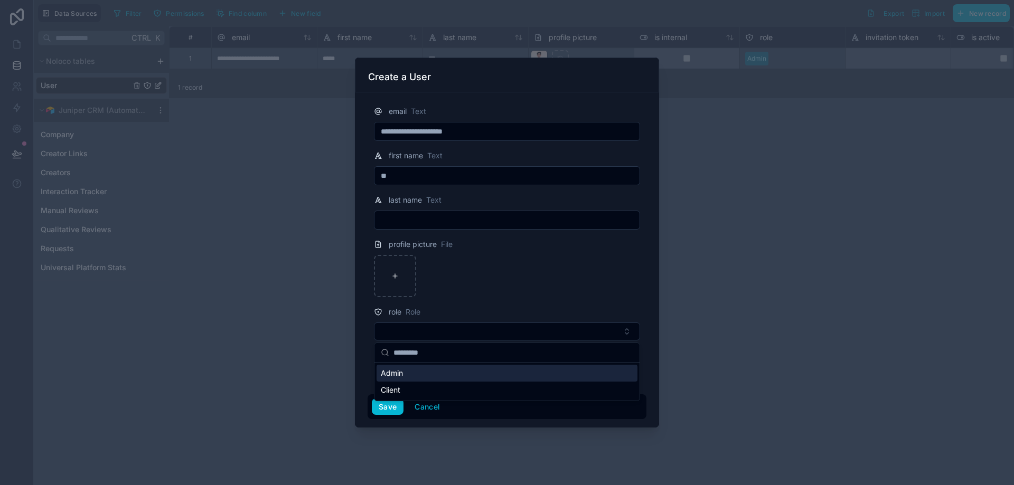
click at [498, 302] on form "**********" at bounding box center [507, 258] width 279 height 323
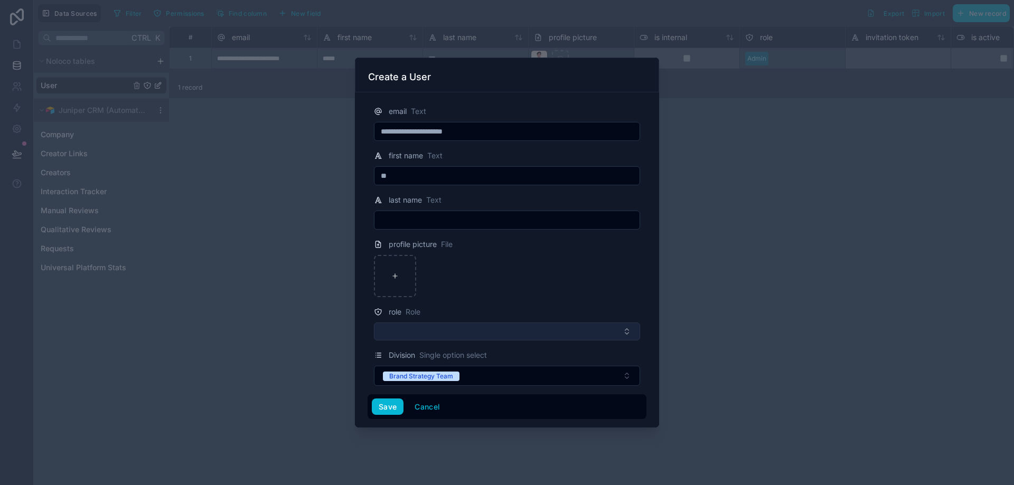
click at [426, 330] on button "Select Button" at bounding box center [507, 332] width 266 height 18
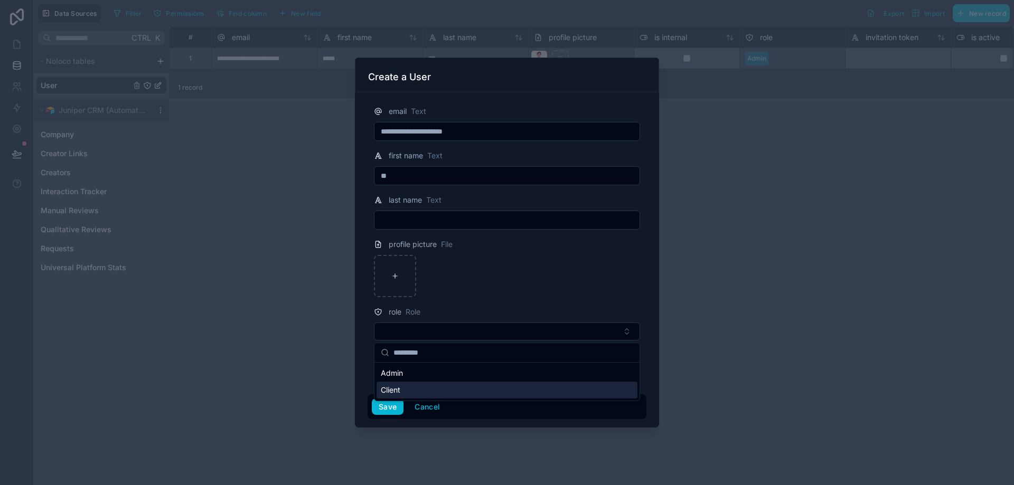
click at [403, 389] on div "Client" at bounding box center [507, 390] width 261 height 17
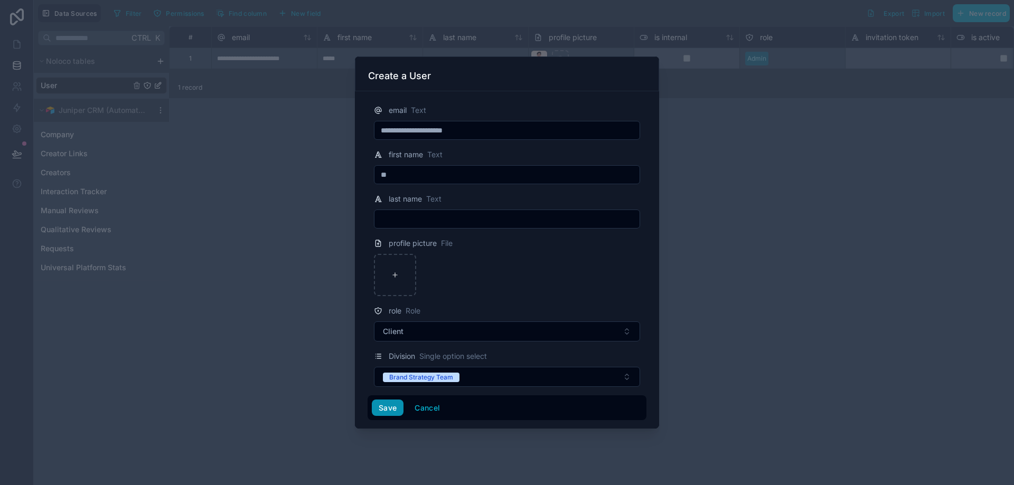
click at [386, 406] on button "Save" at bounding box center [388, 408] width 32 height 17
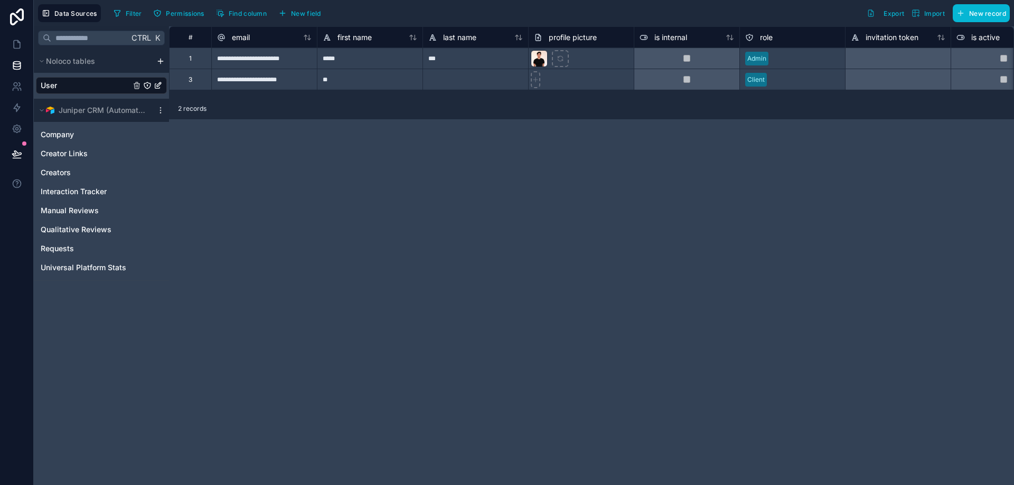
click at [290, 341] on div "**********" at bounding box center [591, 255] width 845 height 459
click at [532, 123] on div "**********" at bounding box center [591, 255] width 845 height 459
click at [687, 62] on div at bounding box center [687, 58] width 106 height 21
click at [359, 146] on div "**********" at bounding box center [591, 255] width 845 height 459
click at [15, 39] on icon at bounding box center [17, 44] width 11 height 11
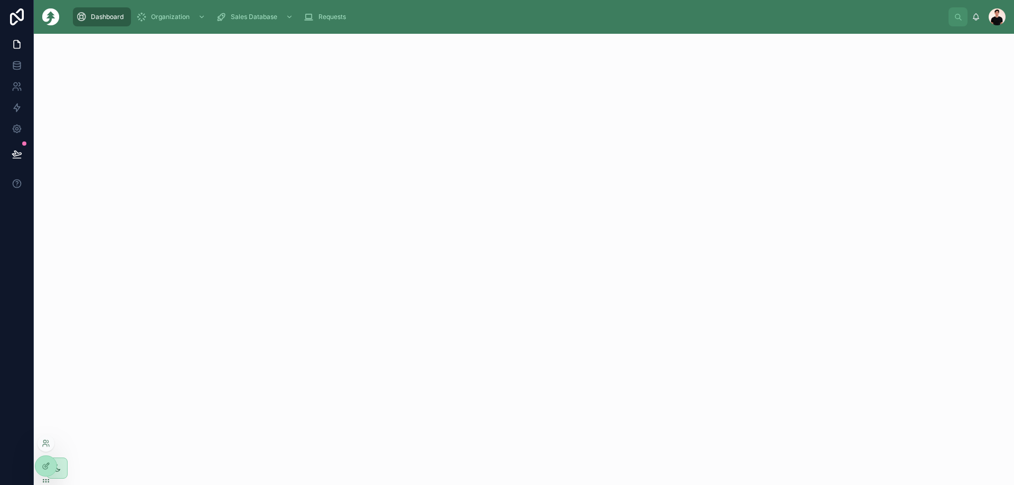
click at [42, 438] on div at bounding box center [45, 443] width 17 height 17
click at [47, 443] on icon at bounding box center [46, 443] width 8 height 8
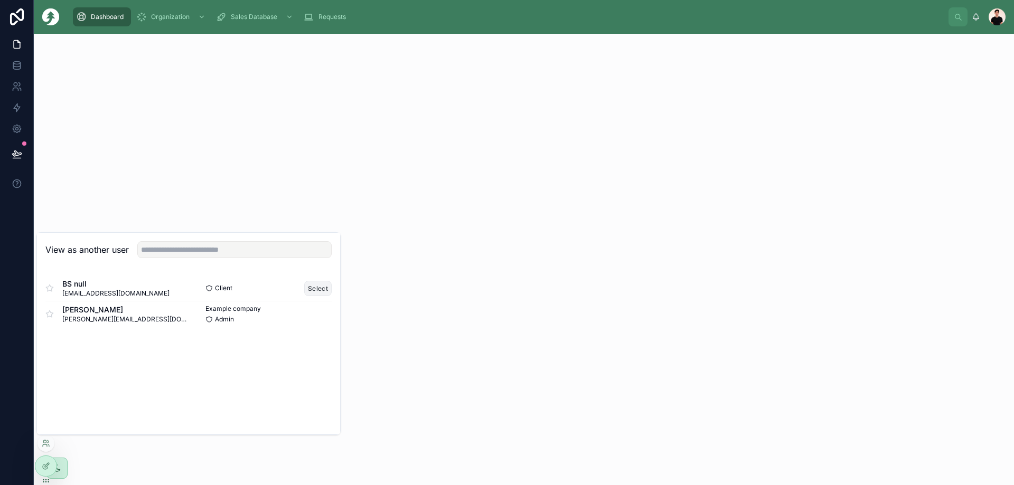
click at [314, 288] on button "Select" at bounding box center [317, 288] width 27 height 15
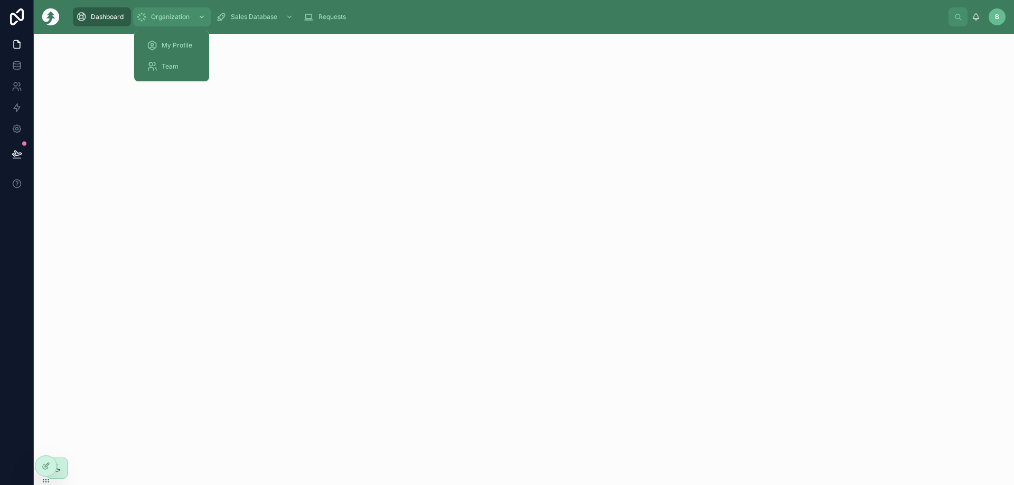
click at [162, 17] on span "Organization" at bounding box center [170, 17] width 39 height 8
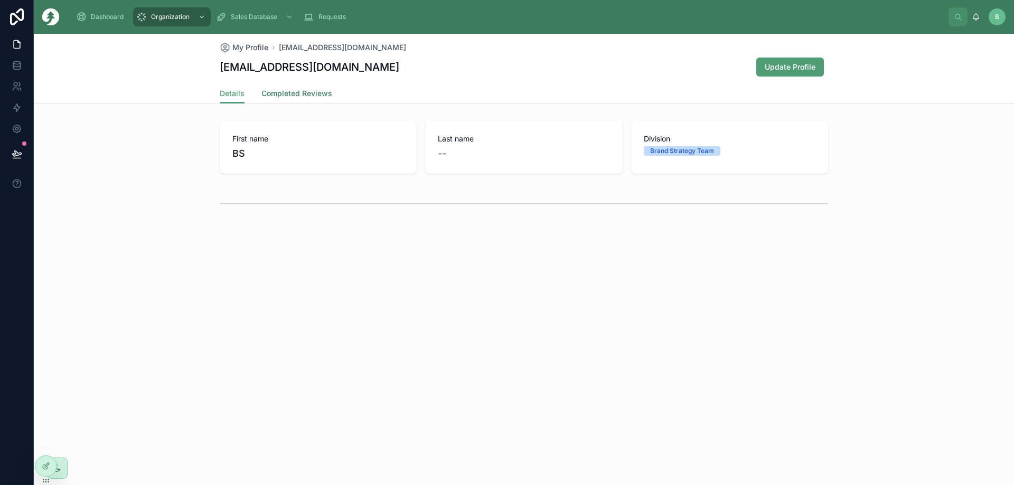
click at [280, 96] on span "Completed Reviews" at bounding box center [296, 93] width 71 height 11
click at [235, 97] on span "Details" at bounding box center [232, 93] width 25 height 11
click at [299, 99] on link "Completed Reviews" at bounding box center [296, 94] width 71 height 21
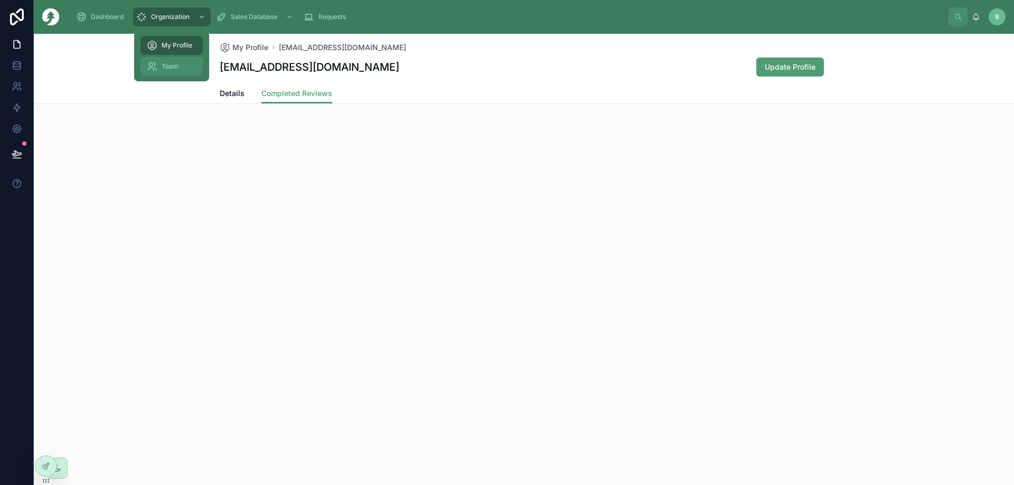
click at [177, 68] on span "Team" at bounding box center [170, 66] width 17 height 8
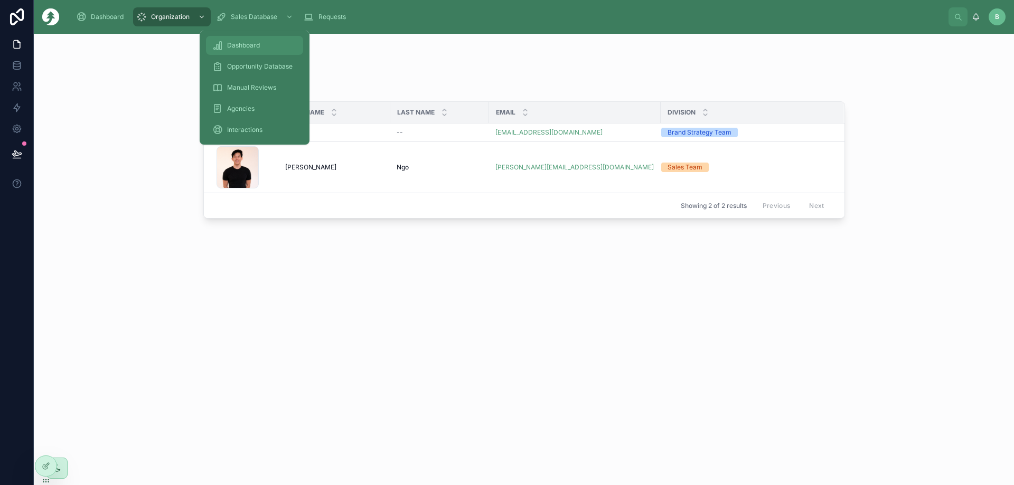
click at [237, 49] on span "Dashboard" at bounding box center [243, 45] width 33 height 8
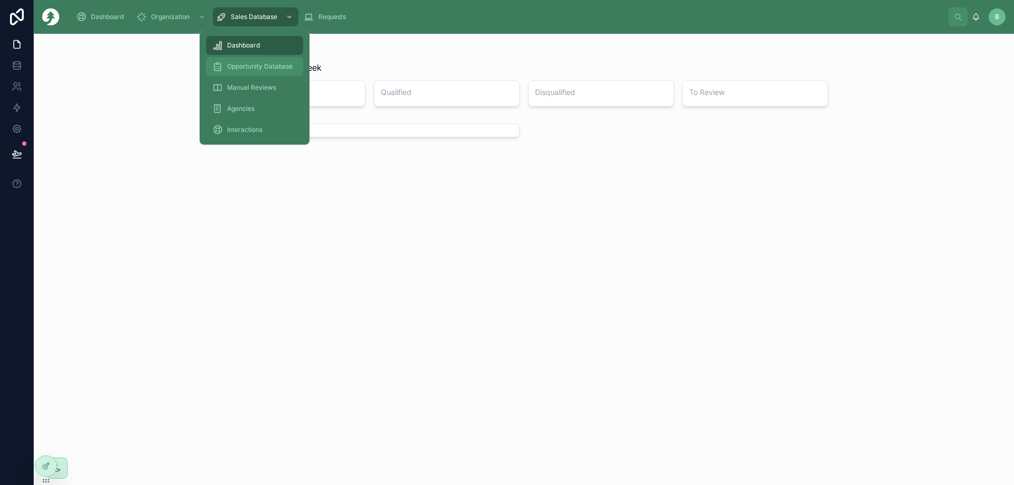
click at [240, 70] on span "Opportunity Database" at bounding box center [259, 66] width 65 height 8
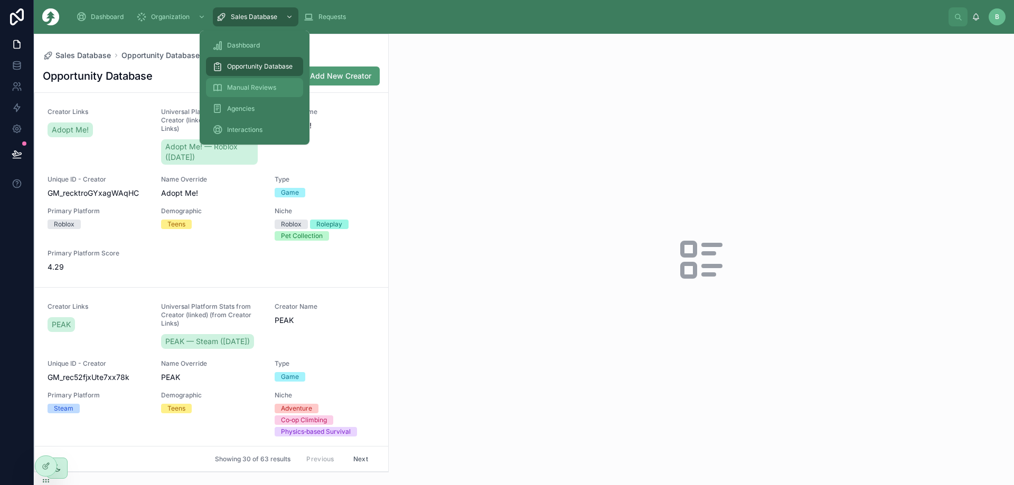
click at [237, 92] on div "Manual Reviews" at bounding box center [254, 87] width 85 height 17
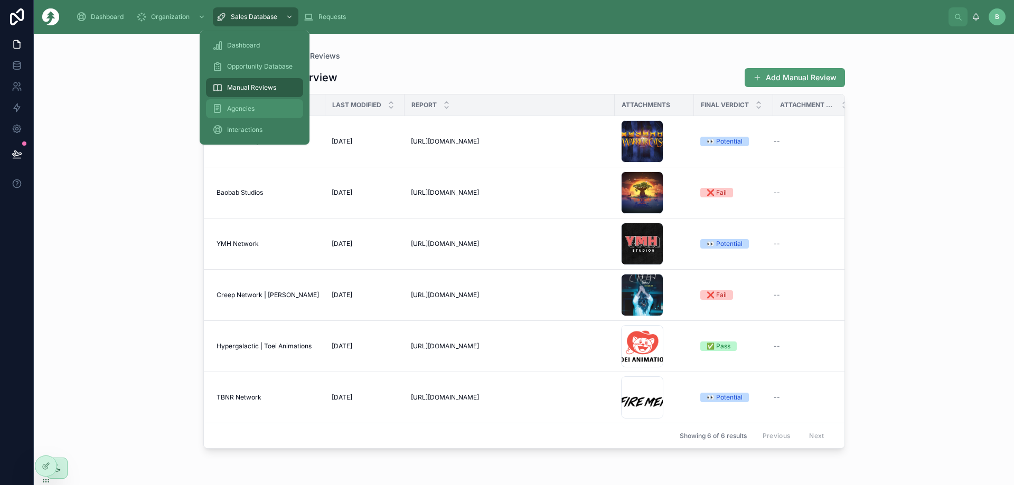
click at [247, 112] on span "Agencies" at bounding box center [240, 109] width 27 height 8
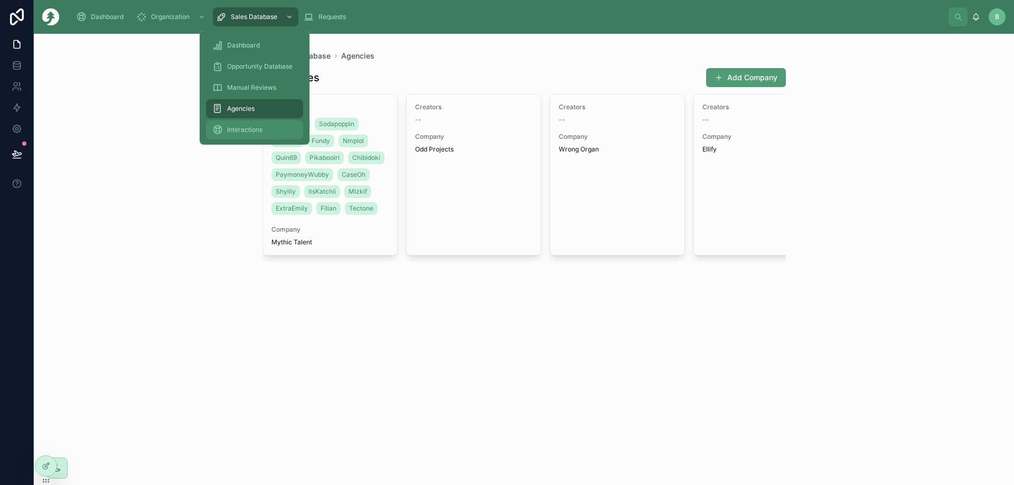
click at [252, 130] on span "Interactions" at bounding box center [244, 130] width 35 height 8
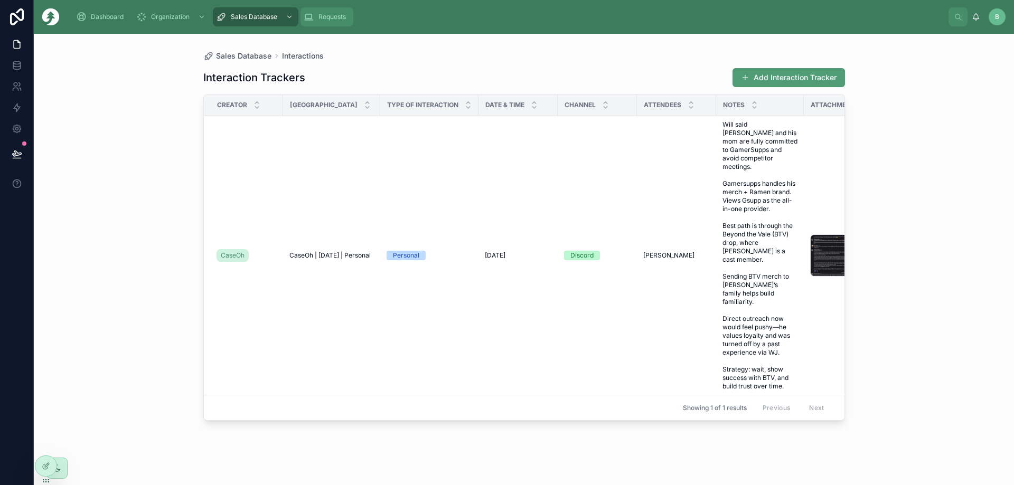
click at [324, 21] on div "Requests" at bounding box center [327, 16] width 46 height 17
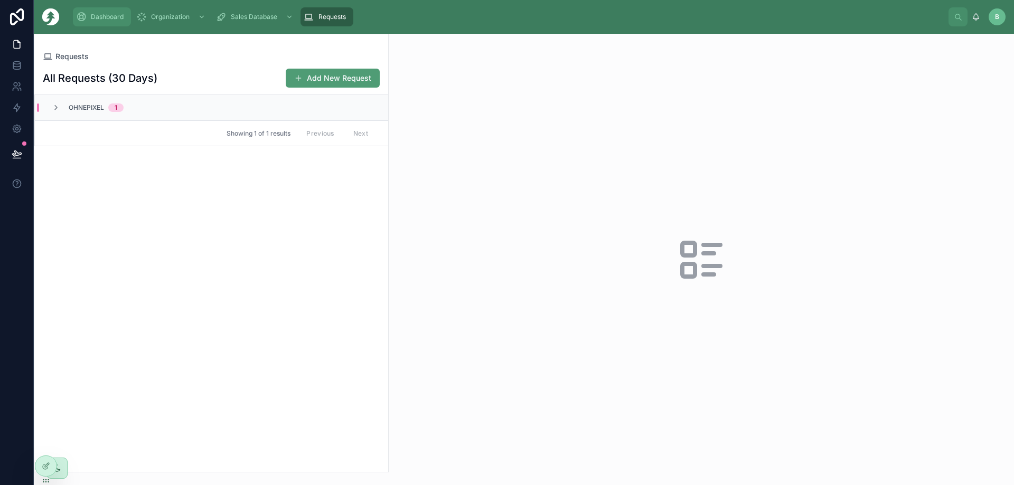
click at [96, 13] on span "Dashboard" at bounding box center [107, 17] width 33 height 8
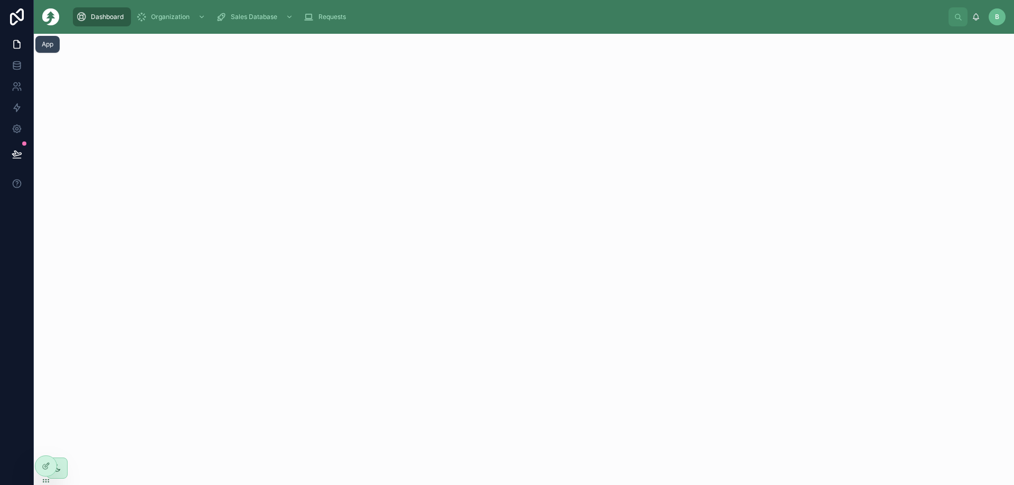
click at [17, 41] on icon at bounding box center [17, 45] width 6 height 8
